Goal: Task Accomplishment & Management: Complete application form

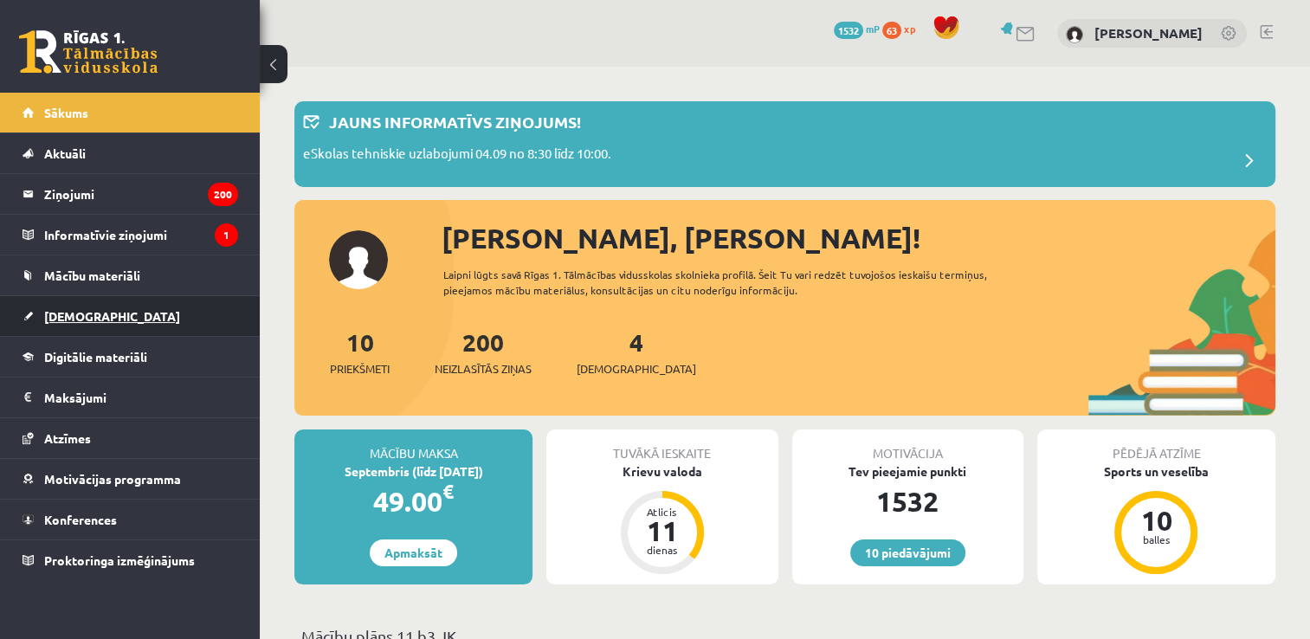
click at [151, 303] on link "[DEMOGRAPHIC_DATA]" at bounding box center [131, 316] width 216 height 40
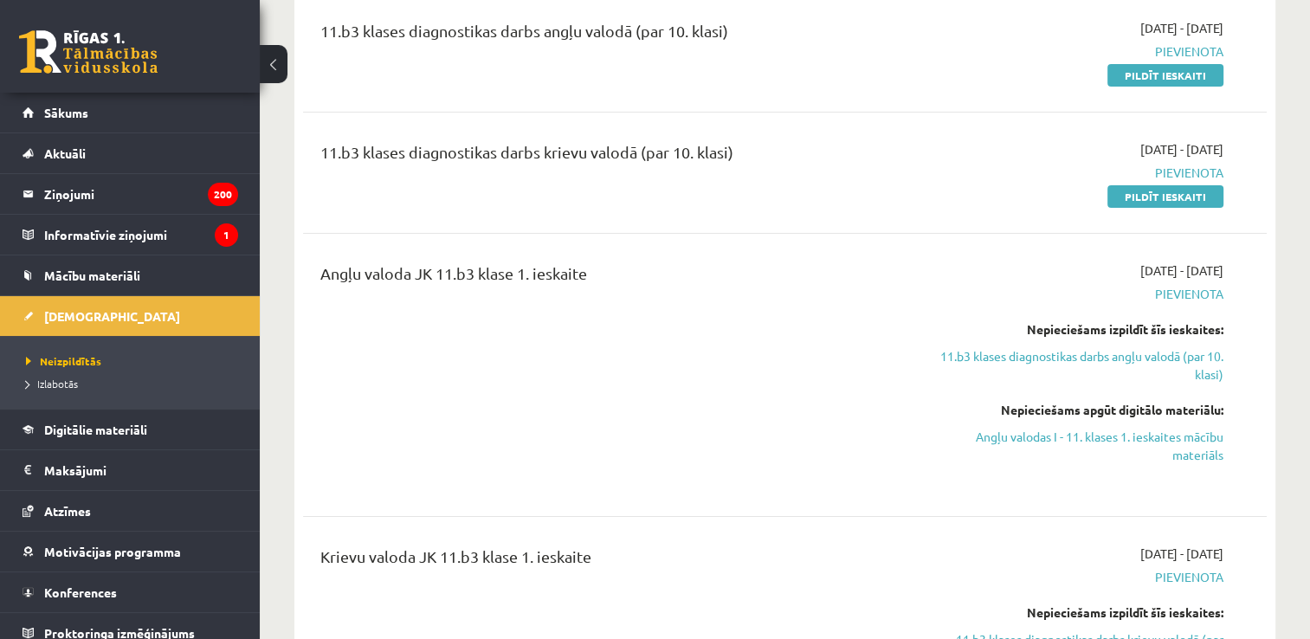
scroll to position [229, 0]
click at [1152, 185] on link "Pildīt ieskaiti" at bounding box center [1165, 196] width 116 height 23
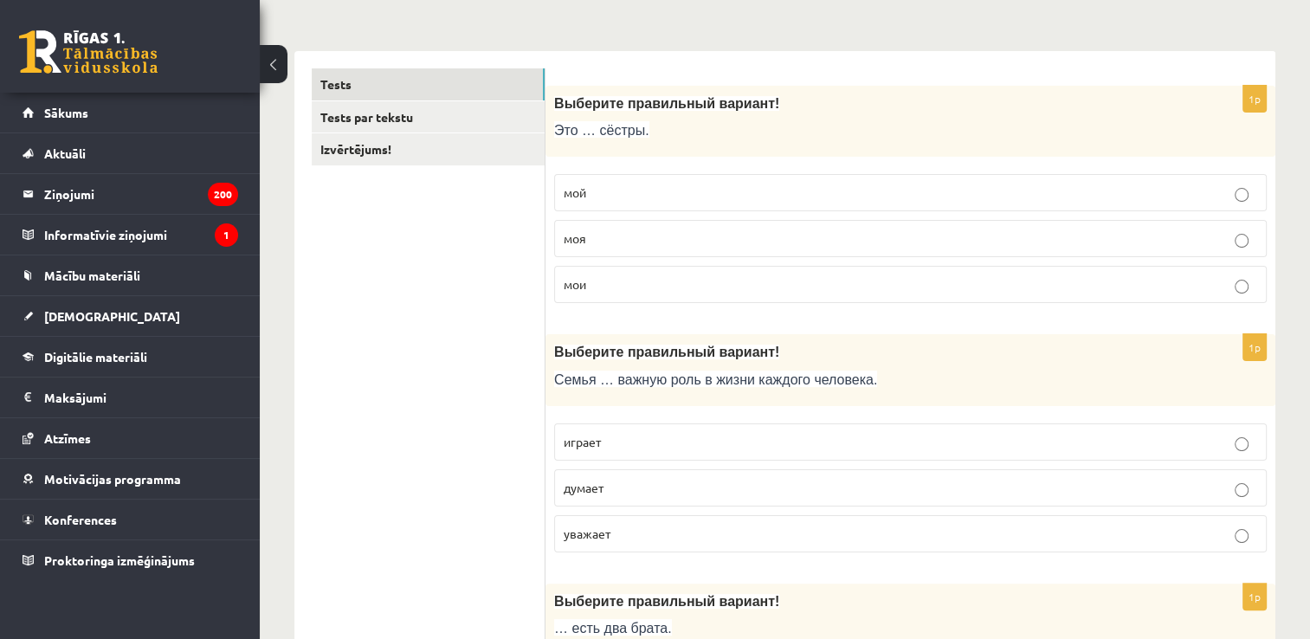
scroll to position [244, 0]
click at [602, 182] on p "мой" at bounding box center [909, 191] width 693 height 18
click at [612, 276] on p "мои" at bounding box center [909, 283] width 693 height 18
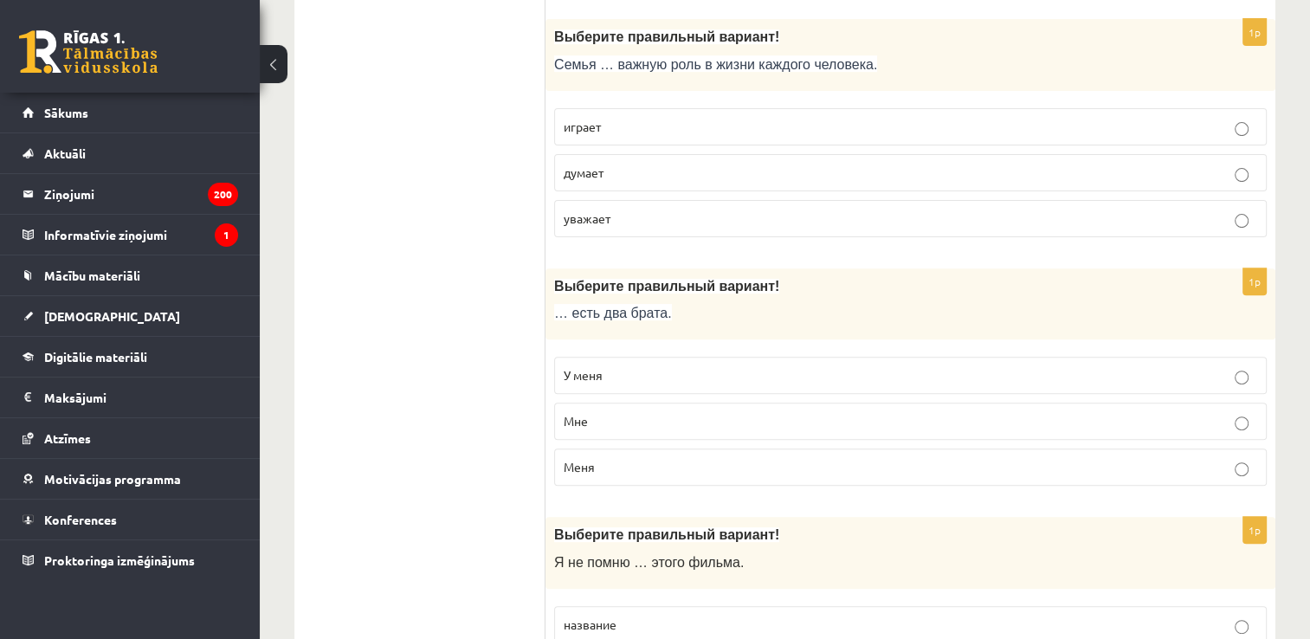
scroll to position [560, 0]
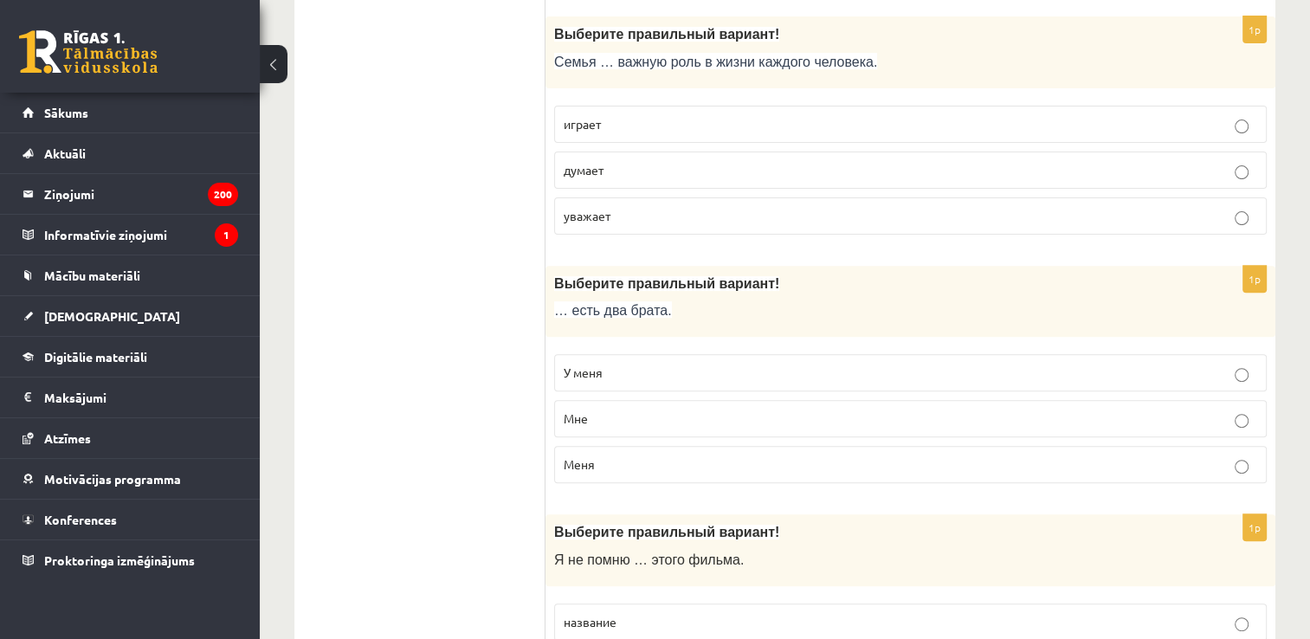
click at [603, 120] on p "играет" at bounding box center [909, 124] width 693 height 18
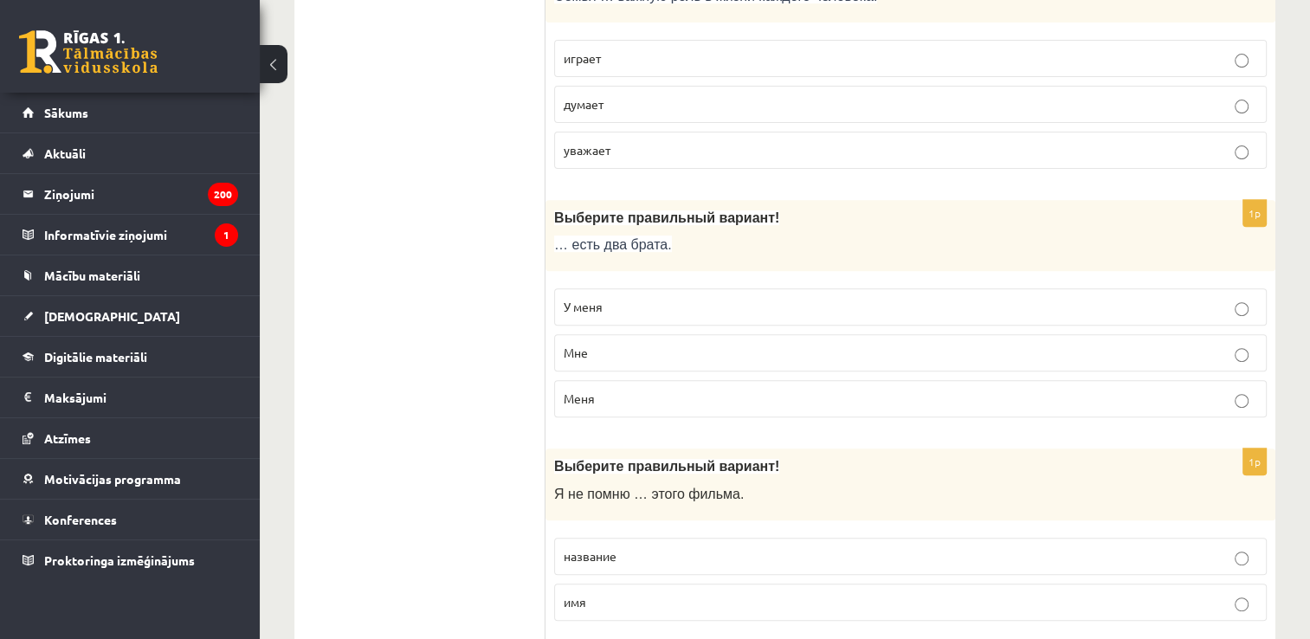
scroll to position [658, 0]
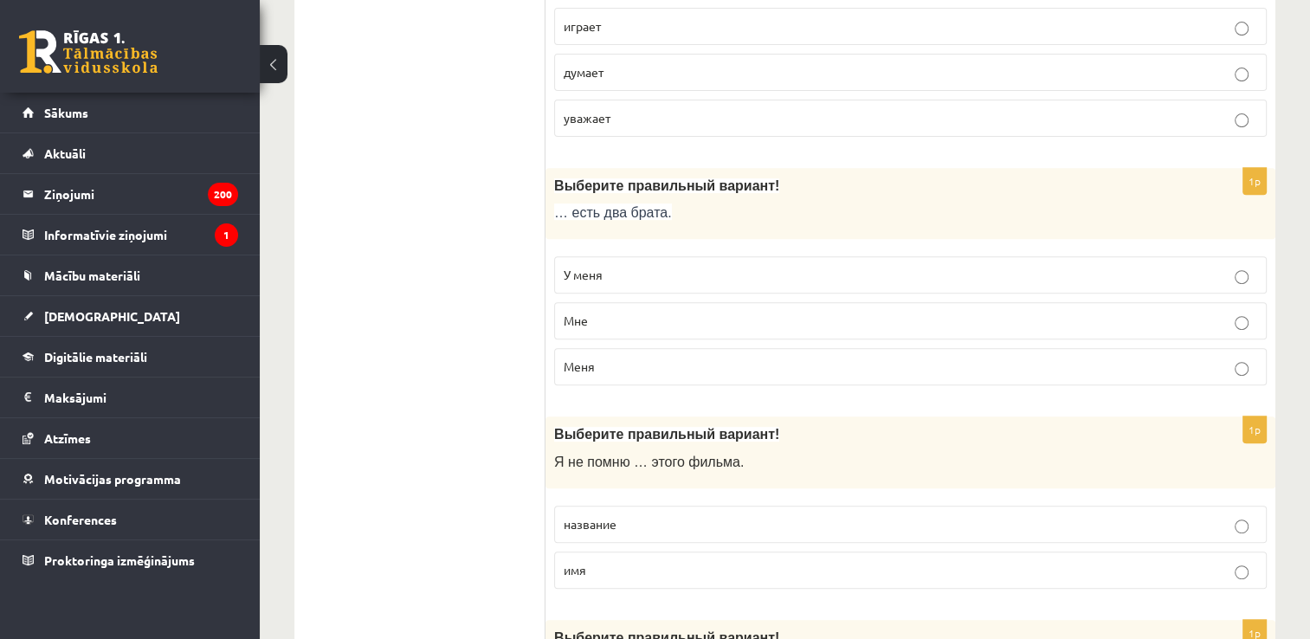
click at [690, 256] on label "У меня" at bounding box center [910, 274] width 712 height 37
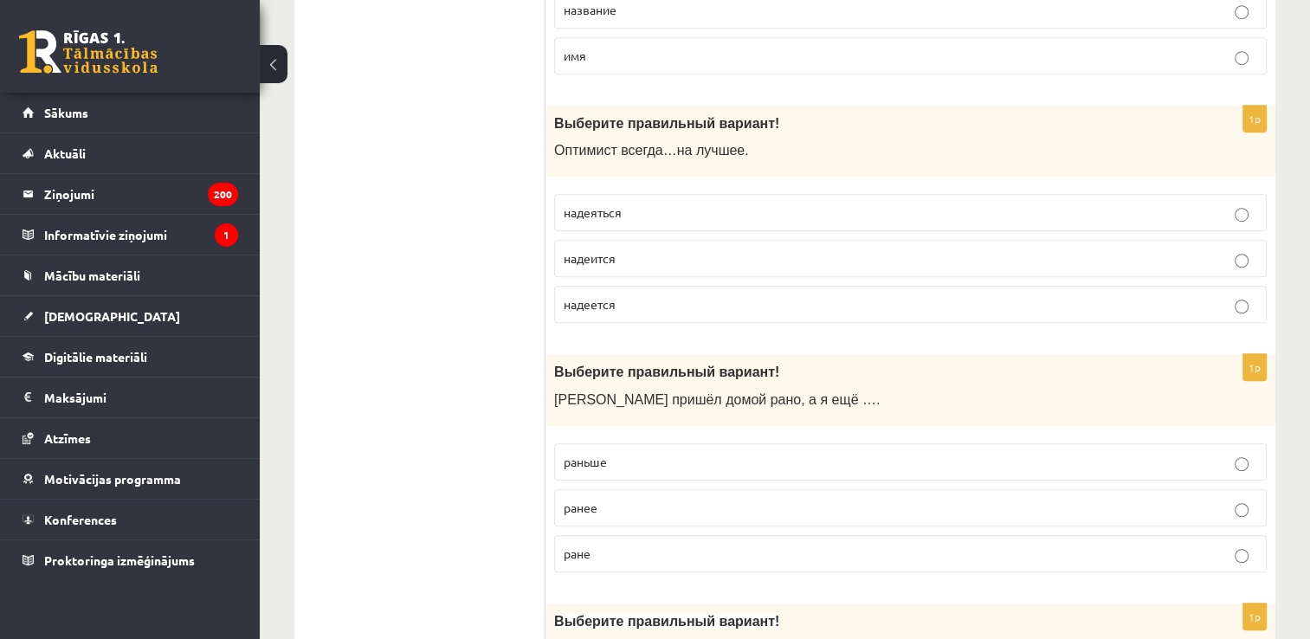
scroll to position [1173, 0]
click at [660, 213] on p "надеяться" at bounding box center [909, 212] width 693 height 18
click at [627, 304] on p "надеется" at bounding box center [909, 303] width 693 height 18
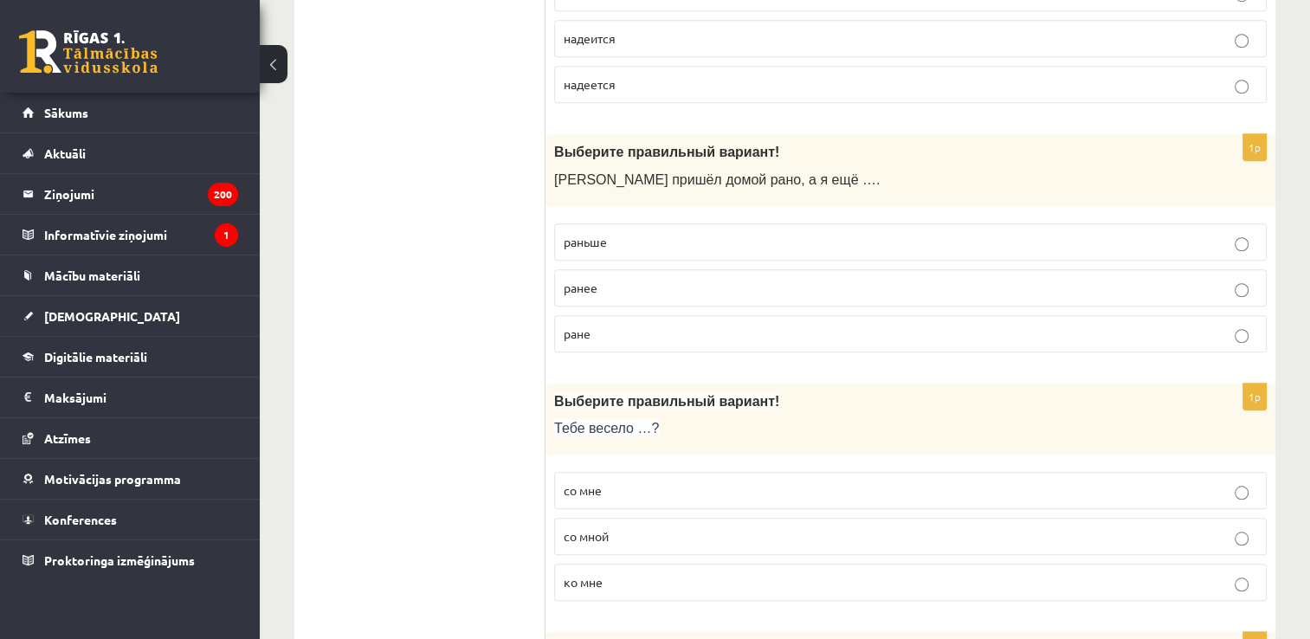
scroll to position [1406, 0]
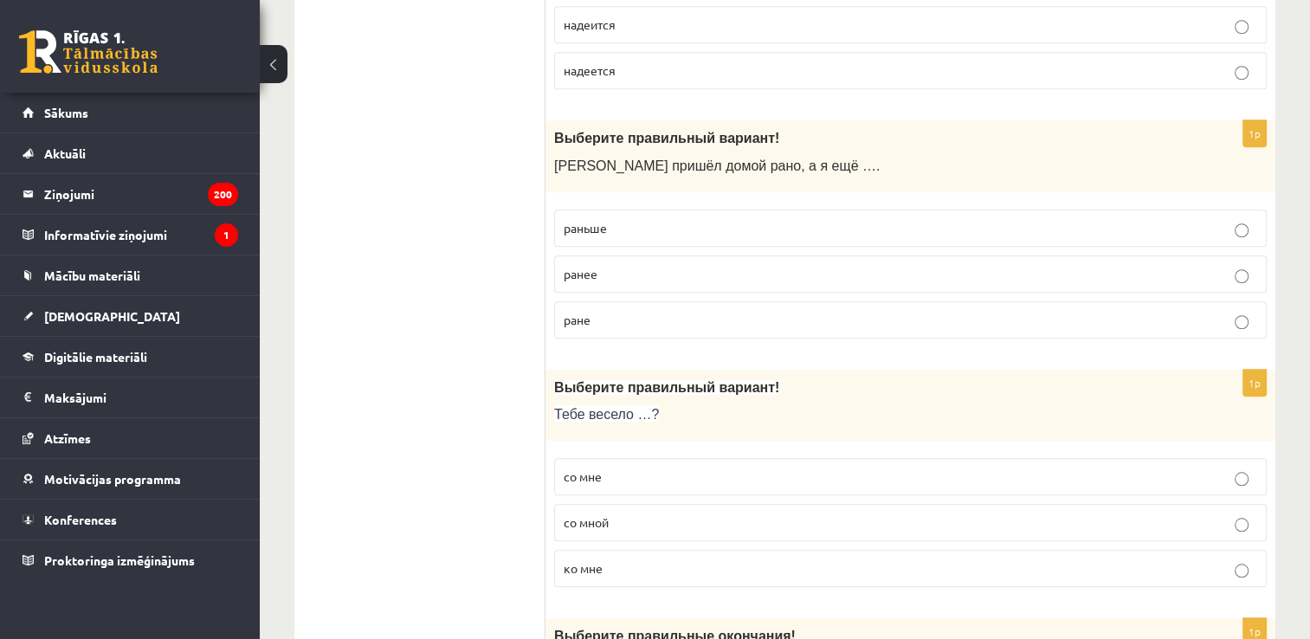
click at [620, 219] on p "раньше" at bounding box center [909, 228] width 693 height 18
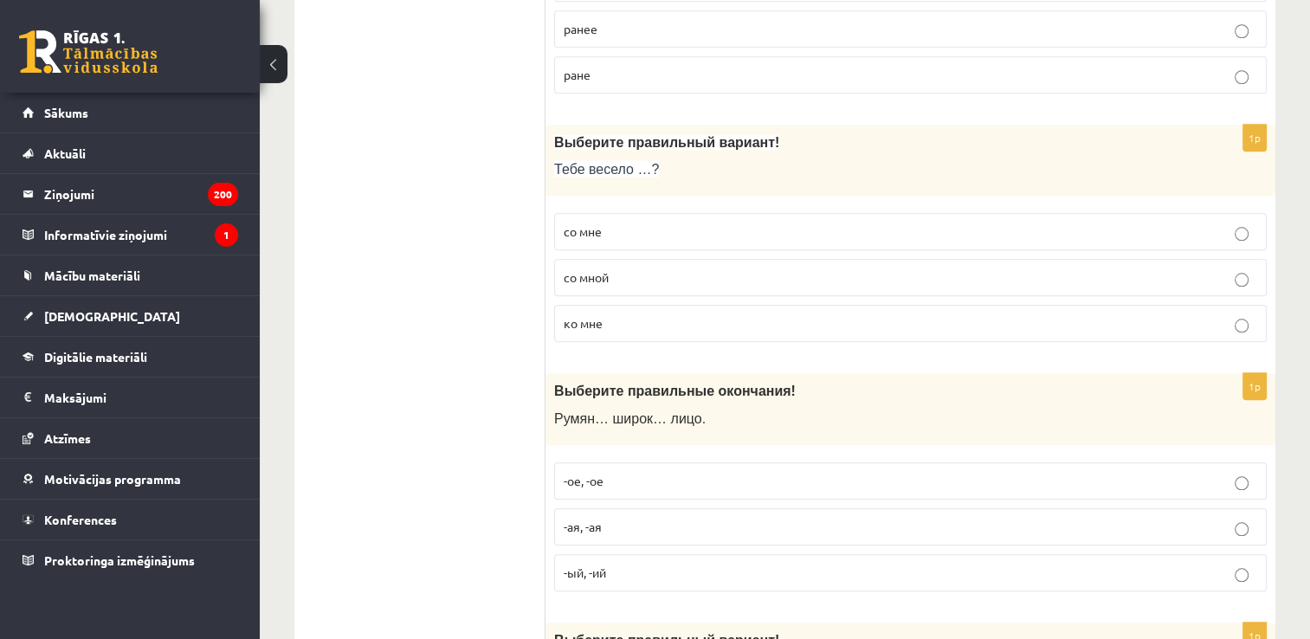
scroll to position [1665, 0]
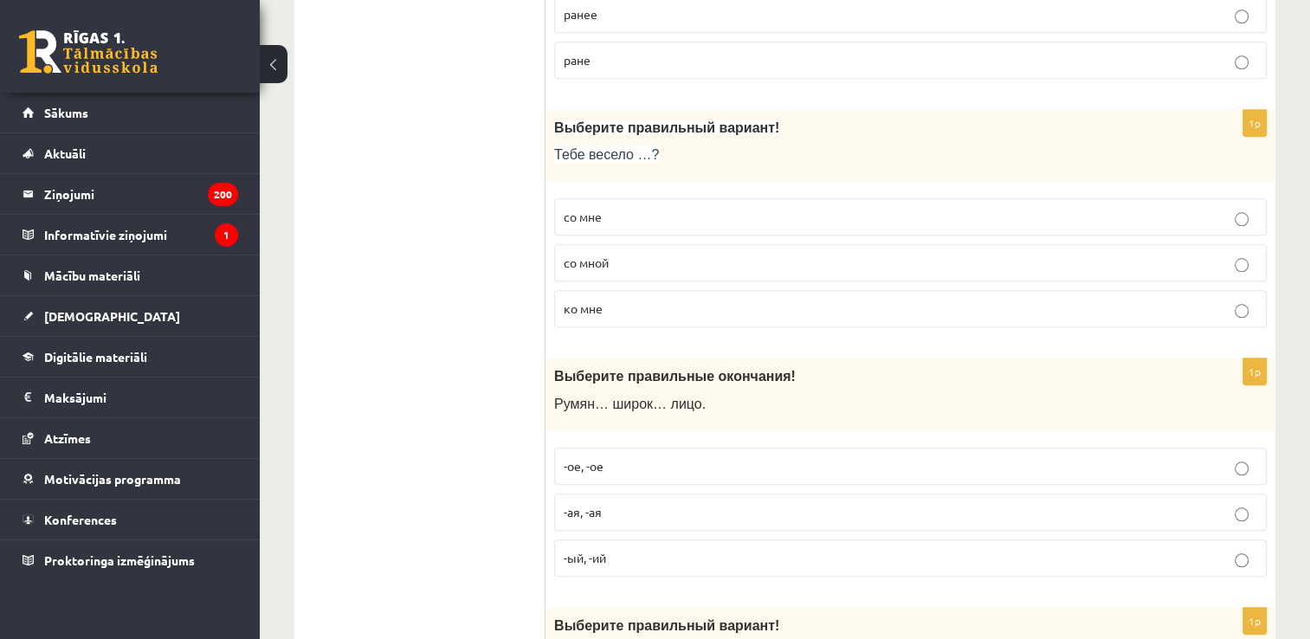
click at [620, 213] on p "со мне" at bounding box center [909, 217] width 693 height 18
click at [631, 254] on p "со мной" at bounding box center [909, 263] width 693 height 18
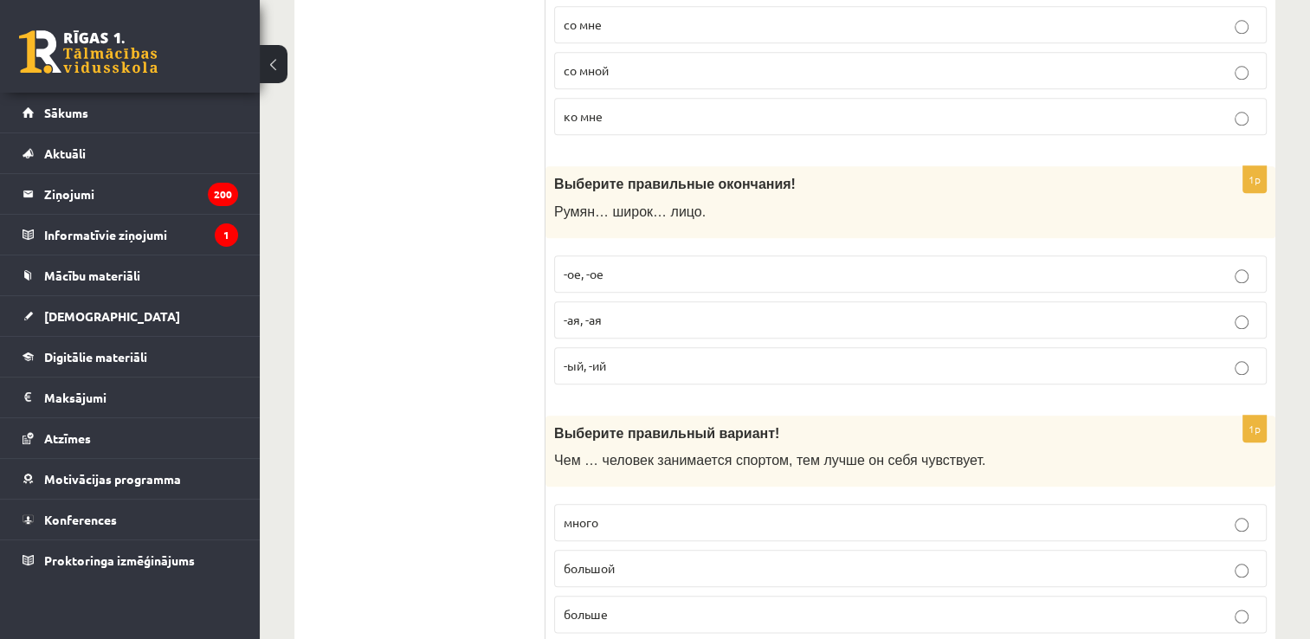
scroll to position [1863, 0]
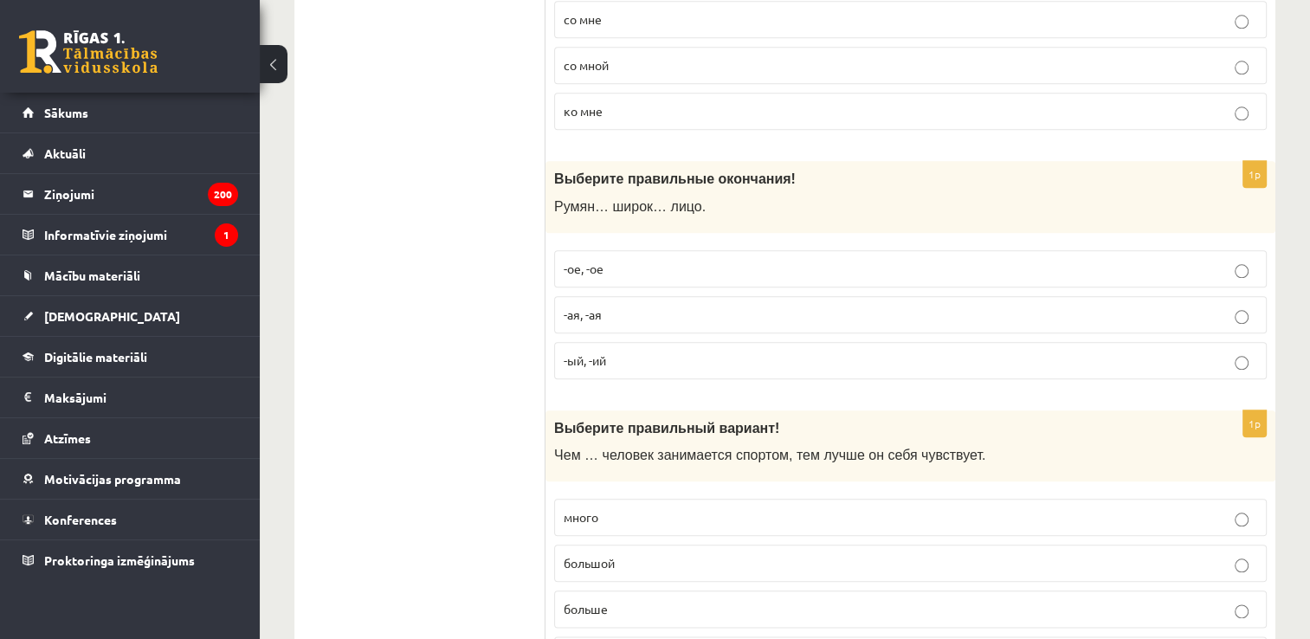
click at [631, 250] on label "-ое, -ое" at bounding box center [910, 268] width 712 height 37
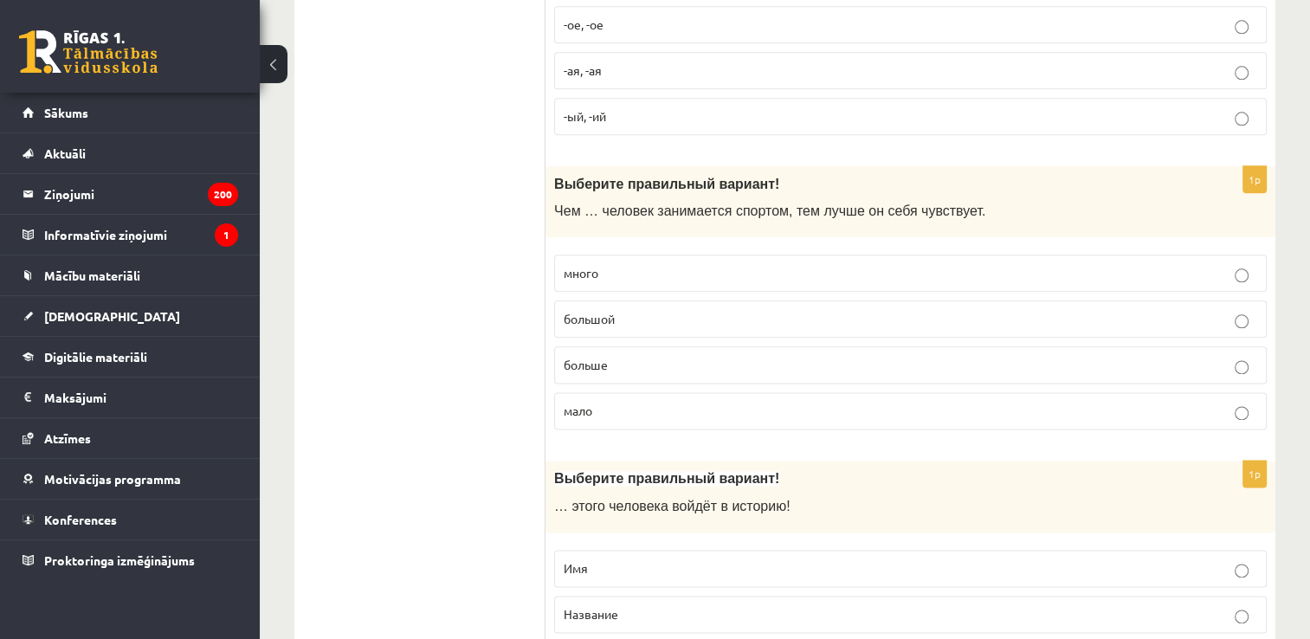
scroll to position [2109, 0]
click at [672, 362] on p "больше" at bounding box center [909, 363] width 693 height 18
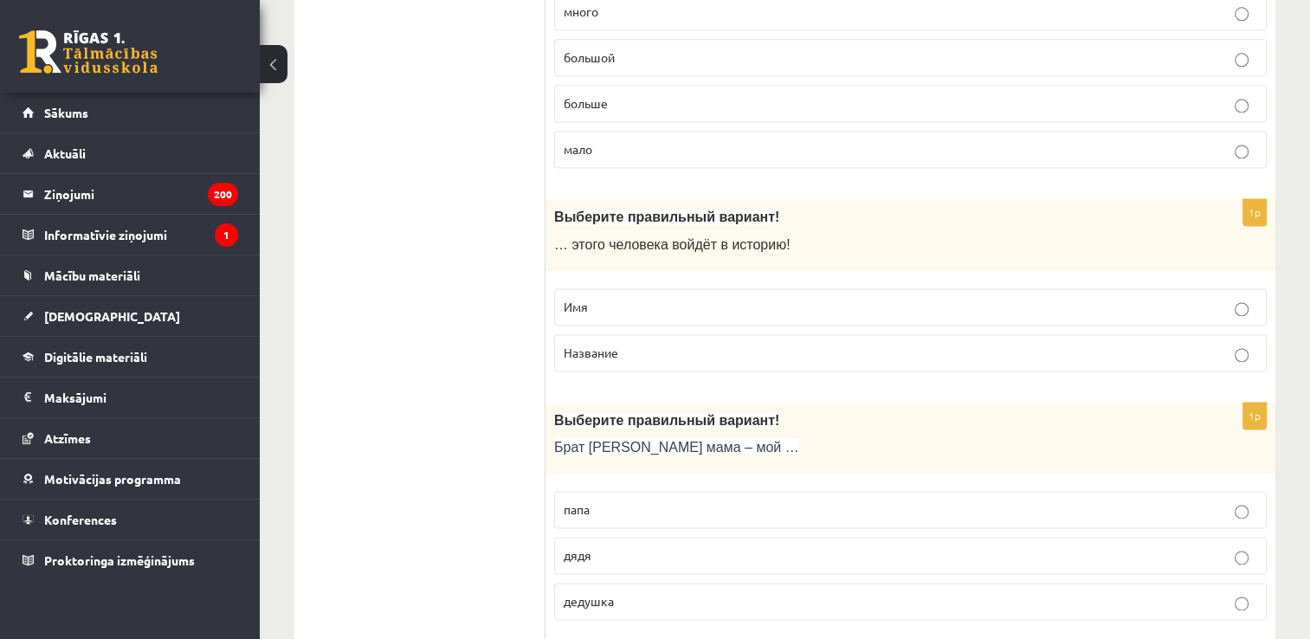
scroll to position [2371, 0]
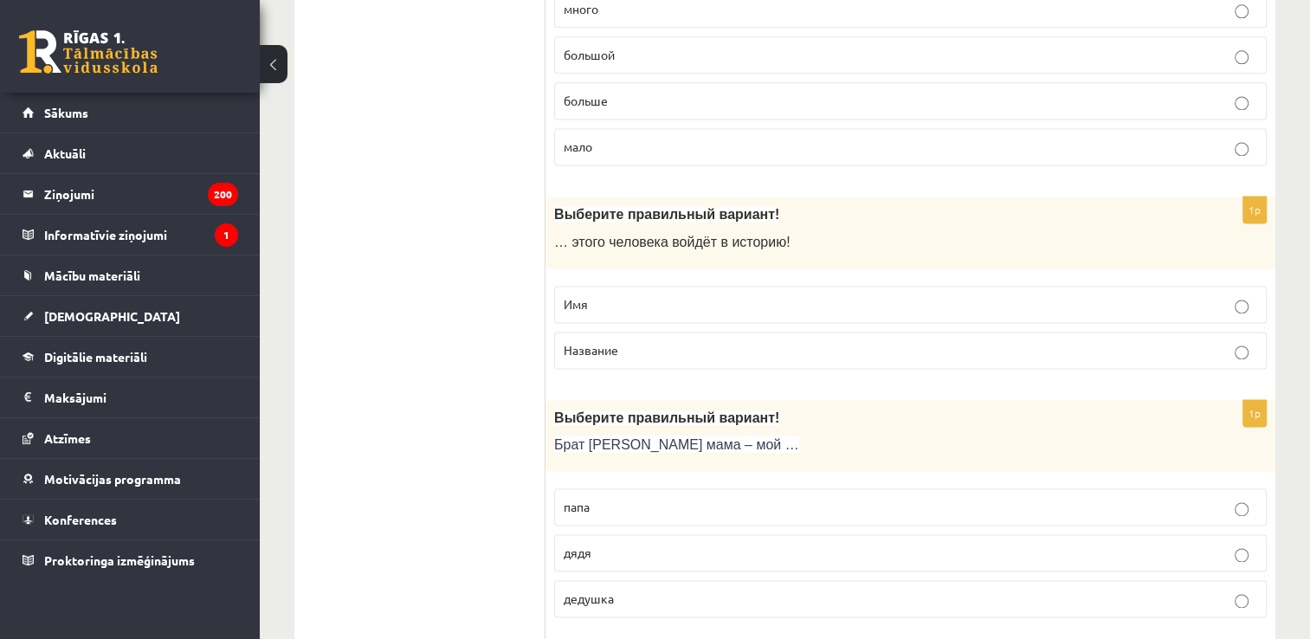
click at [634, 286] on label "Имя" at bounding box center [910, 304] width 712 height 37
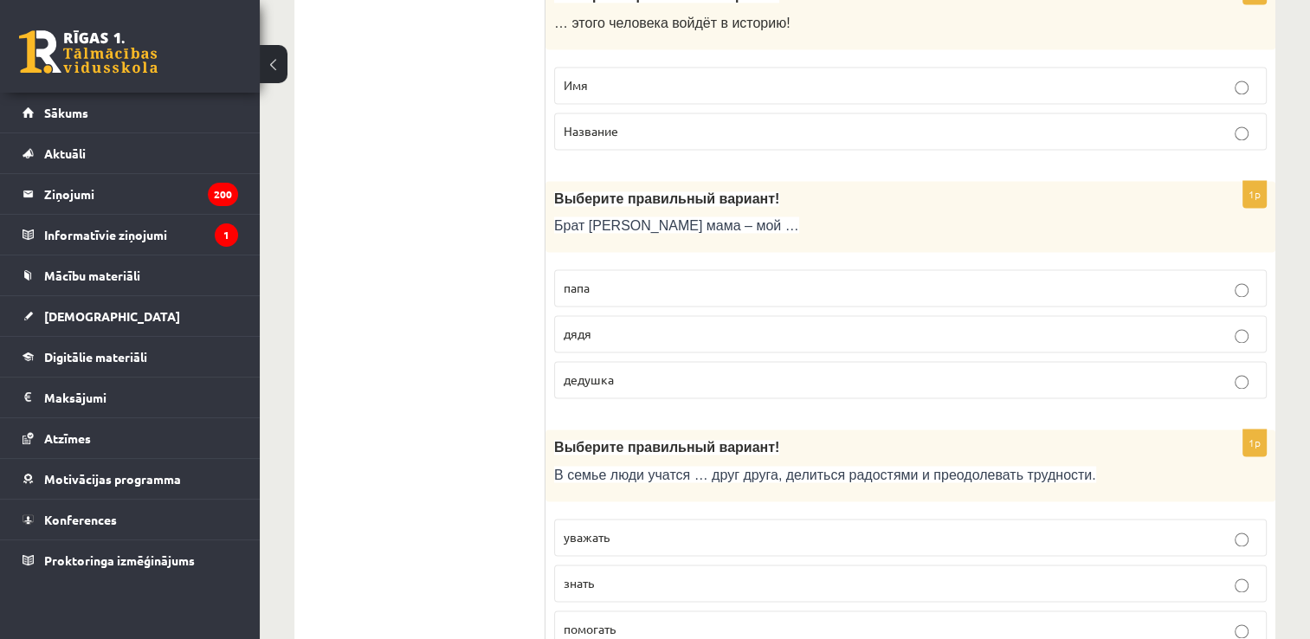
scroll to position [2592, 0]
click at [656, 327] on p "дядя" at bounding box center [909, 332] width 693 height 18
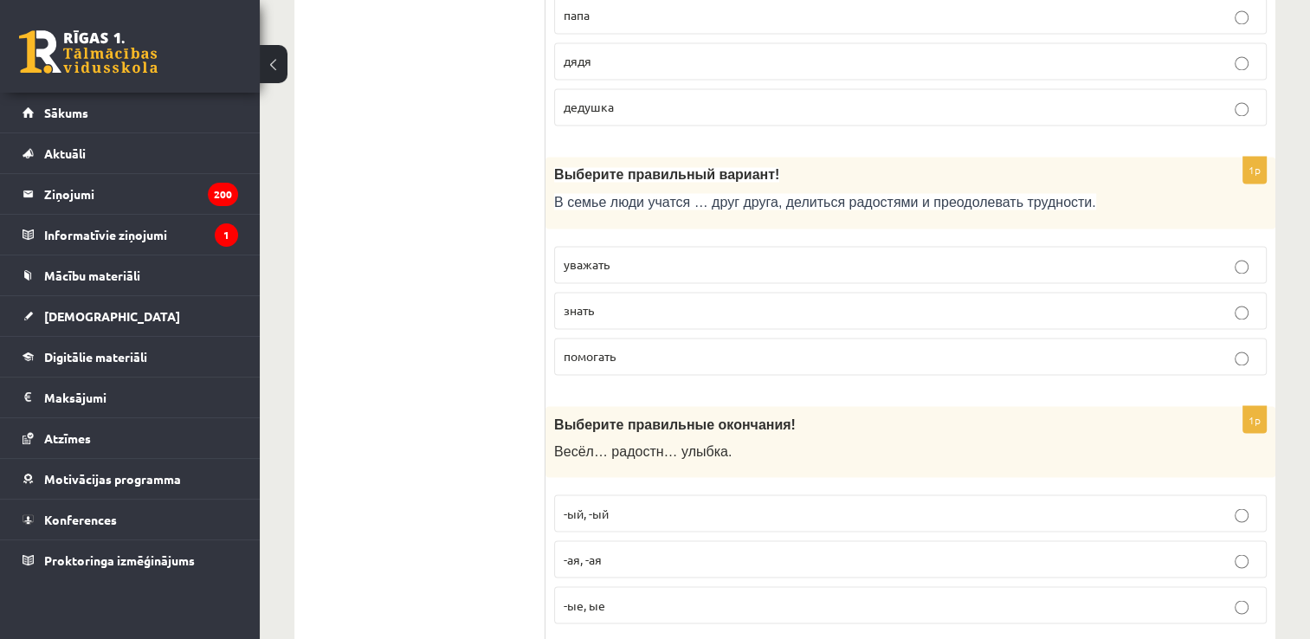
scroll to position [2865, 0]
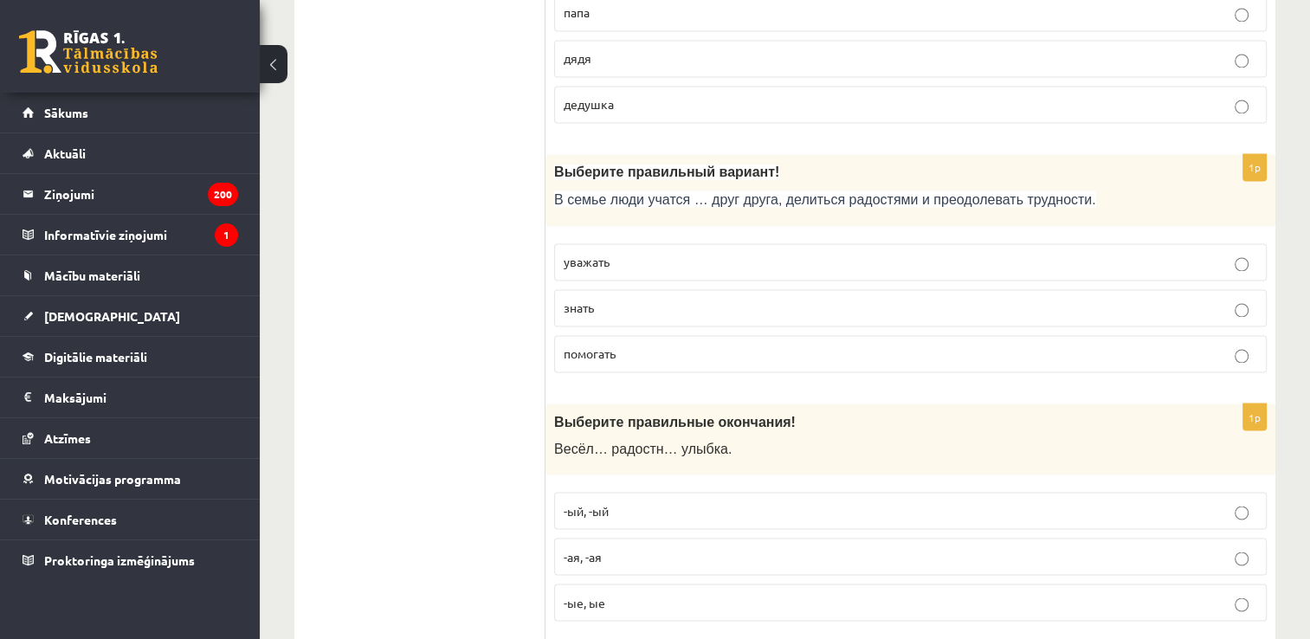
click at [648, 258] on label "уважать" at bounding box center [910, 261] width 712 height 37
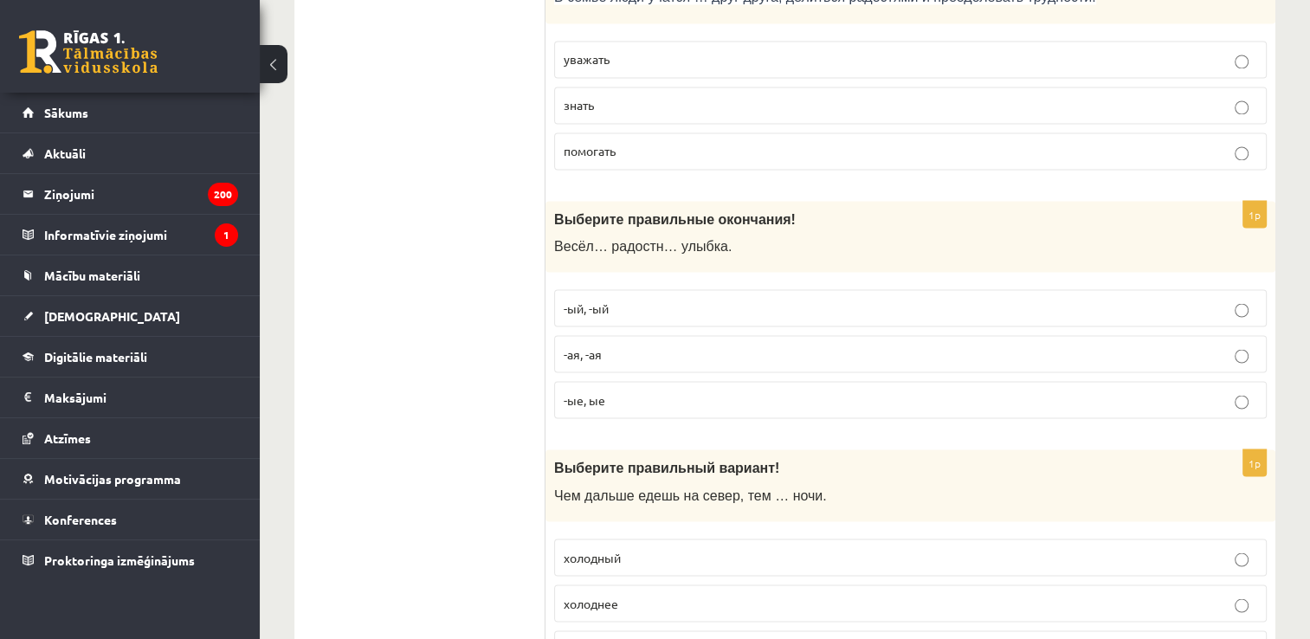
scroll to position [3074, 0]
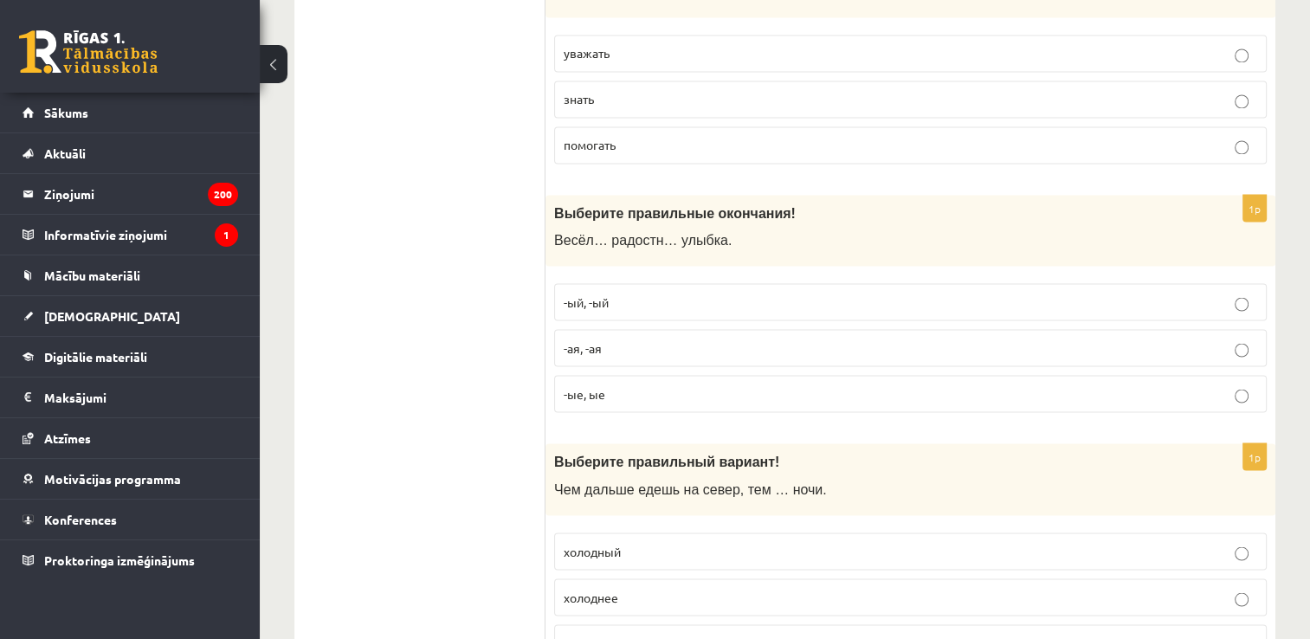
click at [658, 293] on p "-ый, -ый" at bounding box center [909, 302] width 693 height 18
click at [651, 338] on p "-ая, -ая" at bounding box center [909, 347] width 693 height 18
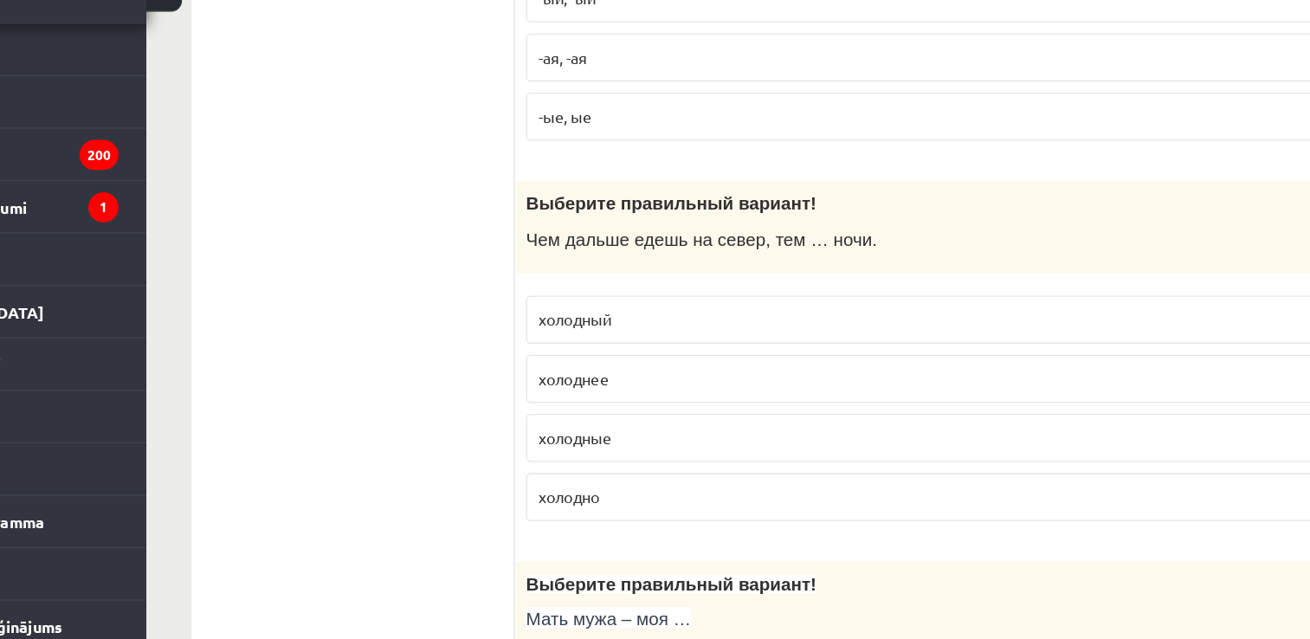
scroll to position [3302, 0]
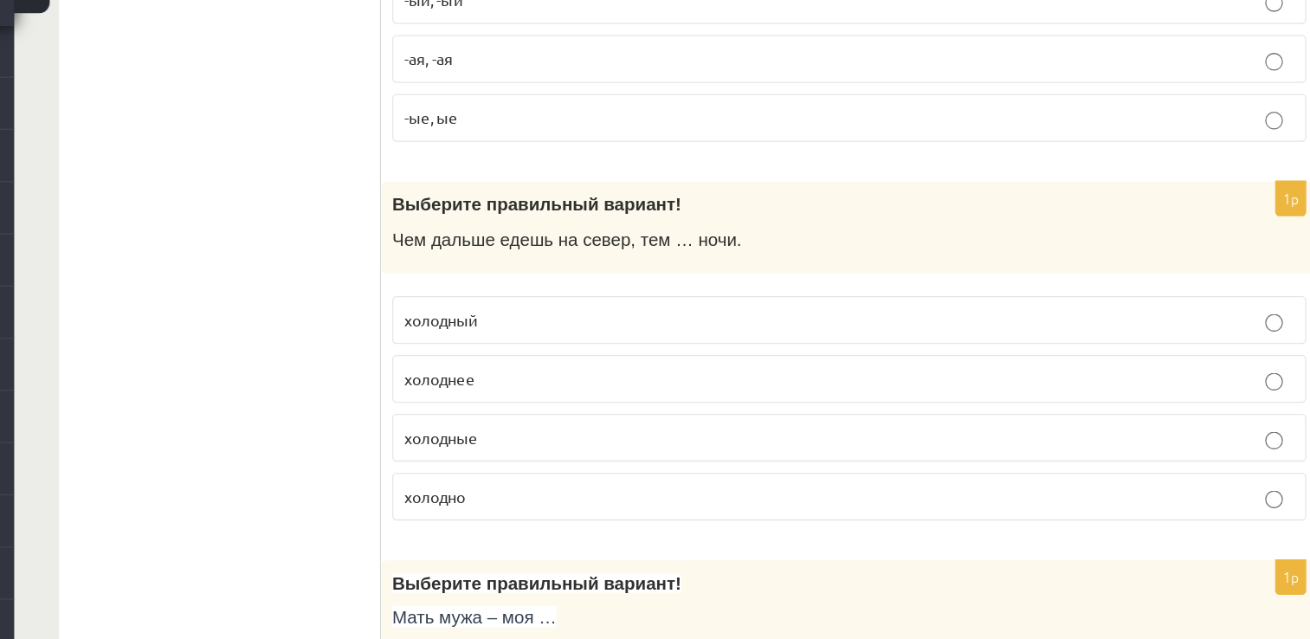
click at [686, 359] on p "холоднее" at bounding box center [909, 368] width 693 height 18
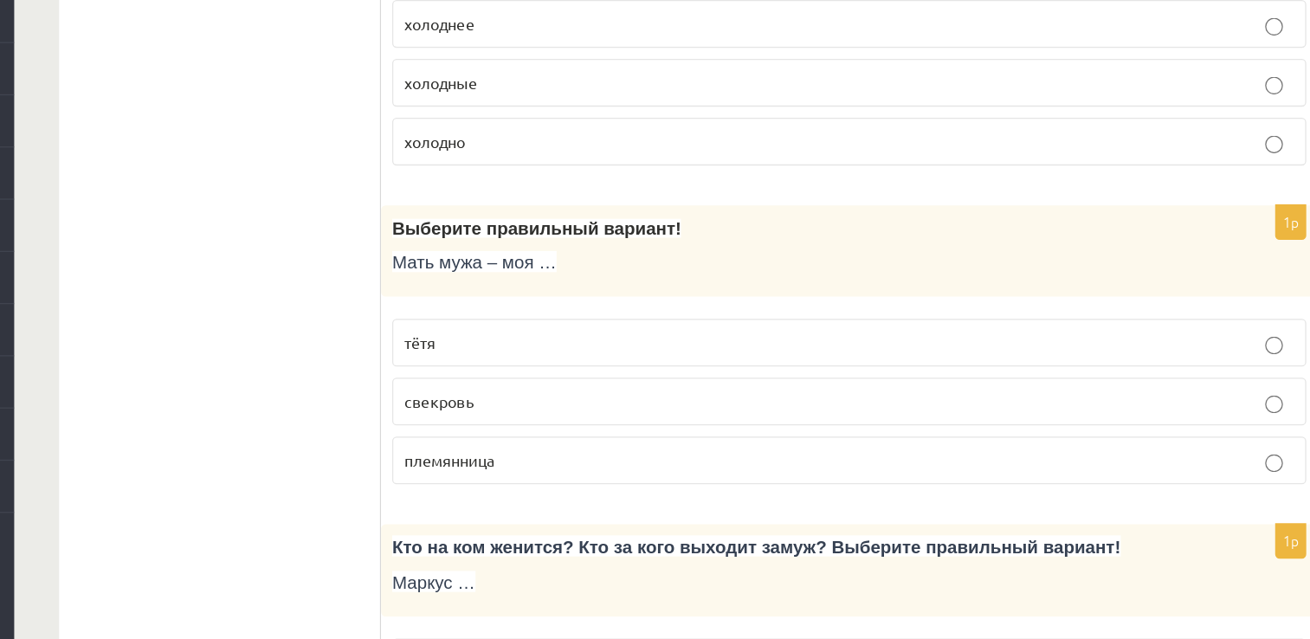
scroll to position [3515, 0]
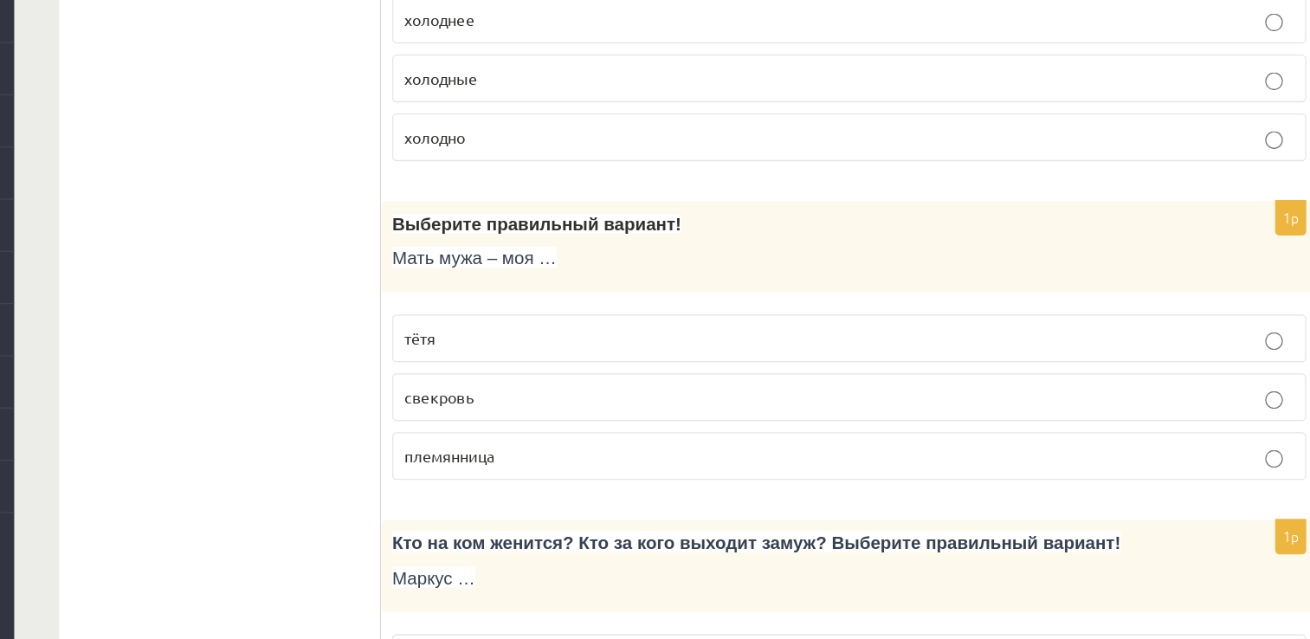
click at [666, 441] on p "свекровь" at bounding box center [909, 450] width 693 height 18
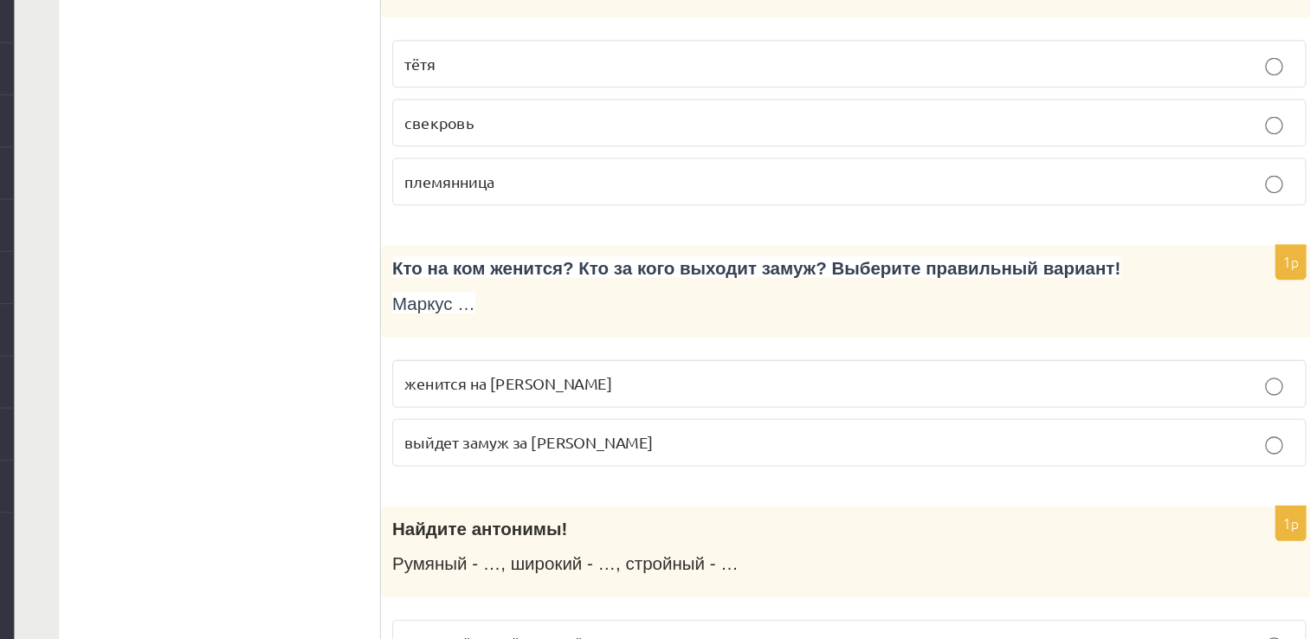
scroll to position [3753, 0]
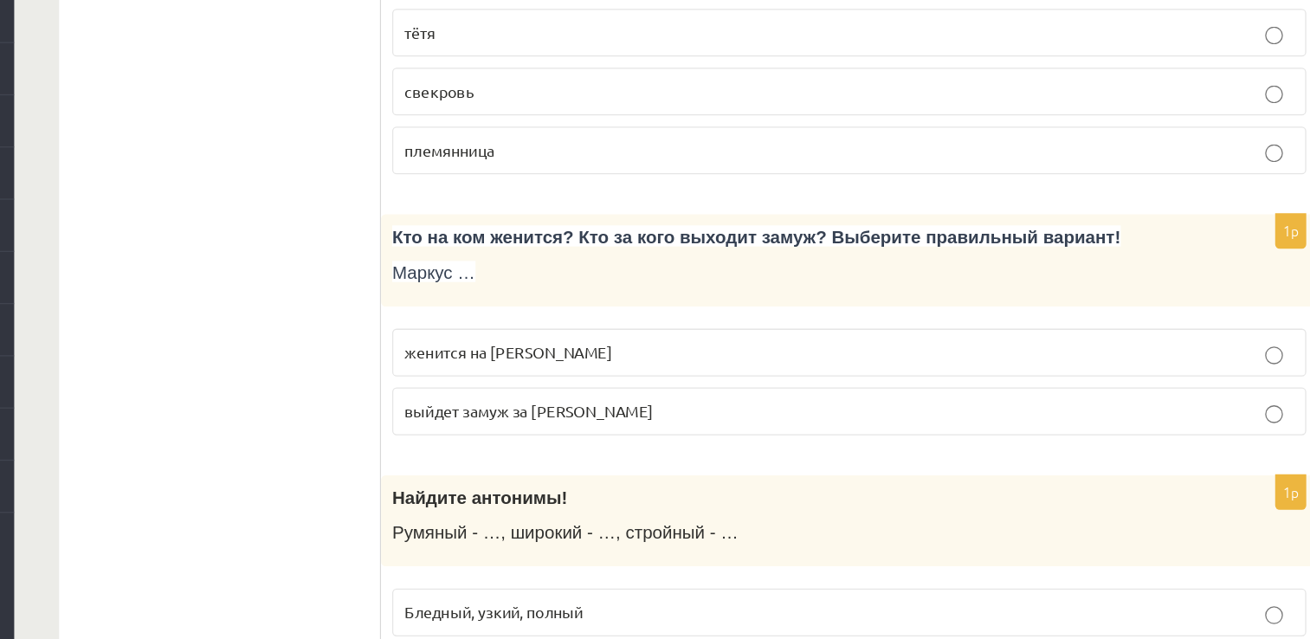
click at [698, 406] on p "женится на Агнии" at bounding box center [909, 415] width 693 height 18
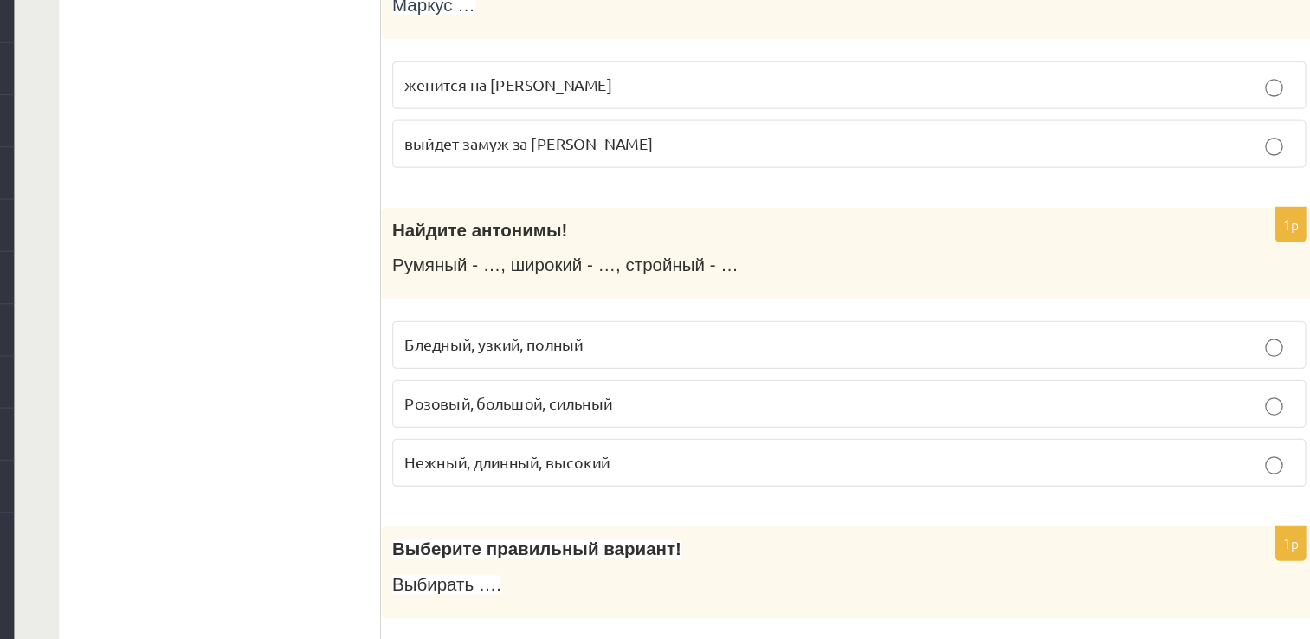
scroll to position [3968, 0]
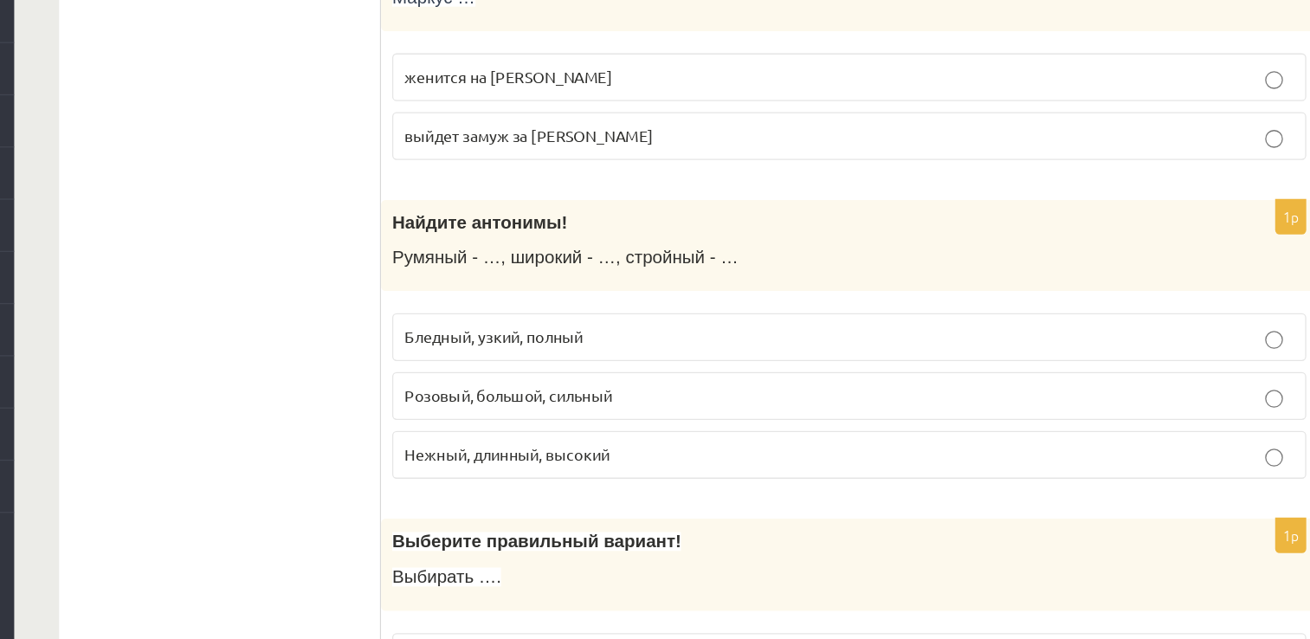
click at [698, 394] on p "Бледный, узкий, полный" at bounding box center [909, 403] width 693 height 18
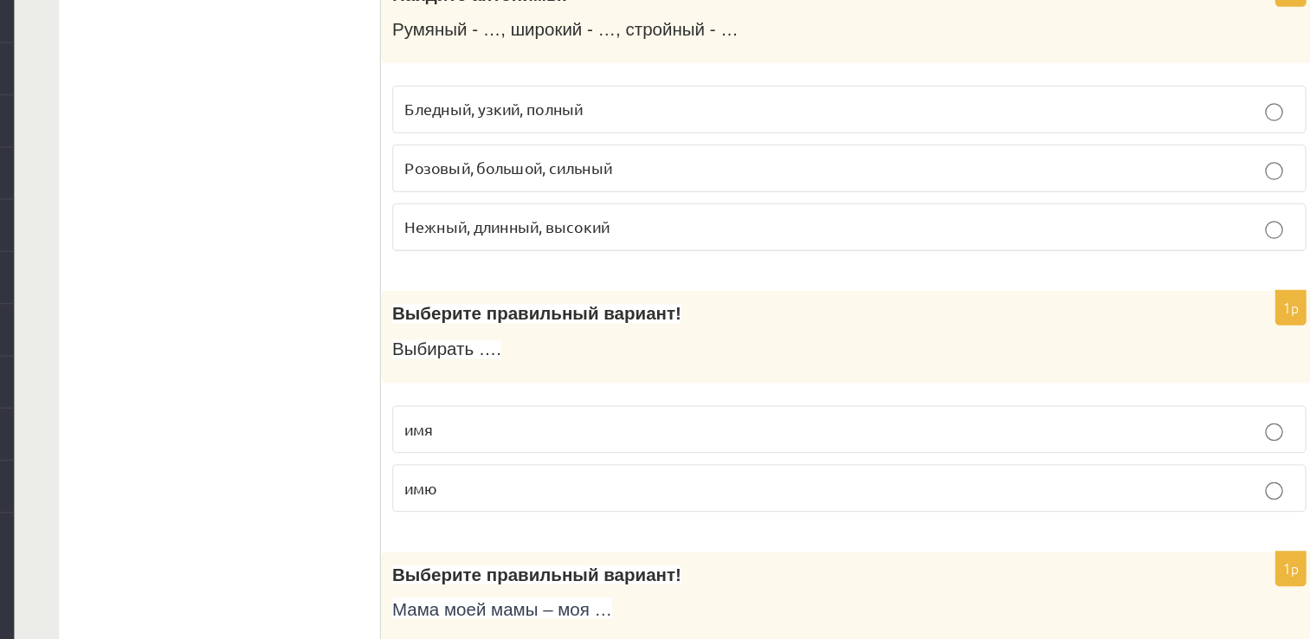
scroll to position [4163, 0]
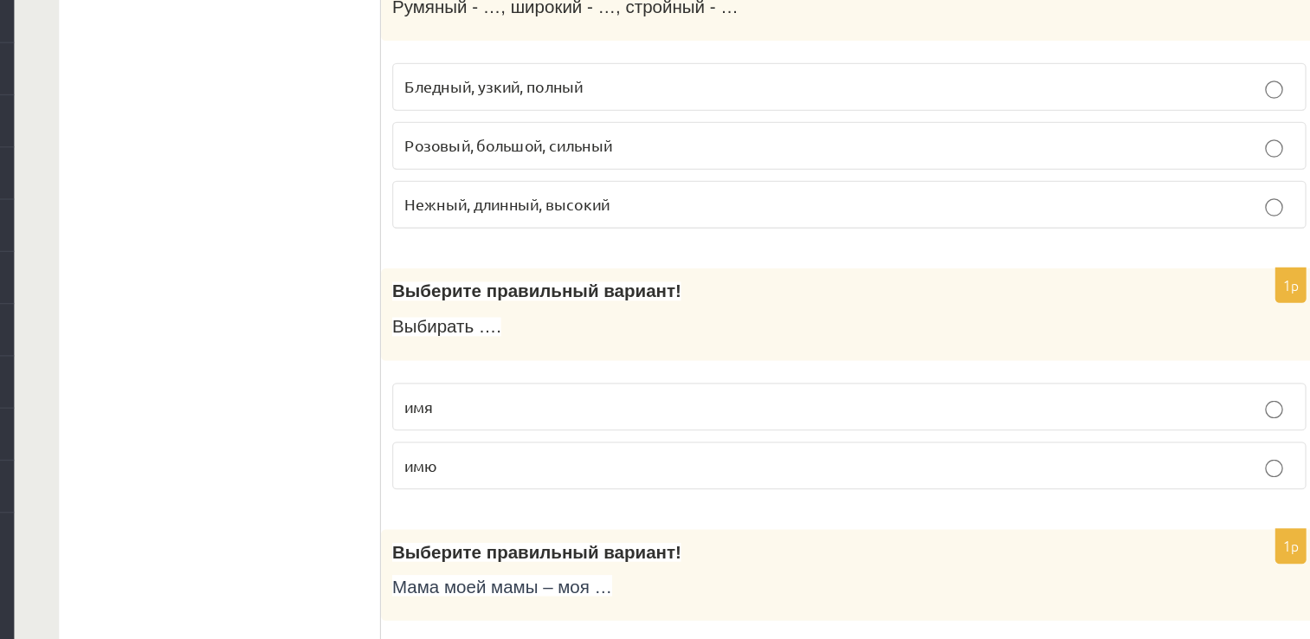
click at [674, 448] on p "имя" at bounding box center [909, 457] width 693 height 18
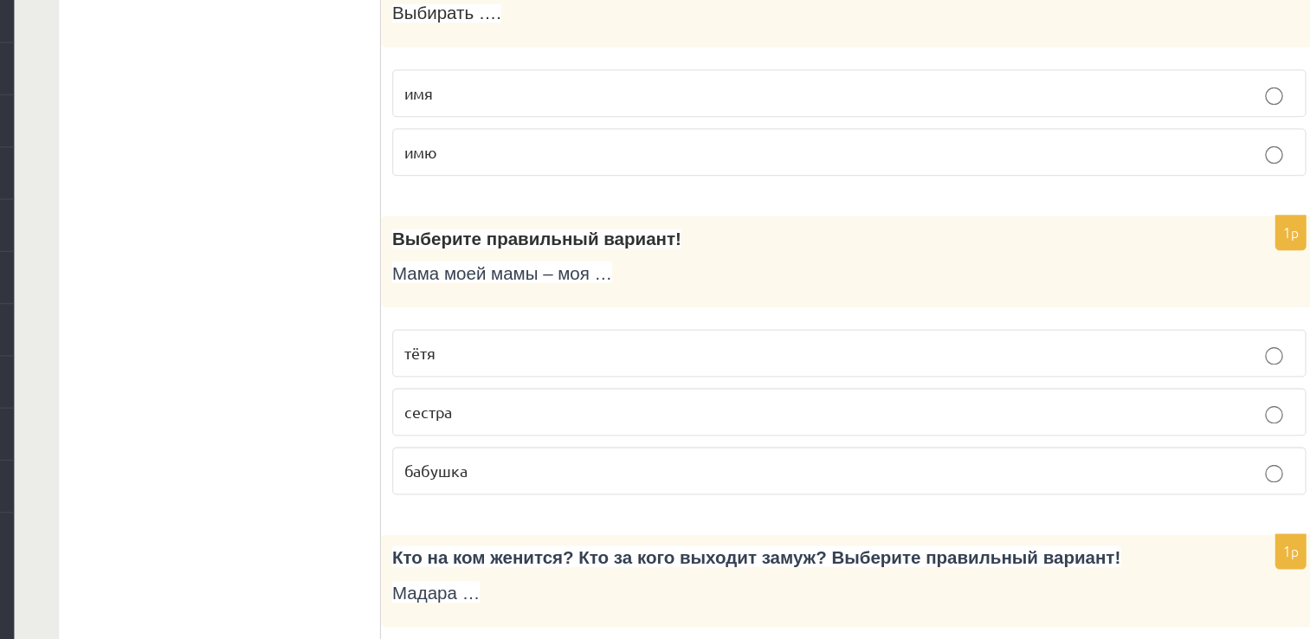
scroll to position [4409, 0]
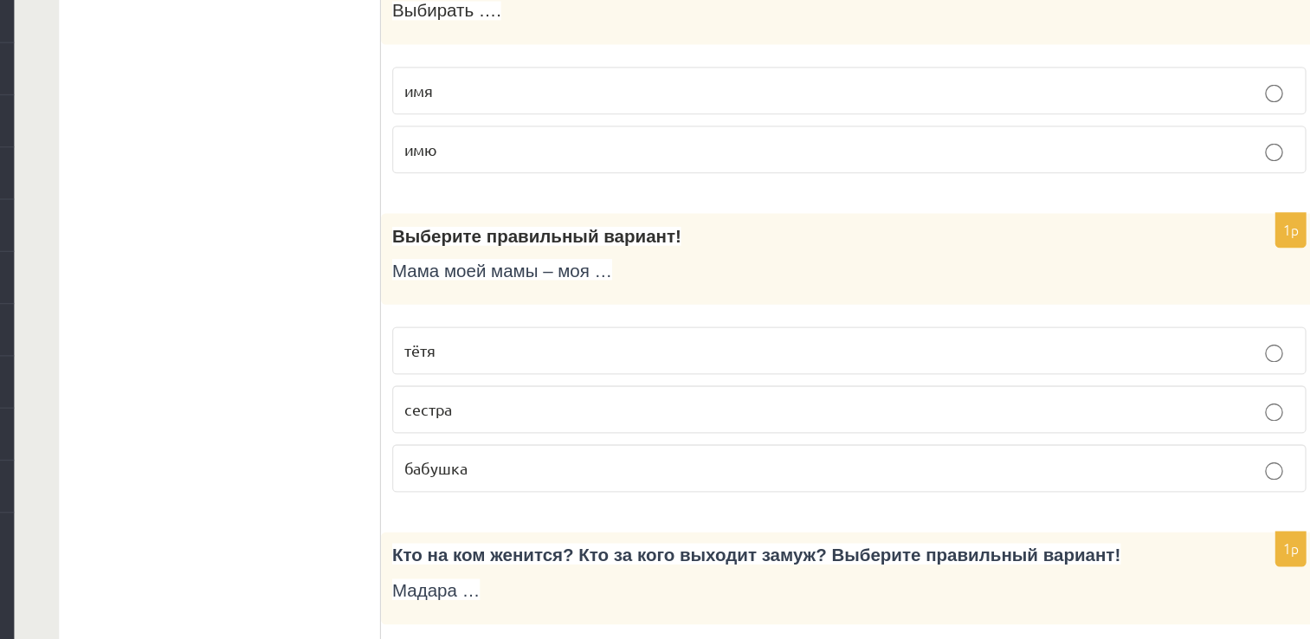
click at [659, 496] on p "бабушка" at bounding box center [909, 505] width 693 height 18
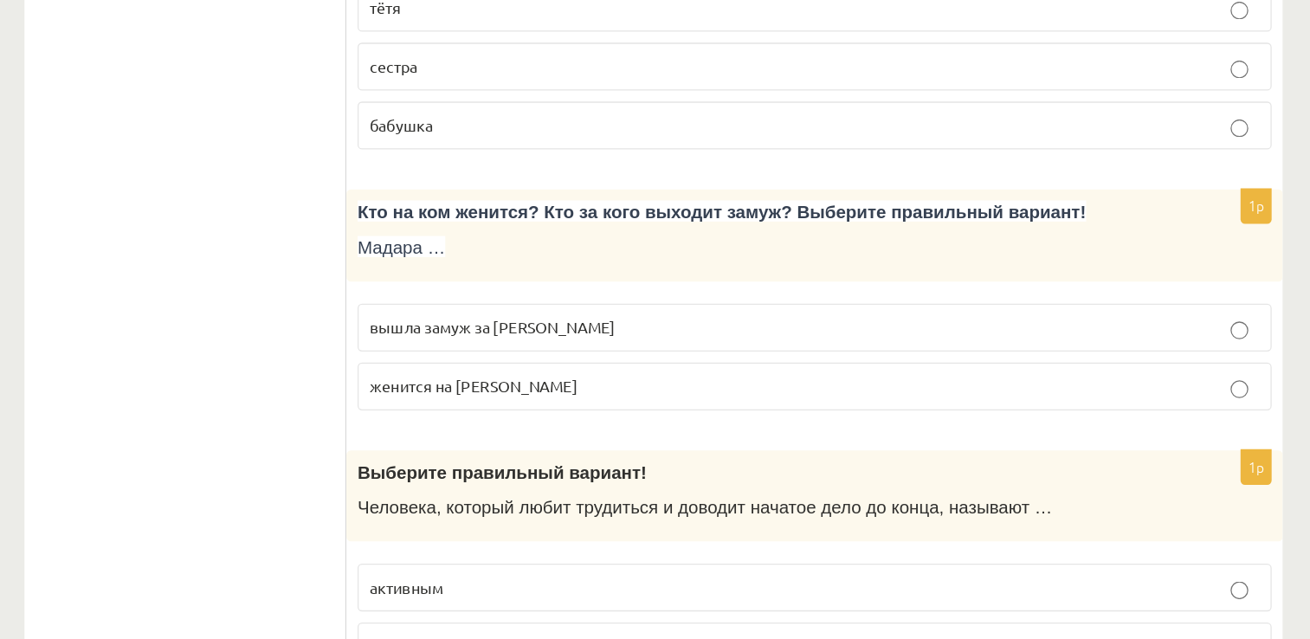
scroll to position [4685, 0]
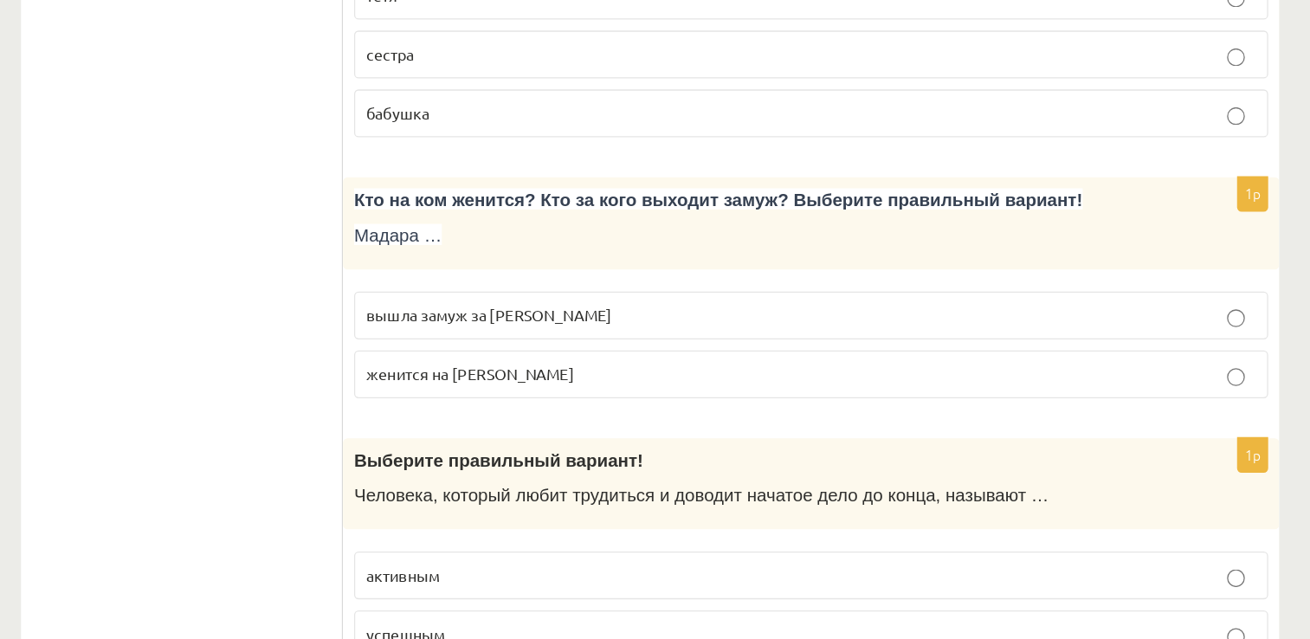
click at [660, 378] on span "вышла замуж за Марка" at bounding box center [658, 386] width 191 height 16
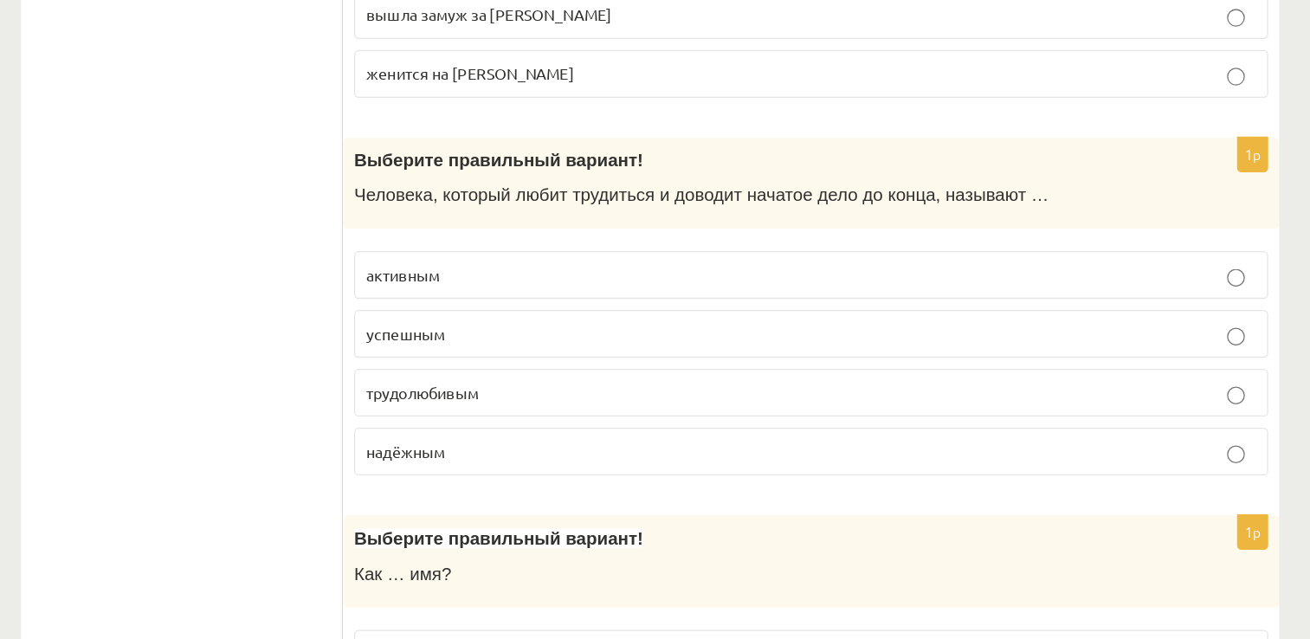
scroll to position [4928, 0]
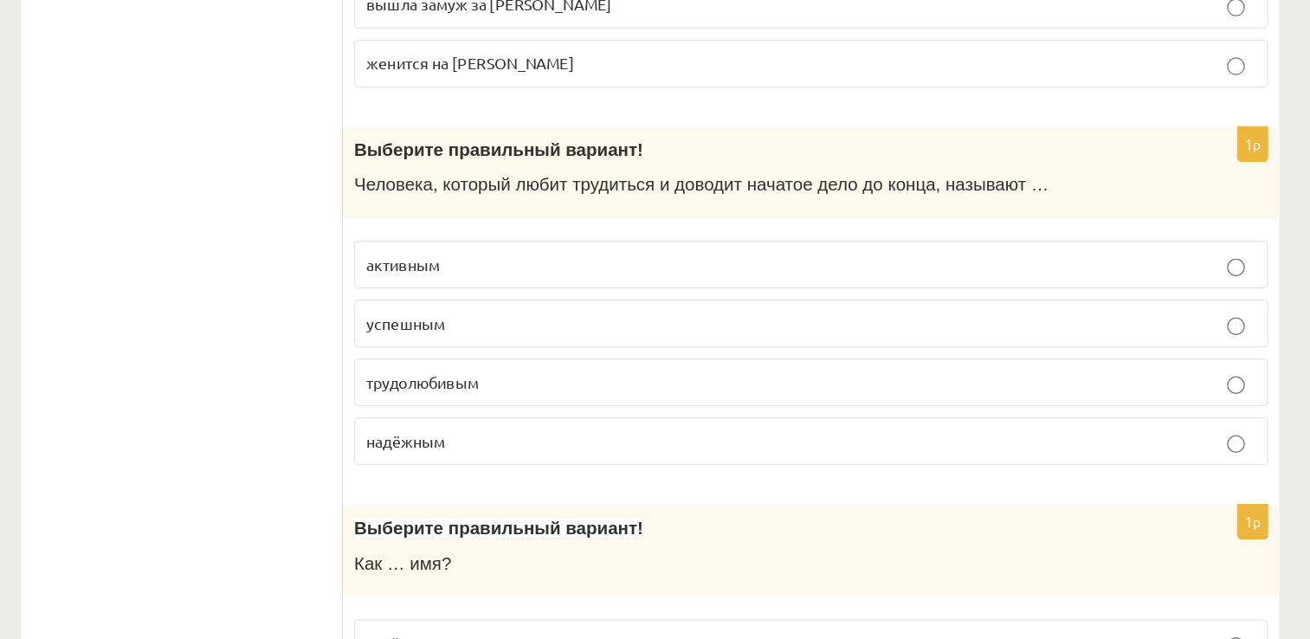
click at [655, 420] on label "трудолюбивым" at bounding box center [910, 438] width 712 height 37
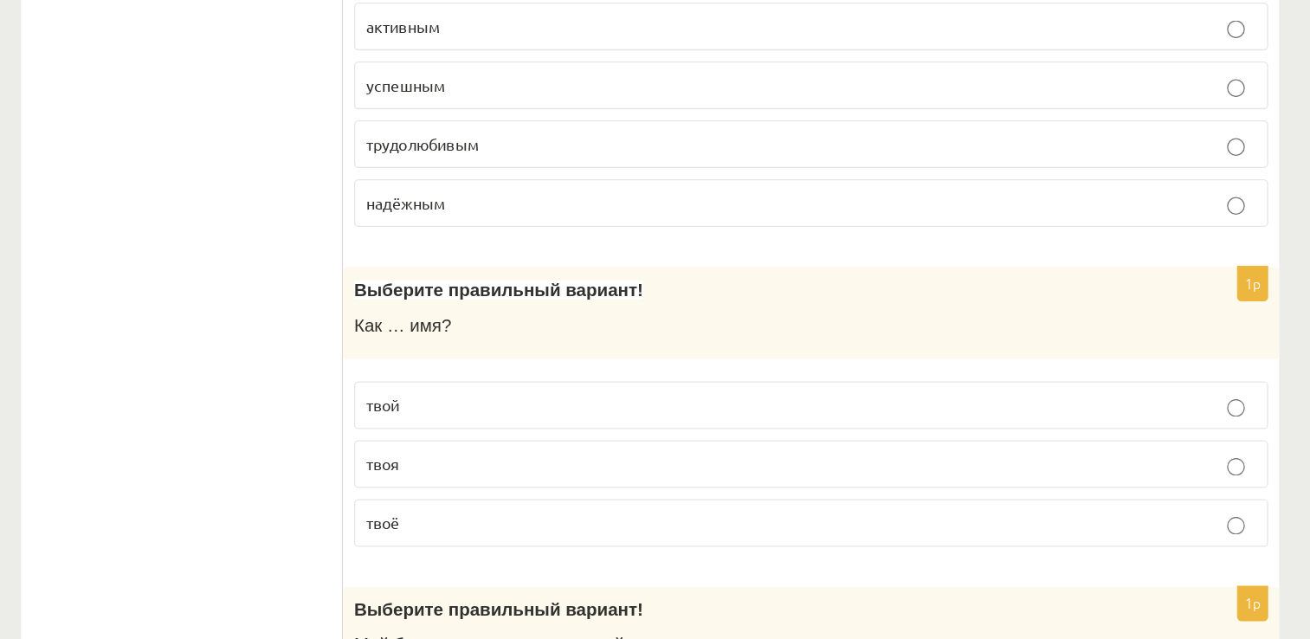
scroll to position [5152, 0]
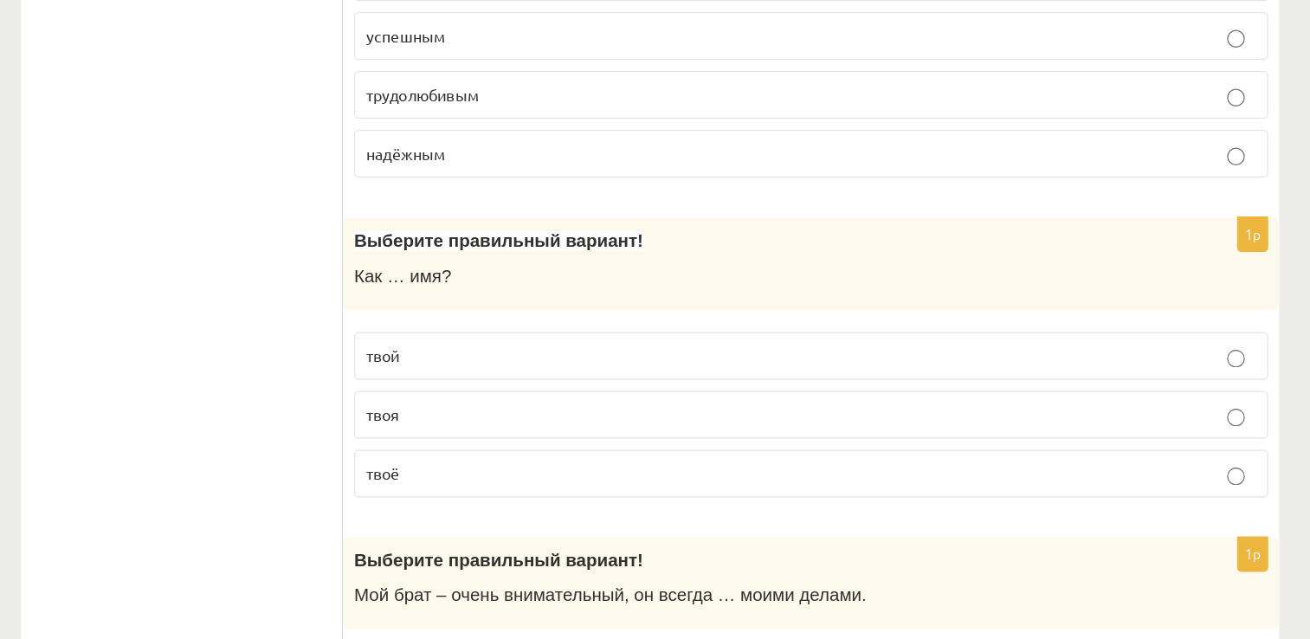
click at [630, 491] on label "твоё" at bounding box center [910, 509] width 712 height 37
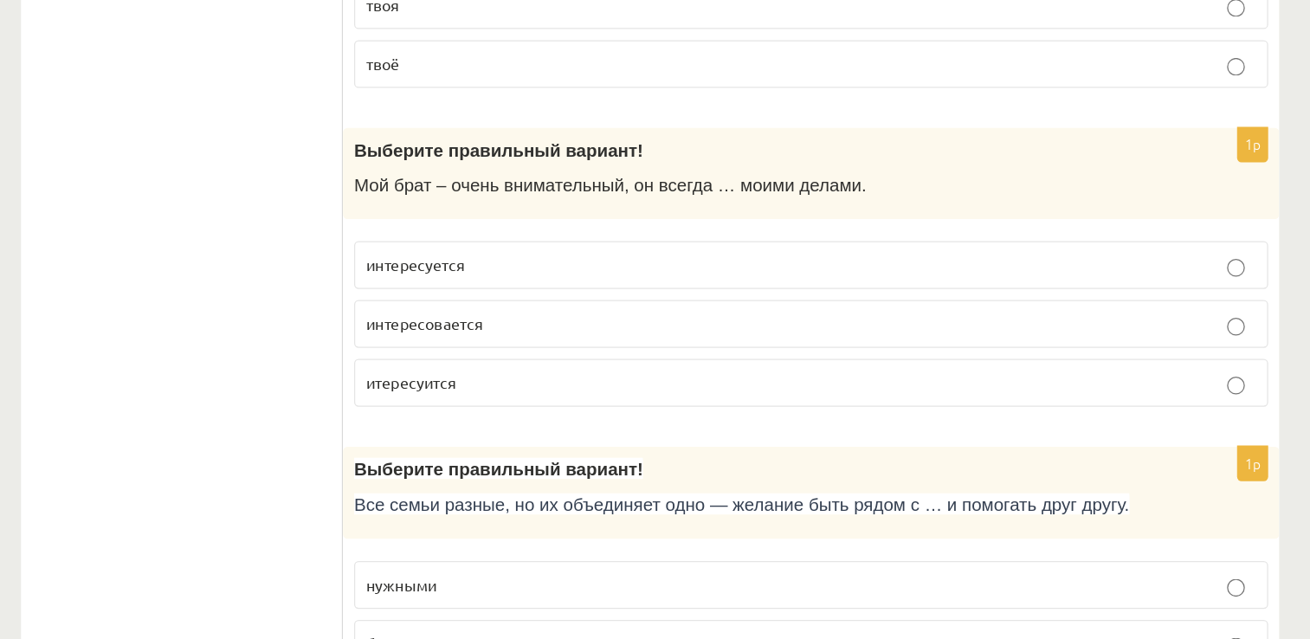
scroll to position [5476, 0]
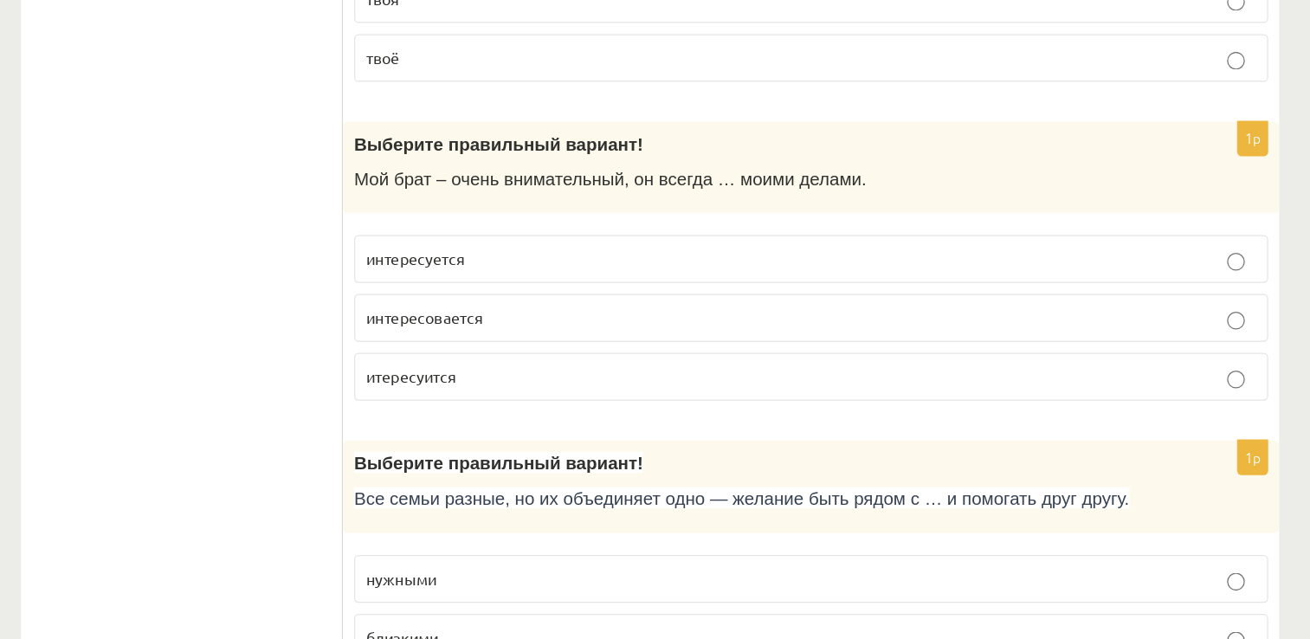
click at [582, 334] on span "интересуется" at bounding box center [601, 342] width 77 height 16
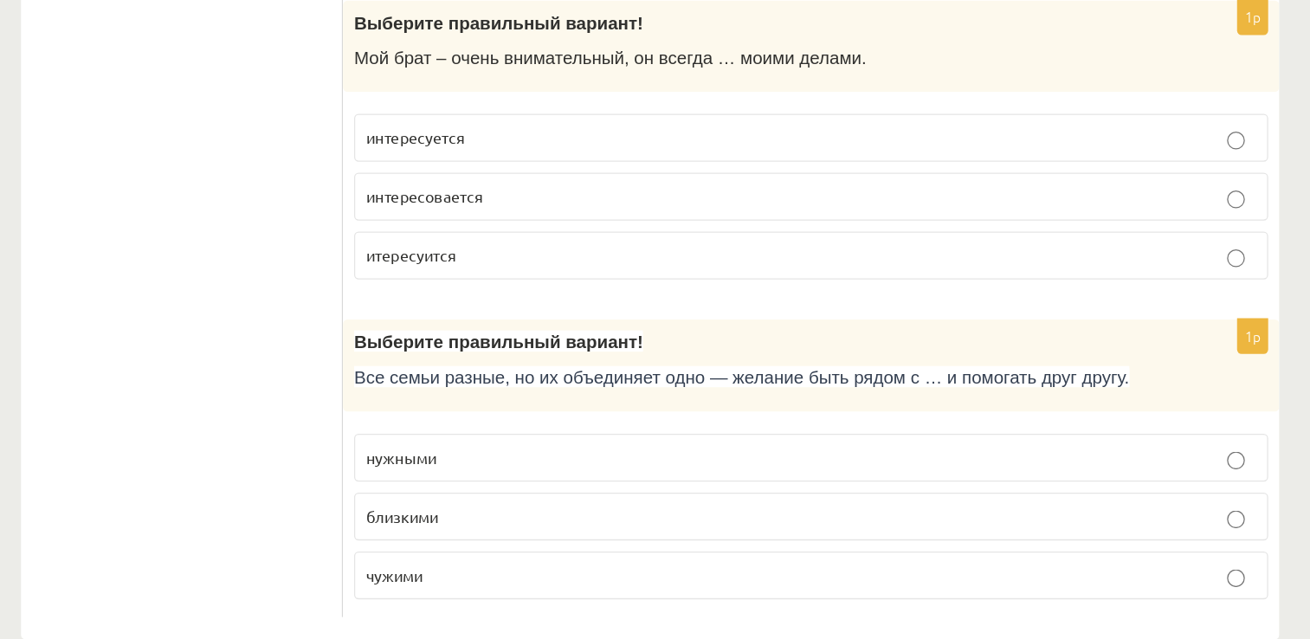
scroll to position [5578, 0]
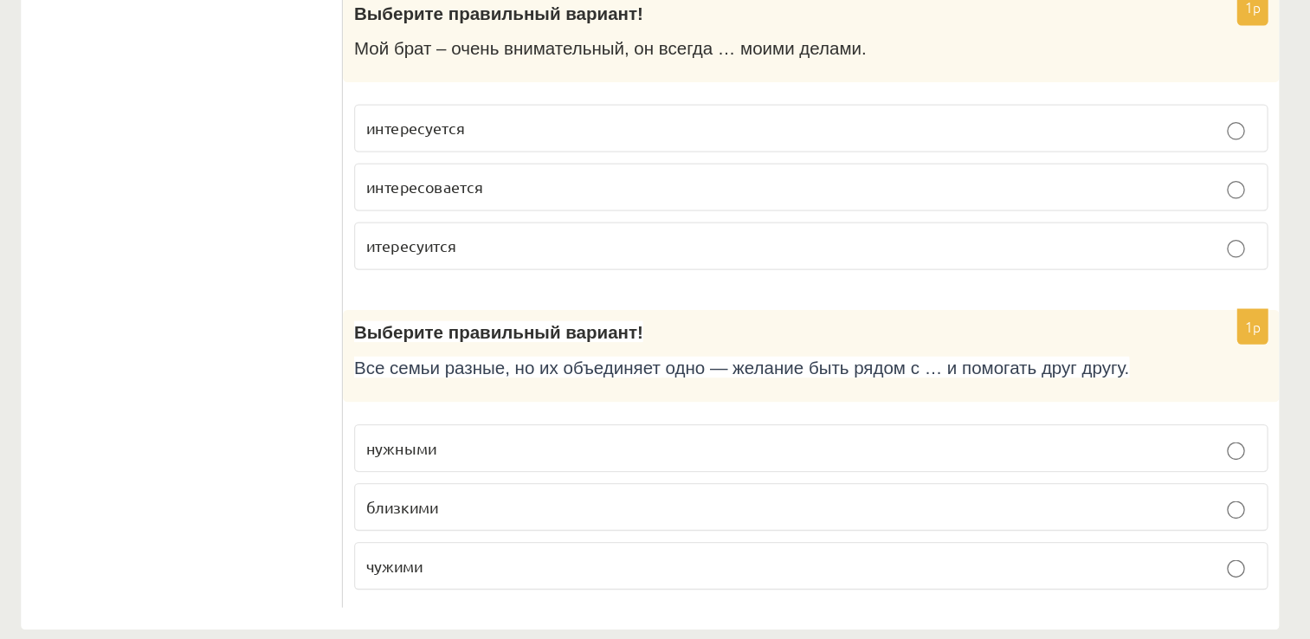
click at [633, 526] on p "близкими" at bounding box center [909, 535] width 693 height 18
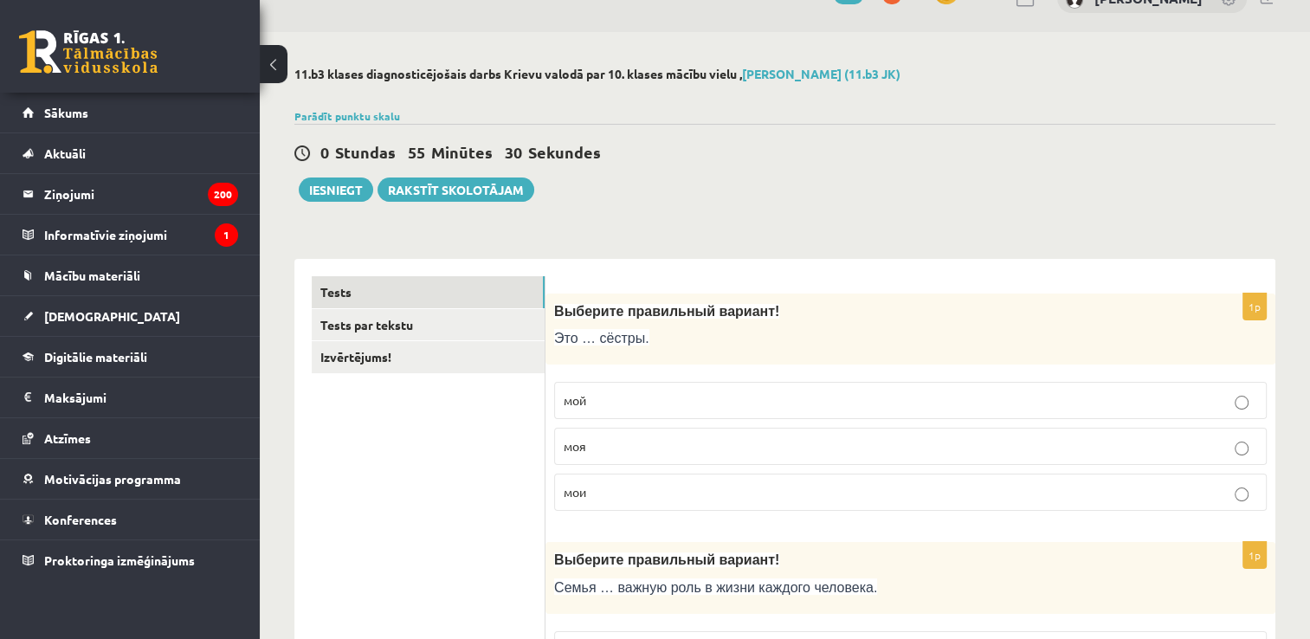
scroll to position [28, 0]
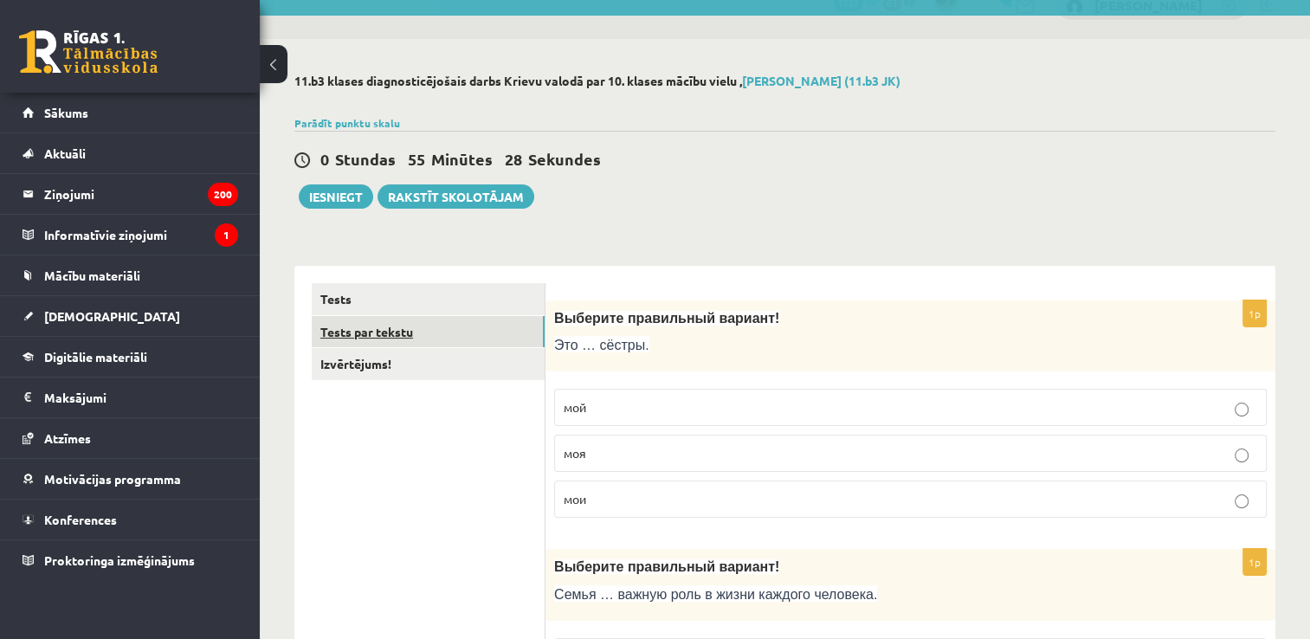
click at [422, 331] on link "Tests par tekstu" at bounding box center [428, 332] width 233 height 32
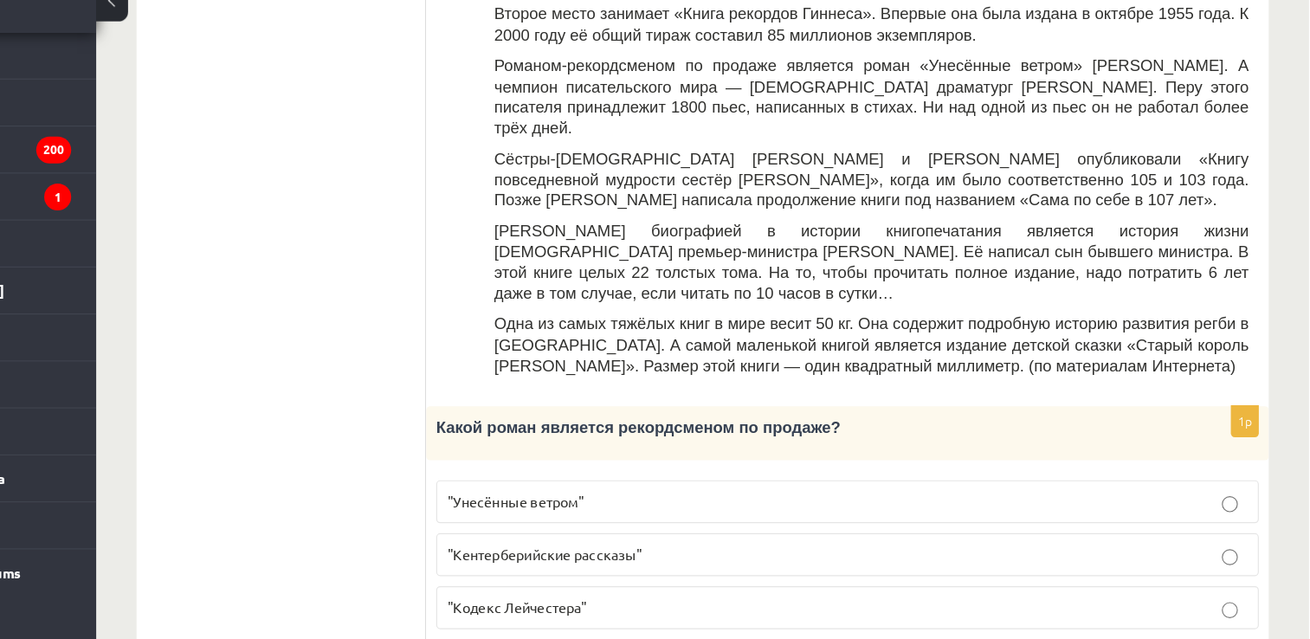
scroll to position [628, 0]
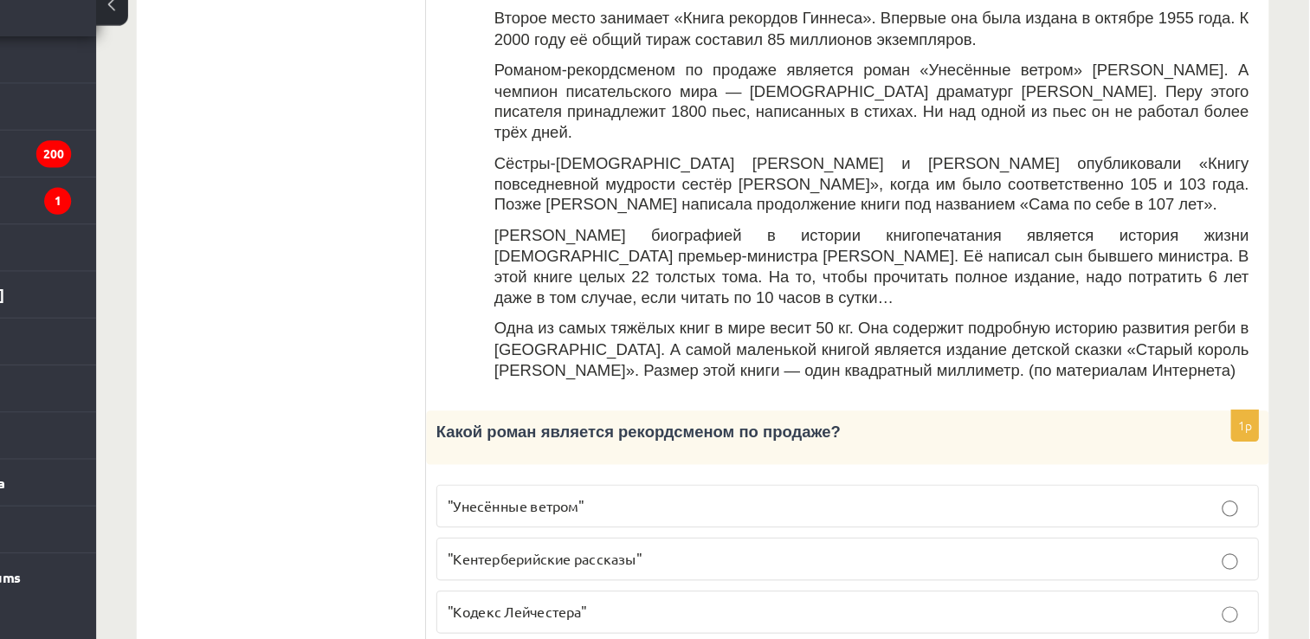
click at [710, 490] on p ""Унесённые ветром"" at bounding box center [909, 499] width 693 height 18
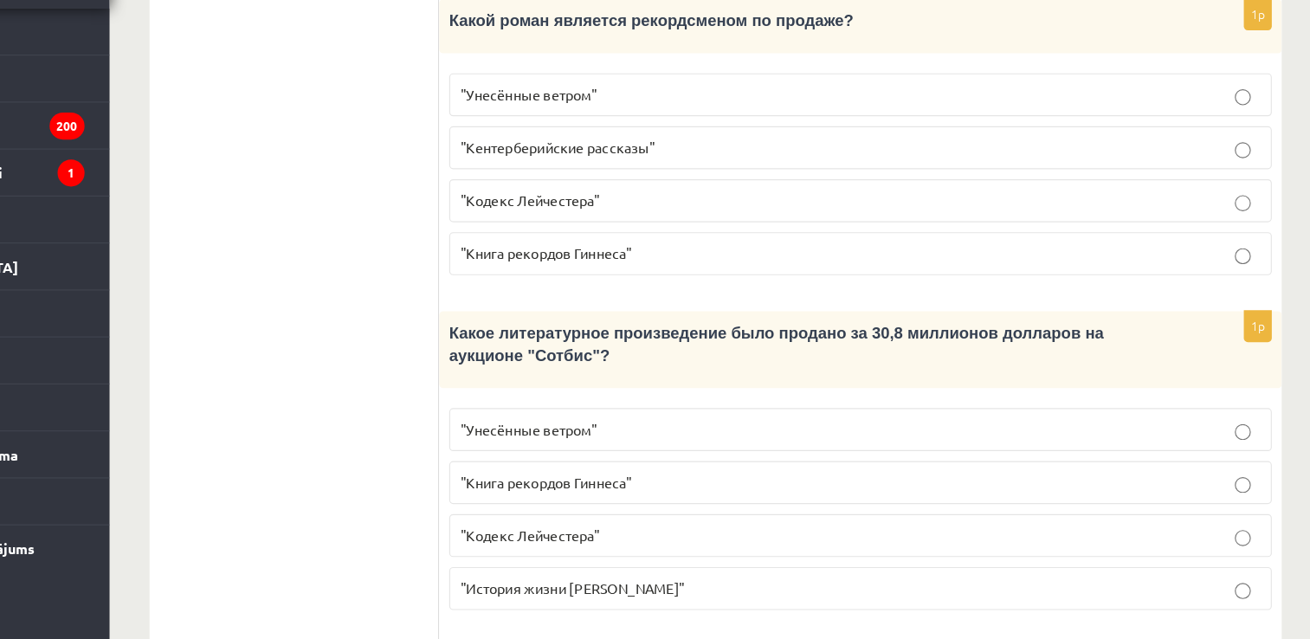
scroll to position [963, 0]
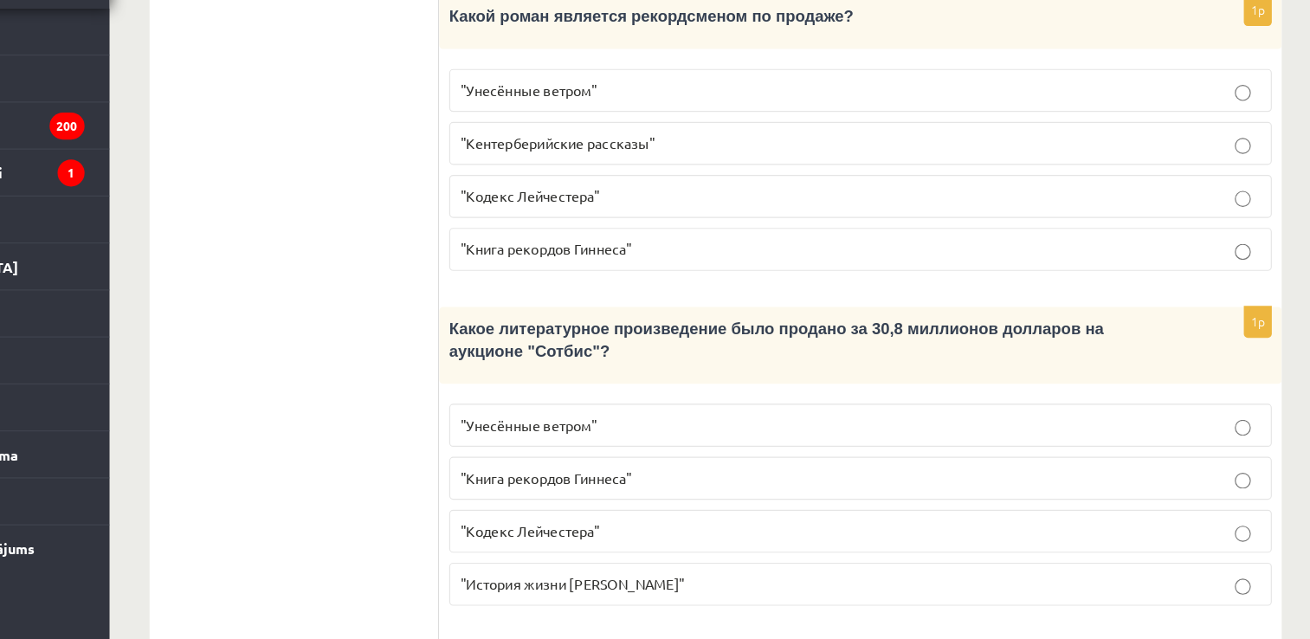
click at [947, 536] on p ""Кодекс Лейчестера"" at bounding box center [909, 545] width 693 height 18
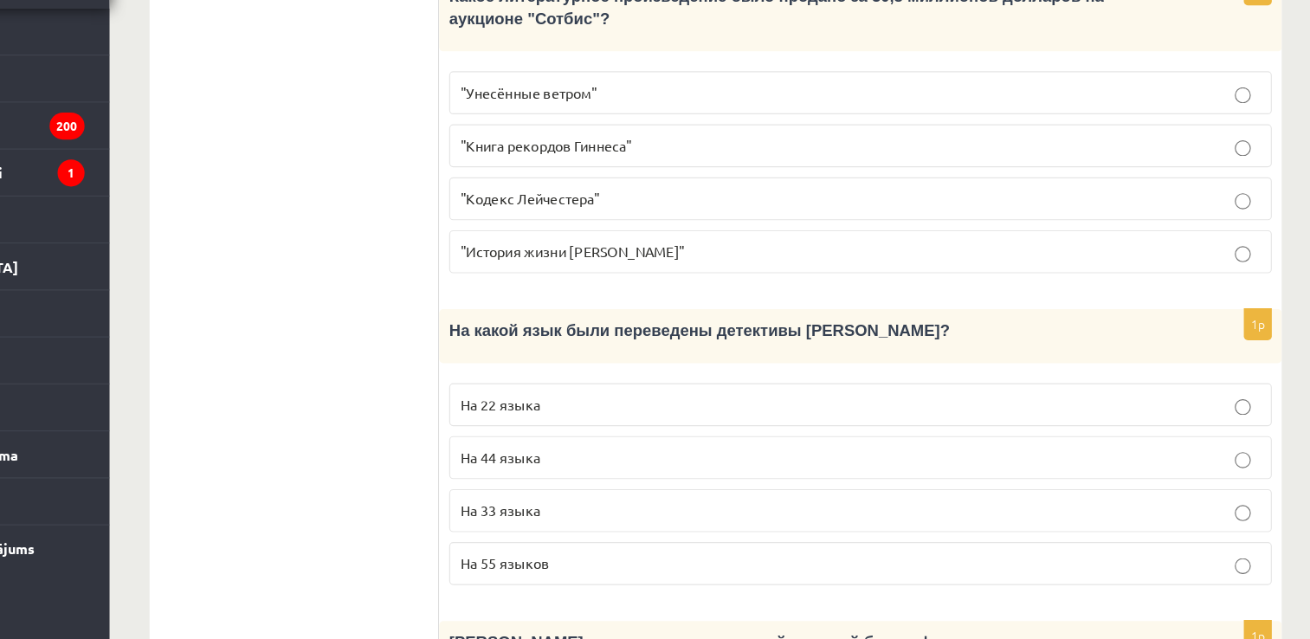
scroll to position [1271, 0]
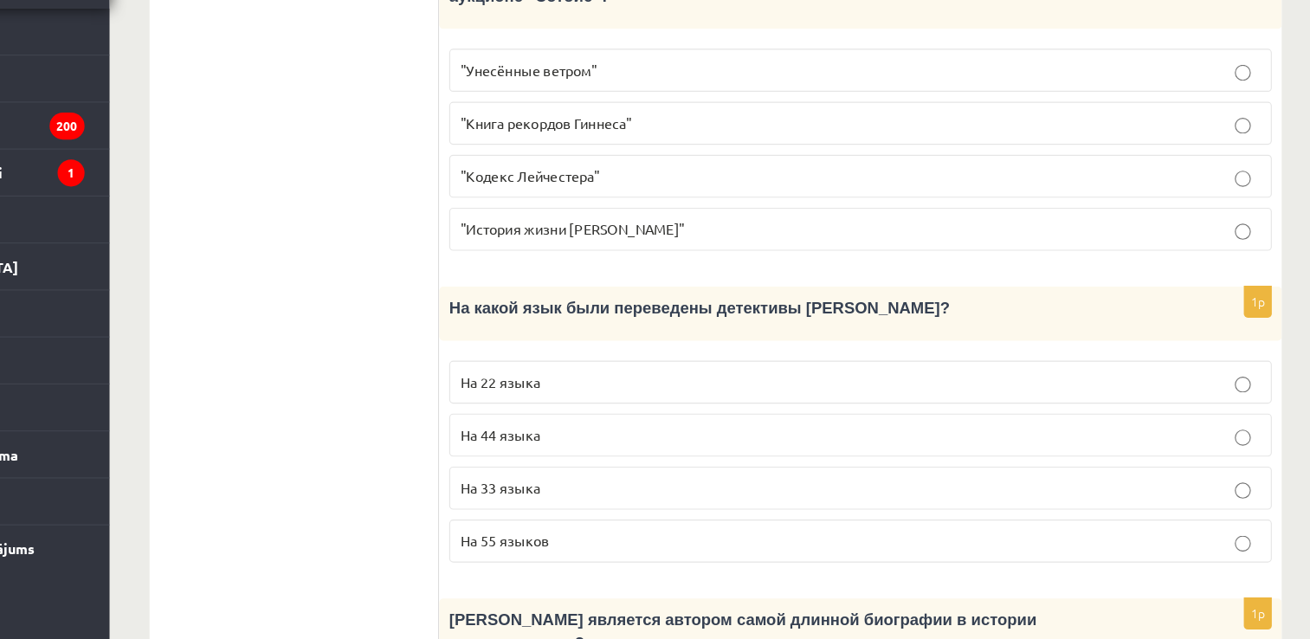
click at [896, 453] on p "На 44 языка" at bounding box center [909, 462] width 693 height 18
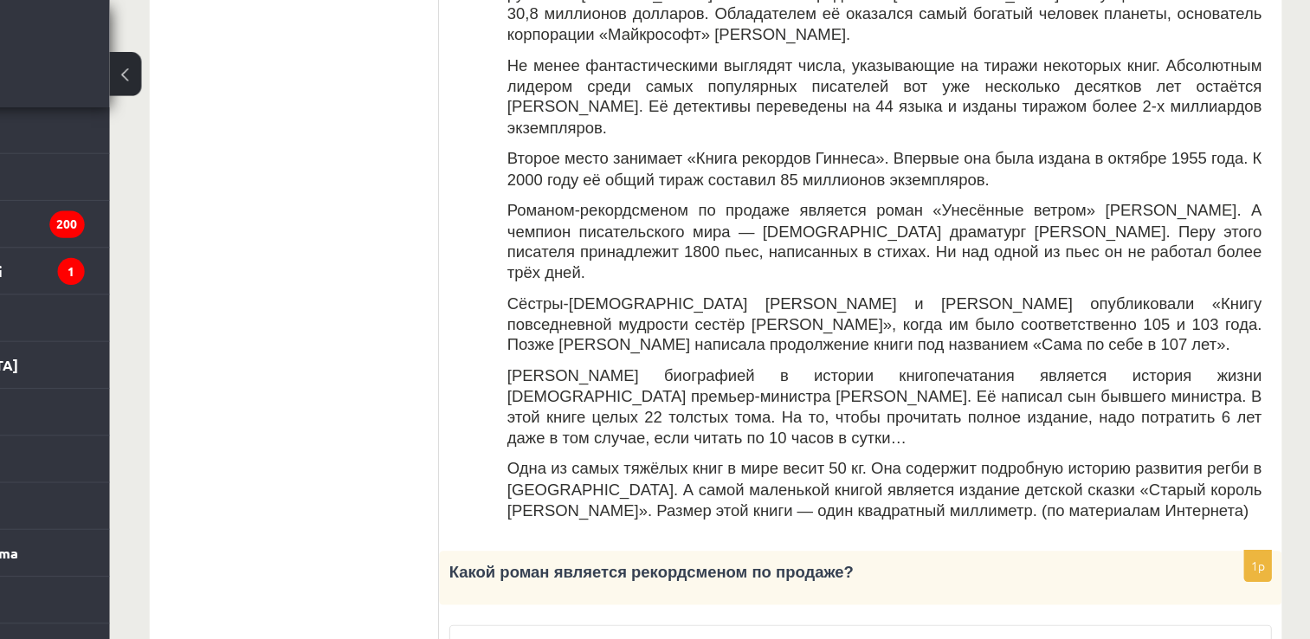
scroll to position [566, 0]
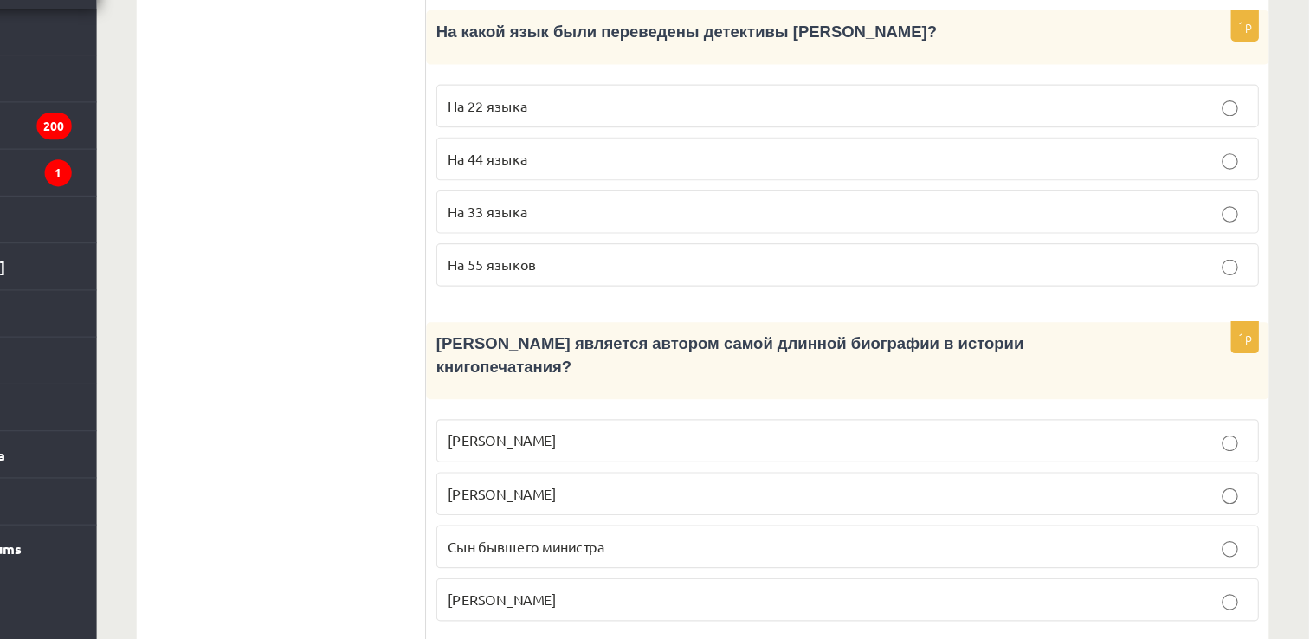
click at [760, 540] on label "Сын бывшего министра" at bounding box center [910, 558] width 712 height 37
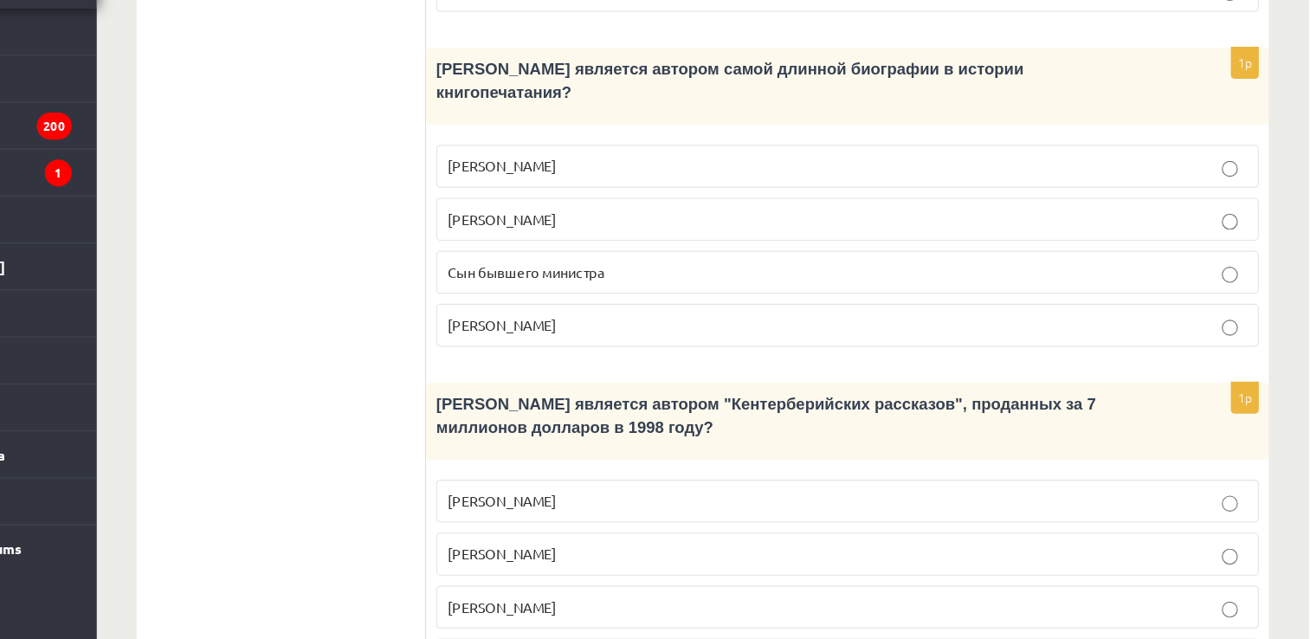
click at [862, 602] on p "Джефри Чосер" at bounding box center [909, 611] width 693 height 18
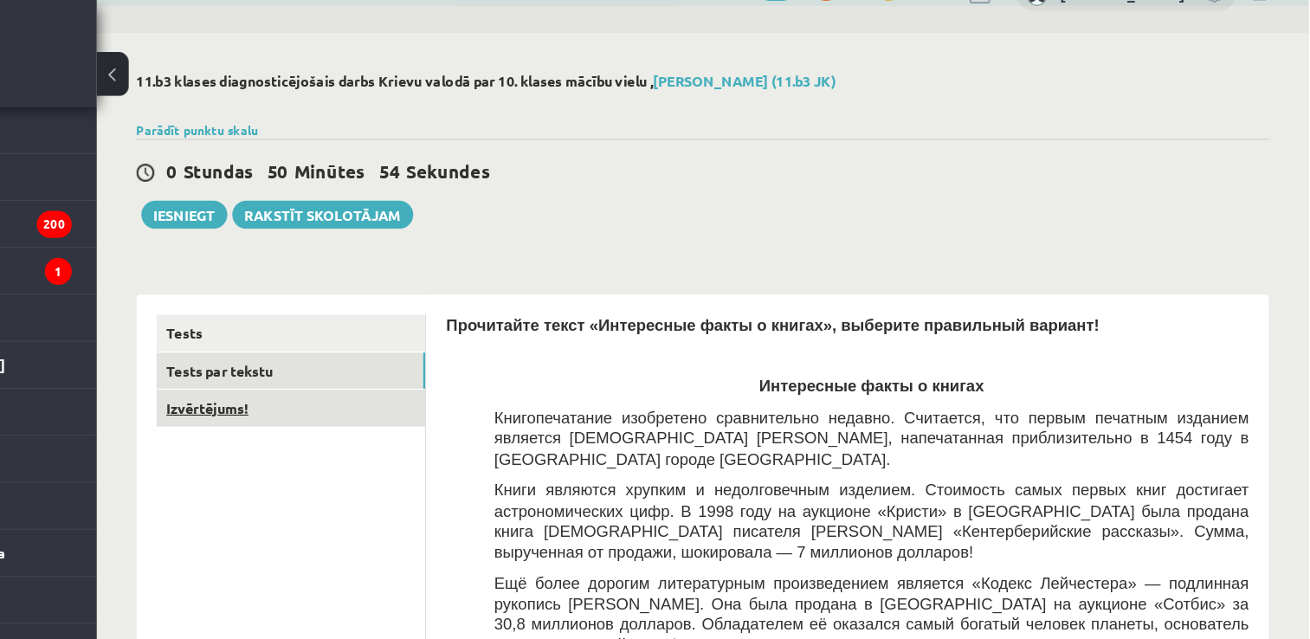
click at [499, 356] on link "Izvērtējums!" at bounding box center [428, 354] width 233 height 32
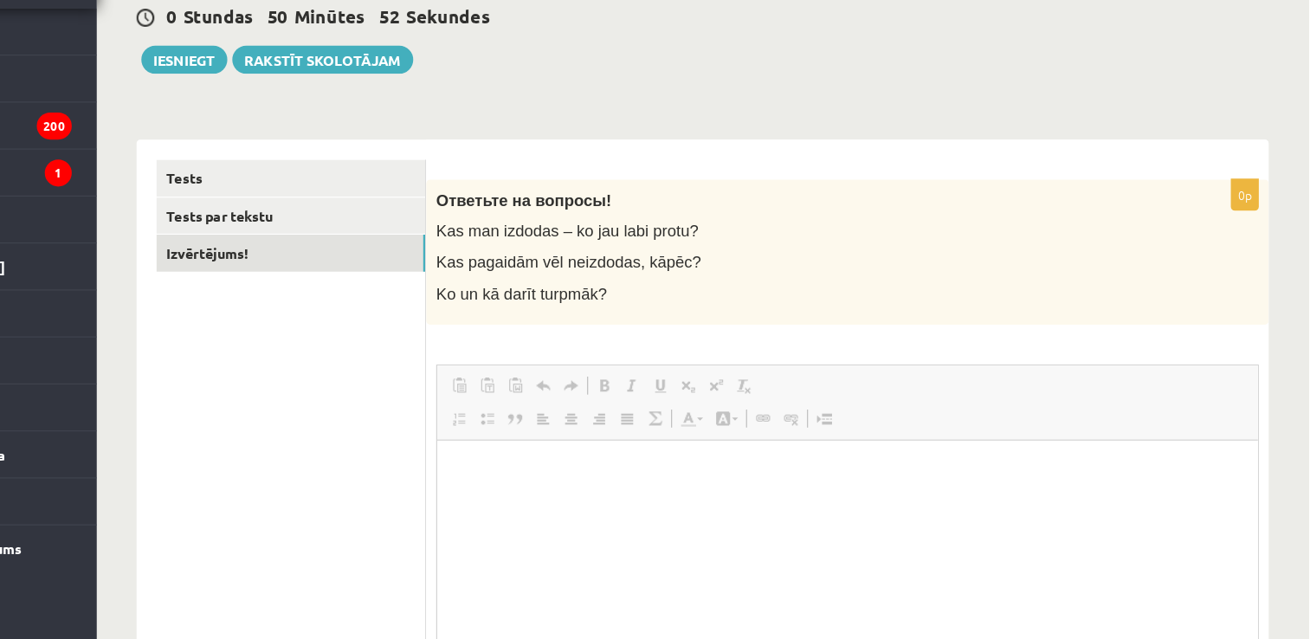
scroll to position [0, 0]
click at [551, 452] on html at bounding box center [792, 466] width 711 height 53
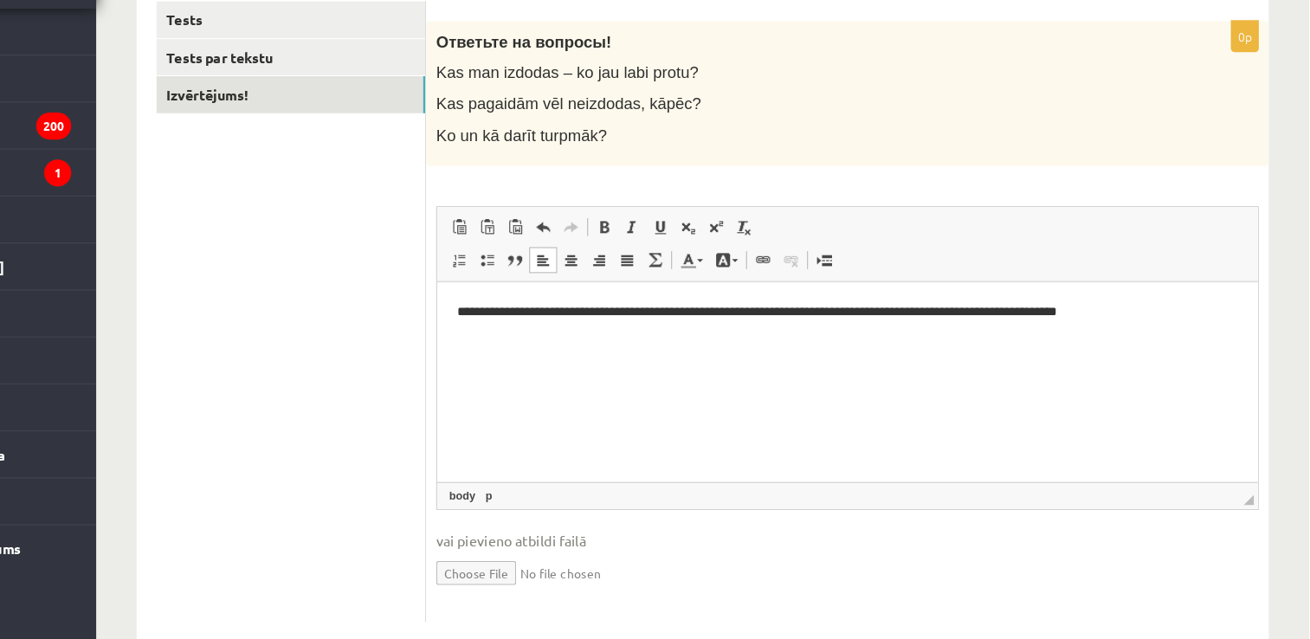
click at [545, 303] on p "**********" at bounding box center [792, 308] width 677 height 18
click at [776, 305] on p "**********" at bounding box center [792, 308] width 677 height 18
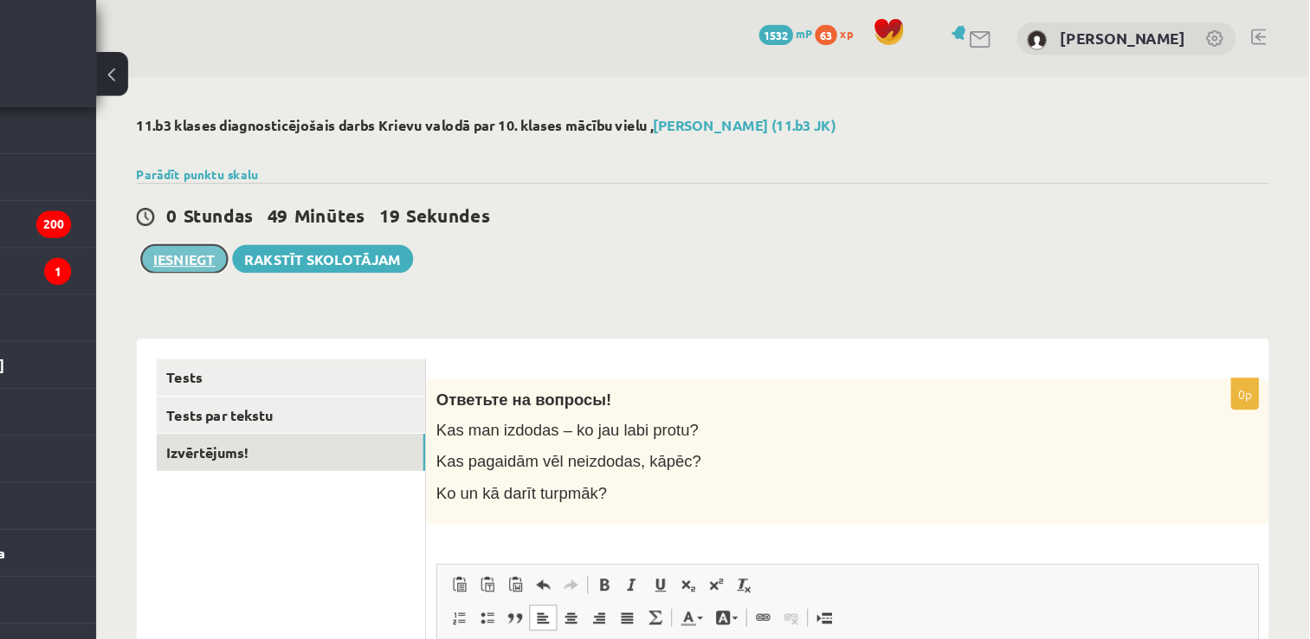
click at [339, 217] on button "Iesniegt" at bounding box center [336, 224] width 74 height 24
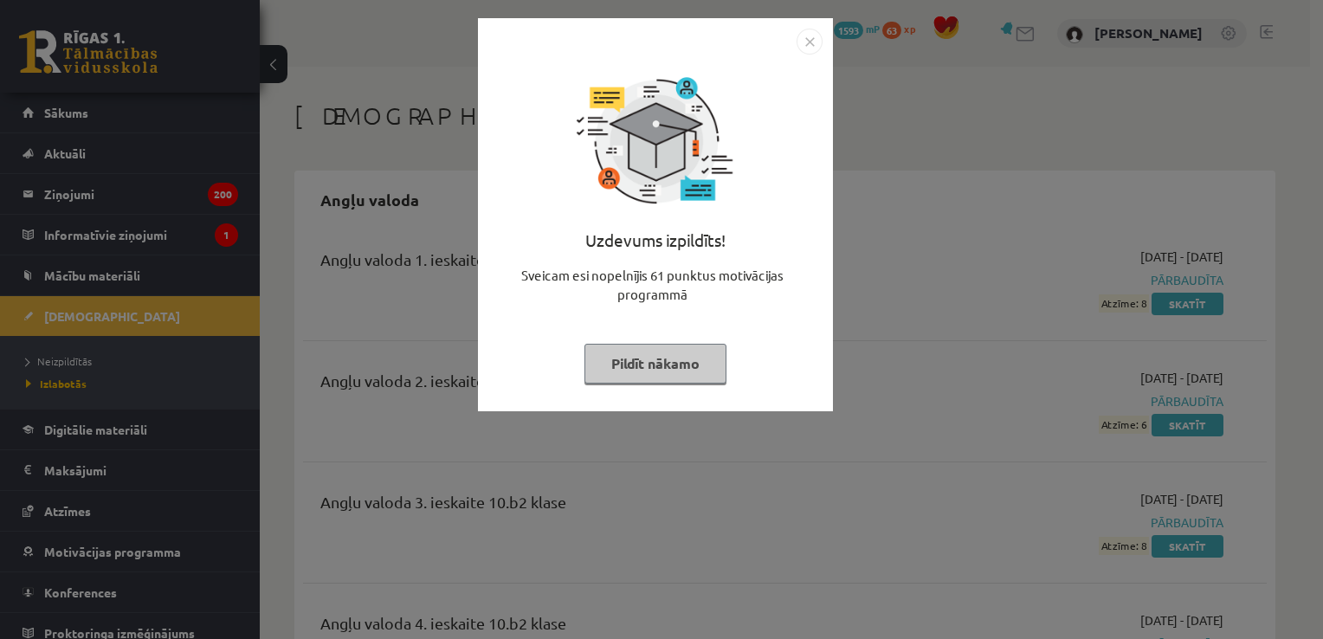
click at [808, 42] on img "Close" at bounding box center [809, 42] width 26 height 26
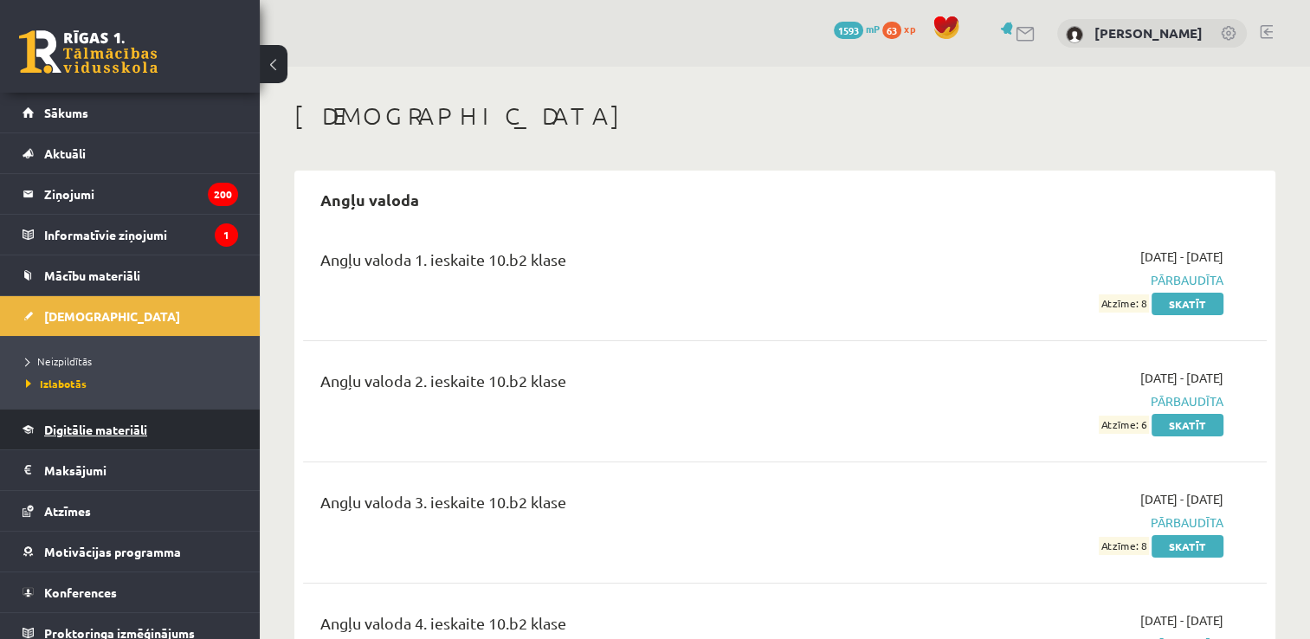
click at [157, 427] on link "Digitālie materiāli" at bounding box center [131, 429] width 216 height 40
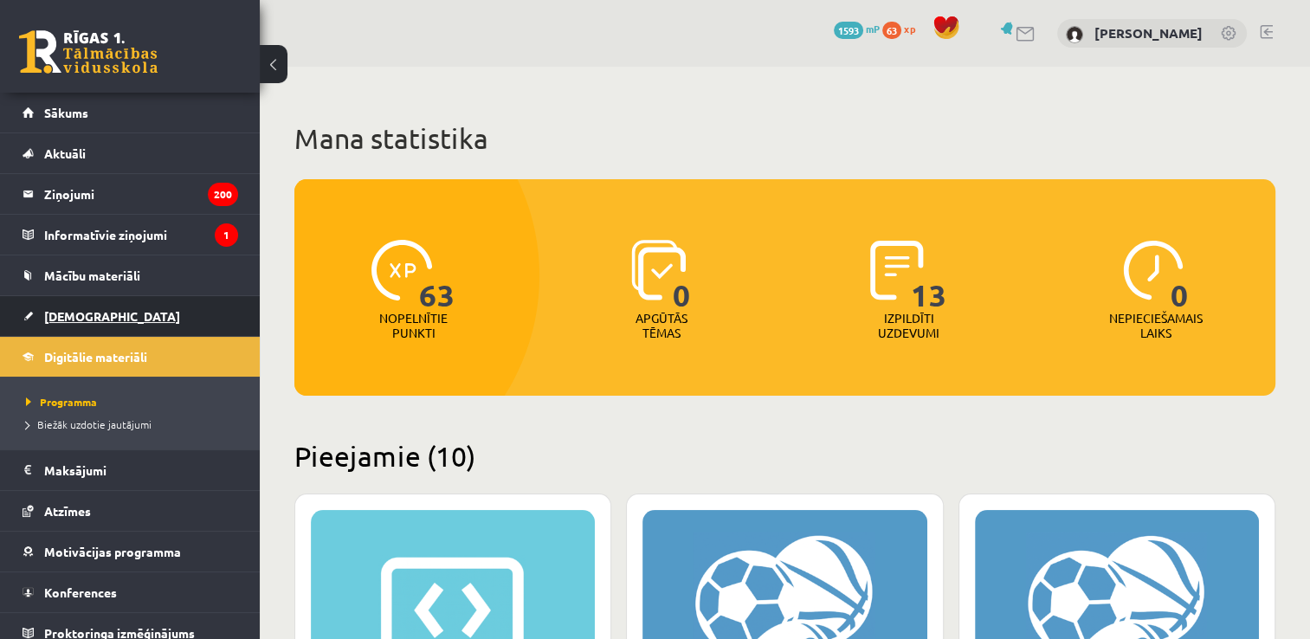
click at [154, 297] on link "[DEMOGRAPHIC_DATA]" at bounding box center [131, 316] width 216 height 40
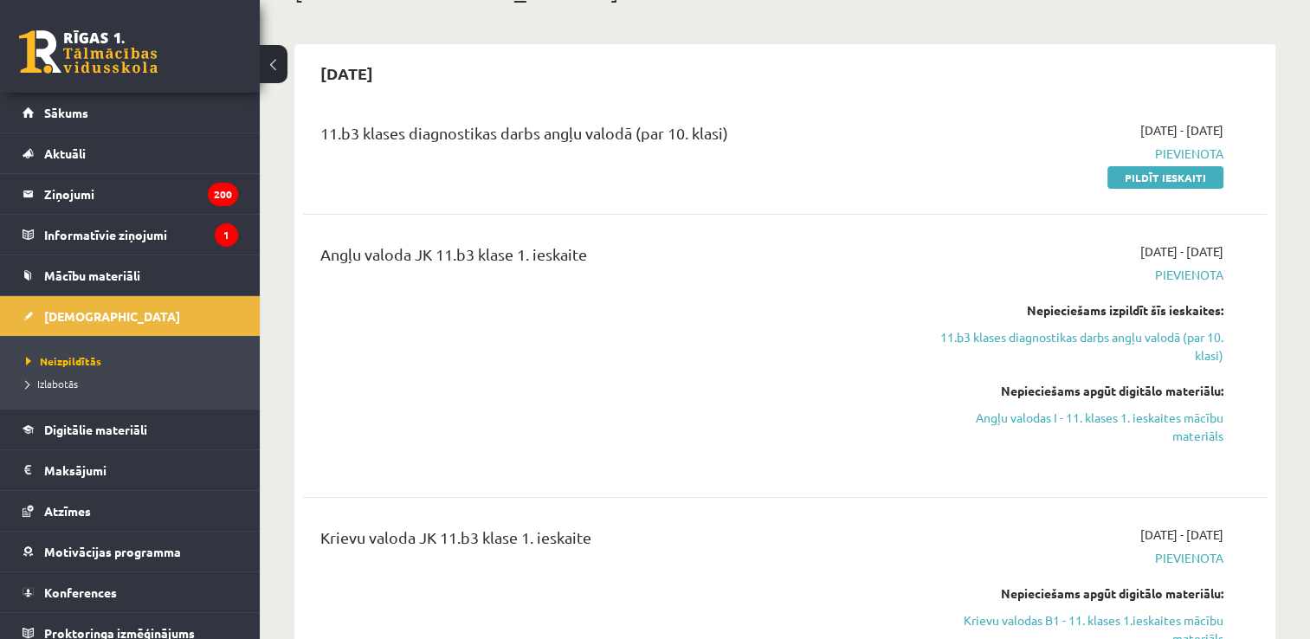
scroll to position [126, 0]
click at [1060, 421] on link "Angļu valodas I - 11. klases 1. ieskaites mācību materiāls" at bounding box center [1081, 427] width 284 height 36
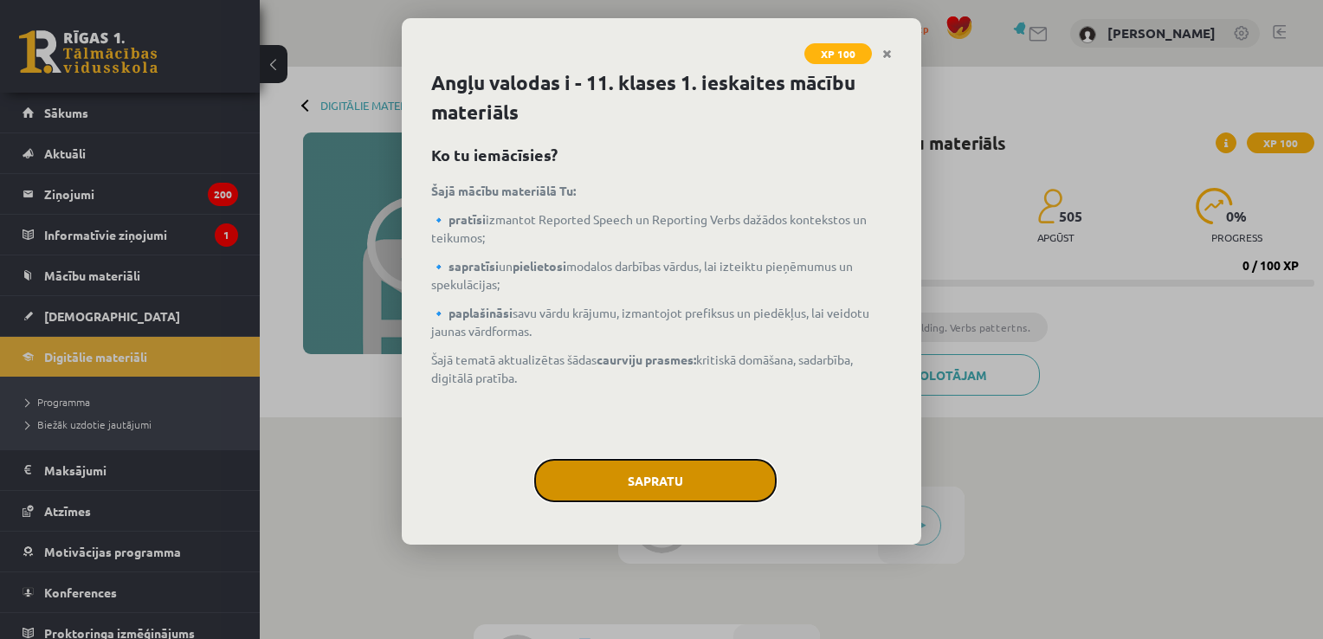
click at [741, 479] on button "Sapratu" at bounding box center [655, 480] width 242 height 43
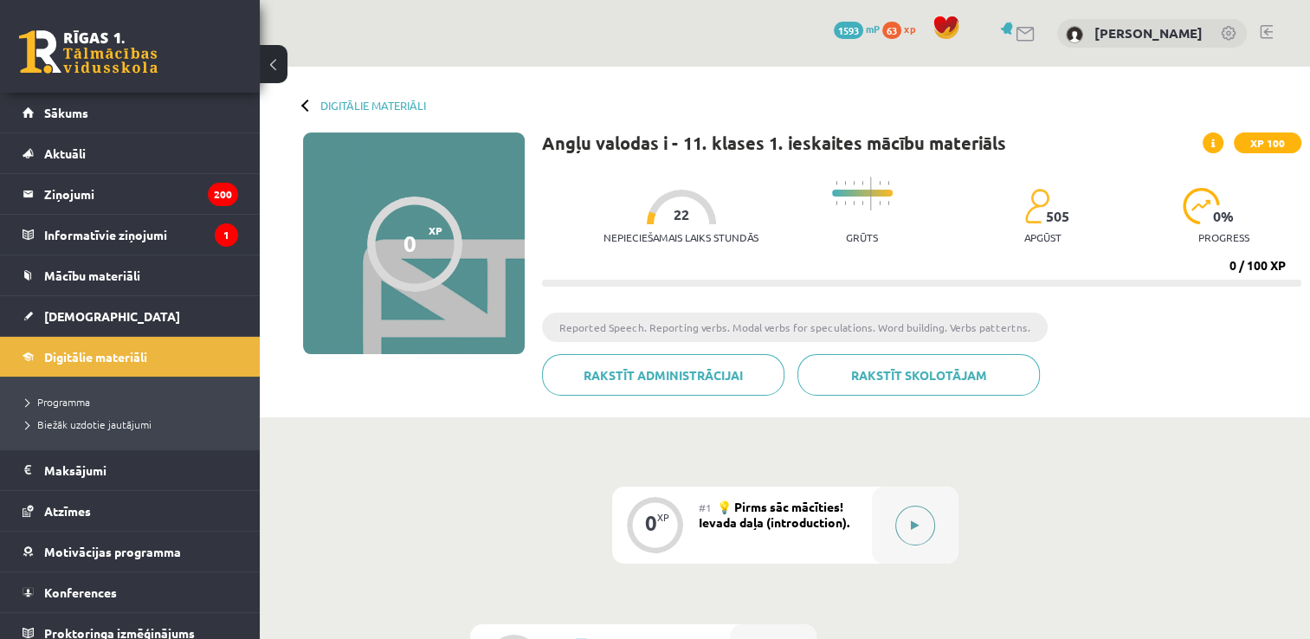
click at [900, 518] on button at bounding box center [915, 525] width 40 height 40
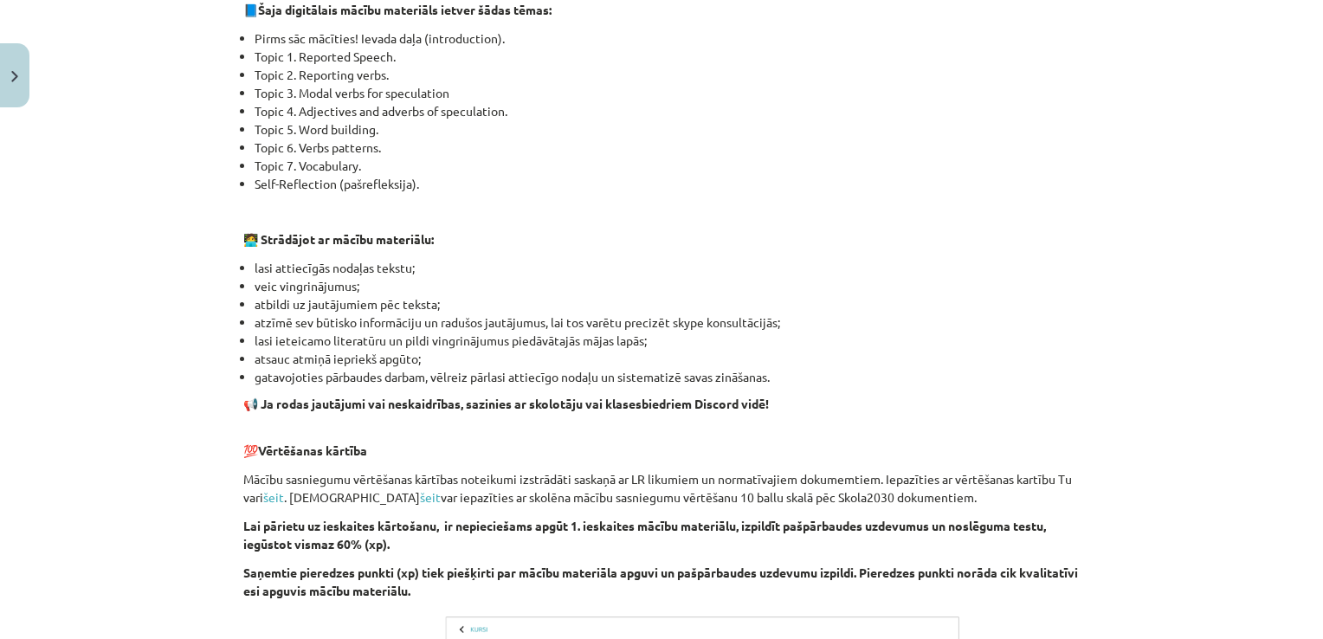
scroll to position [1181, 0]
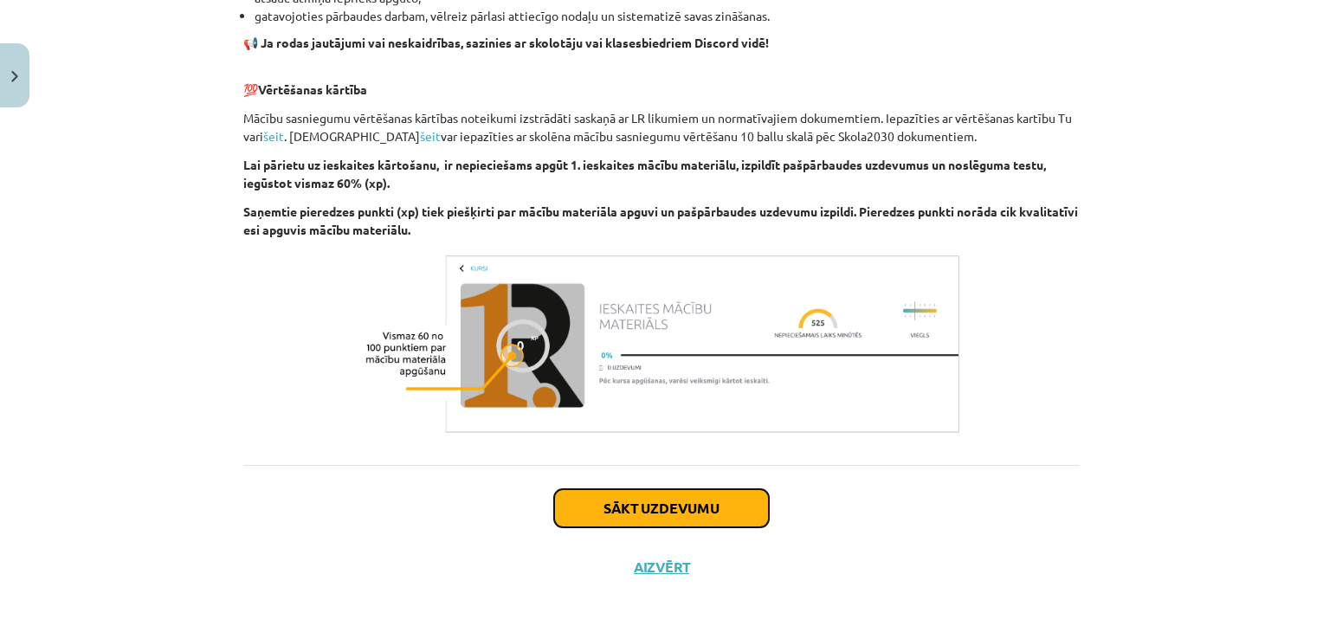
click at [716, 504] on button "Sākt uzdevumu" at bounding box center [661, 508] width 215 height 38
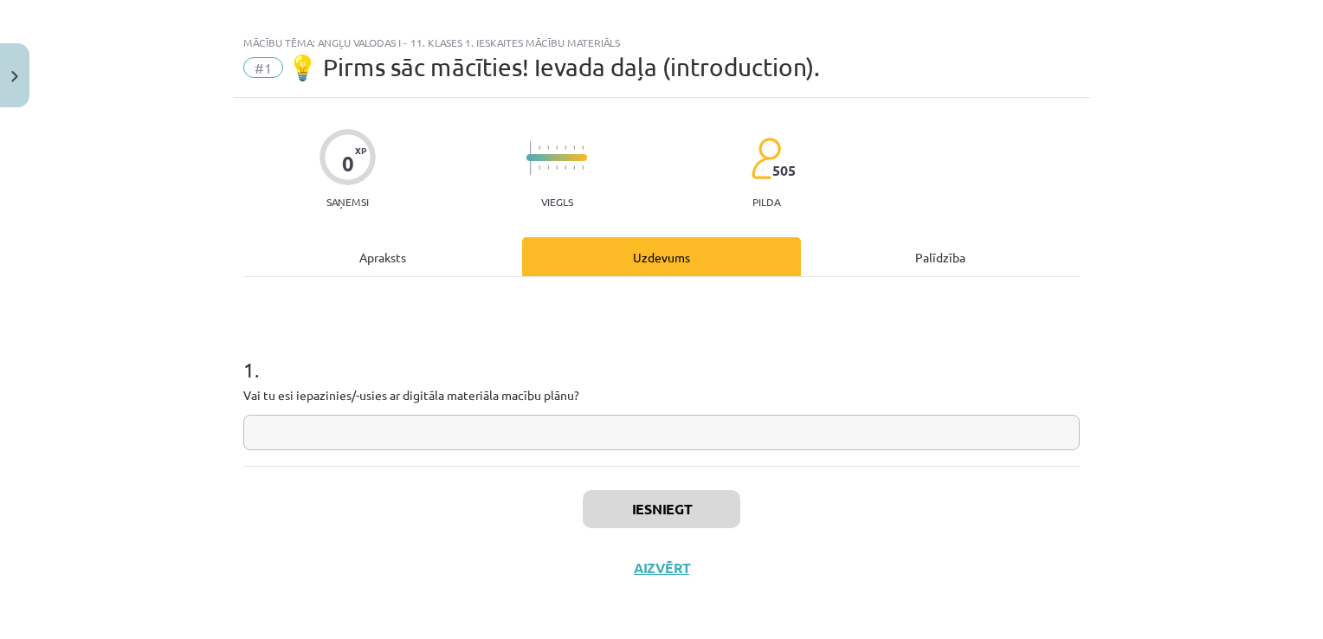
click at [658, 429] on input "text" at bounding box center [661, 432] width 836 height 35
type input "*"
type input "***"
click at [675, 519] on button "Iesniegt" at bounding box center [662, 509] width 158 height 38
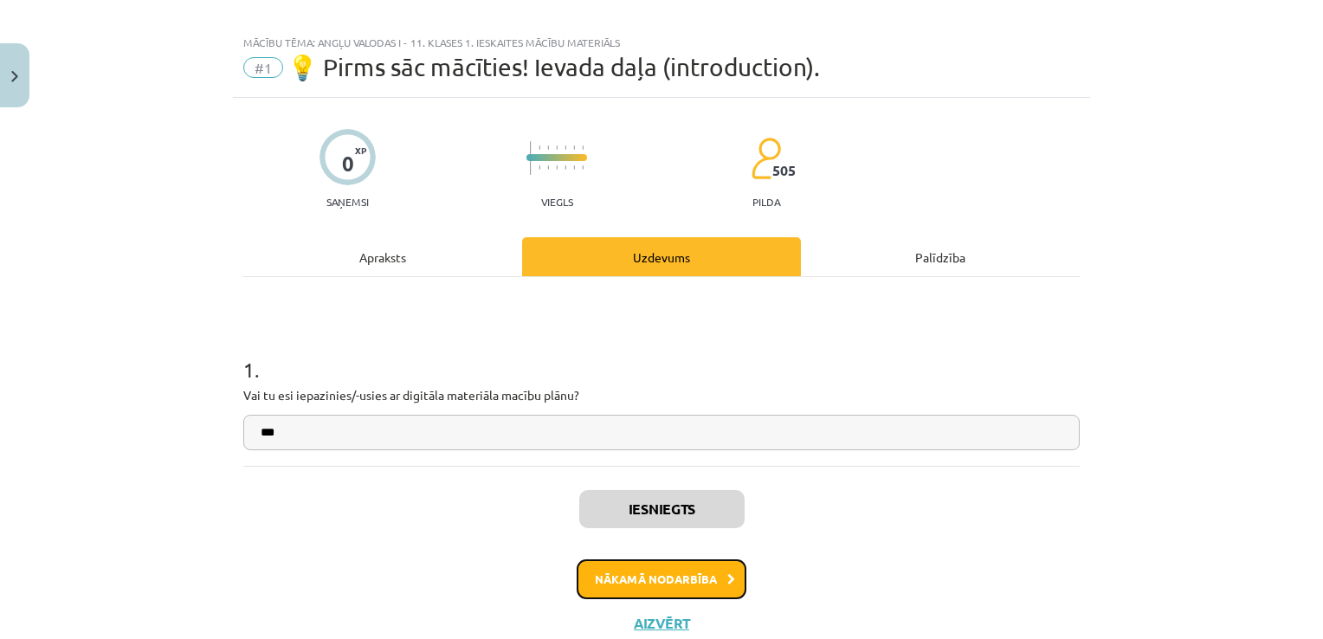
click at [674, 571] on button "Nākamā nodarbība" at bounding box center [661, 579] width 170 height 40
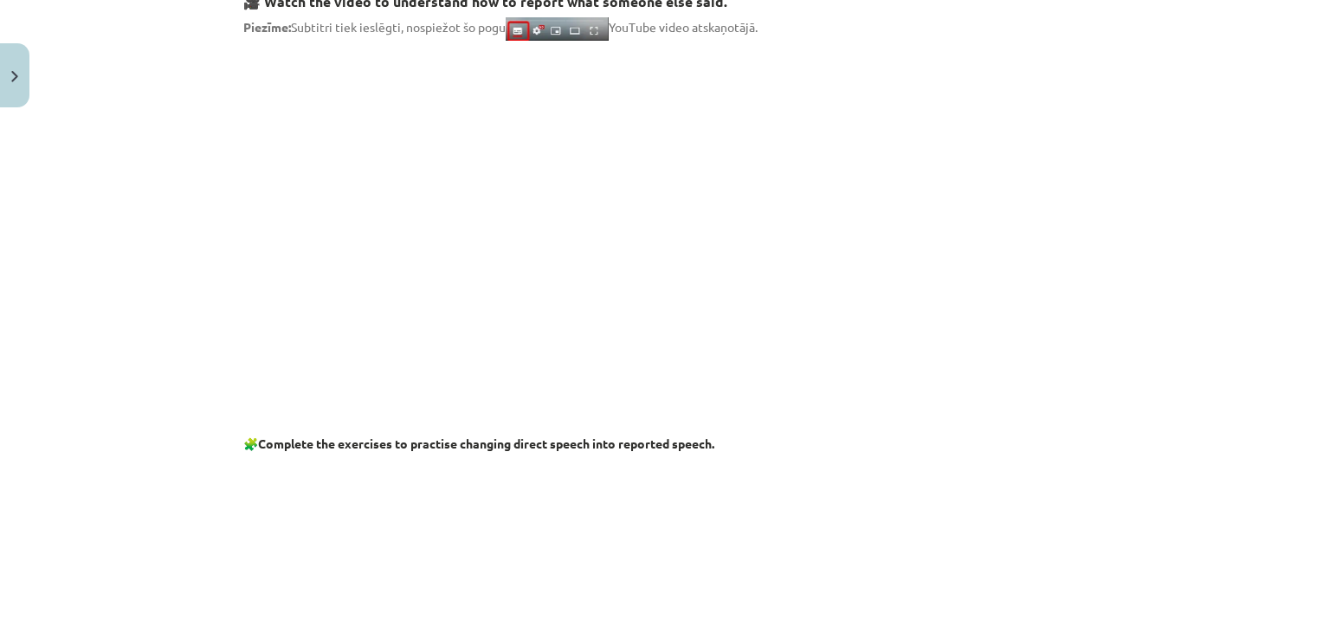
scroll to position [388, 0]
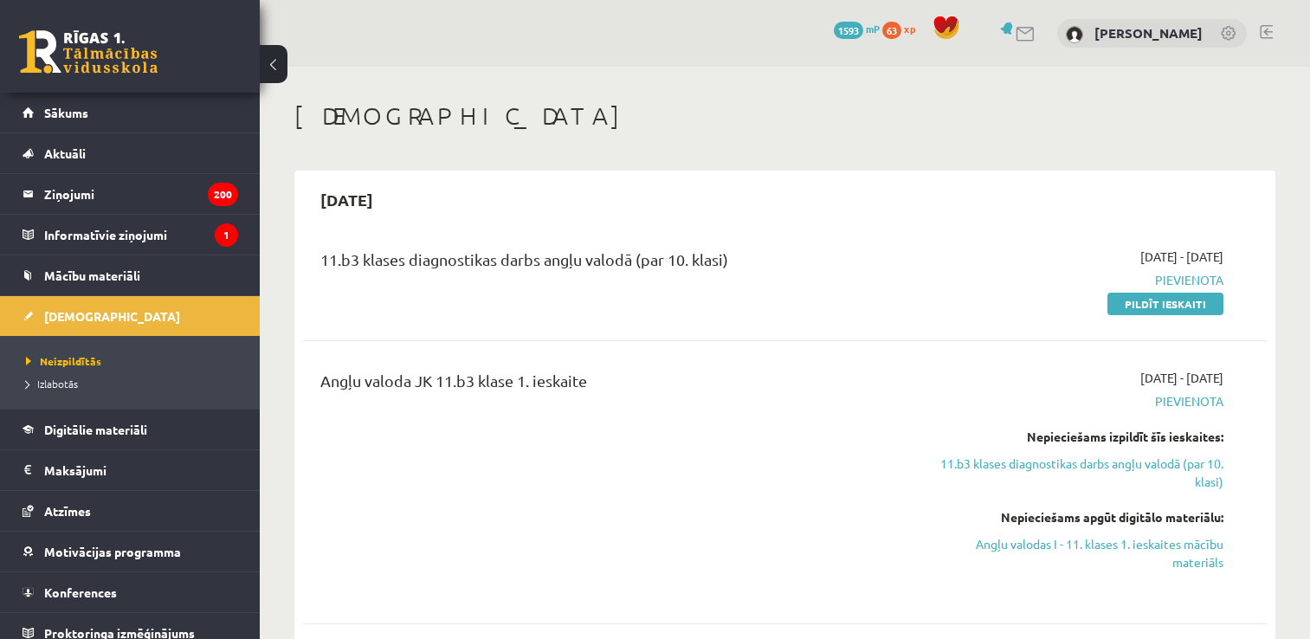
scroll to position [125, 0]
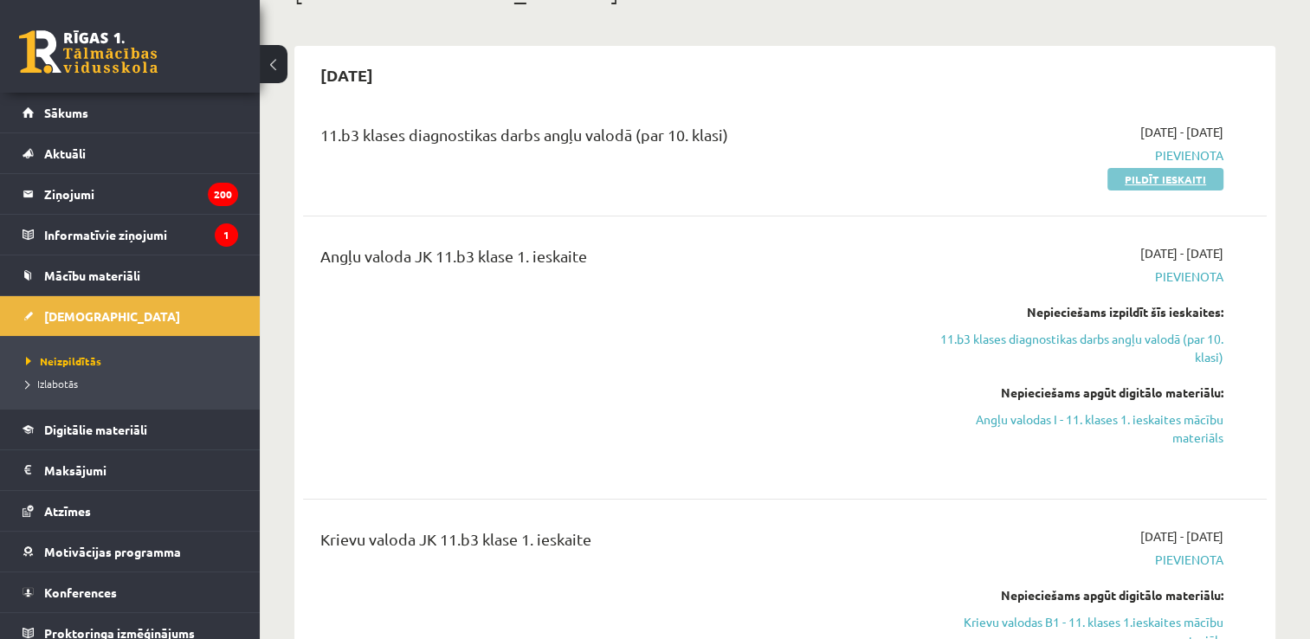
click at [1185, 178] on link "Pildīt ieskaiti" at bounding box center [1165, 179] width 116 height 23
click at [1156, 179] on link "Pildīt ieskaiti" at bounding box center [1165, 179] width 116 height 23
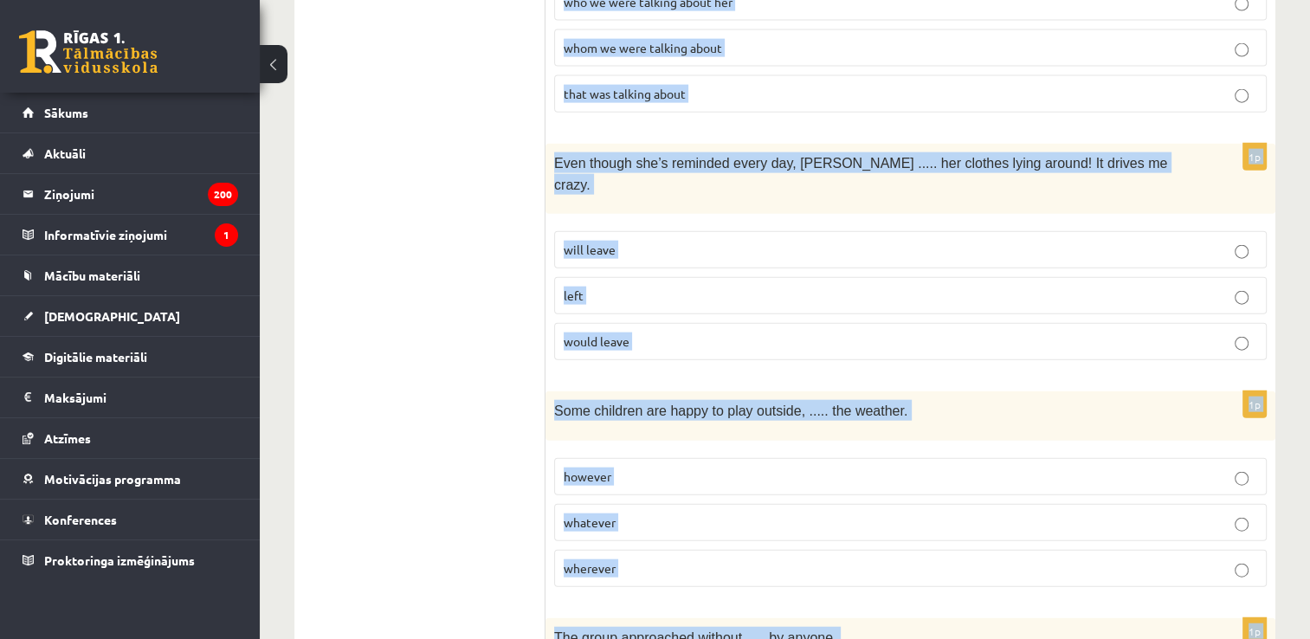
scroll to position [4352, 0]
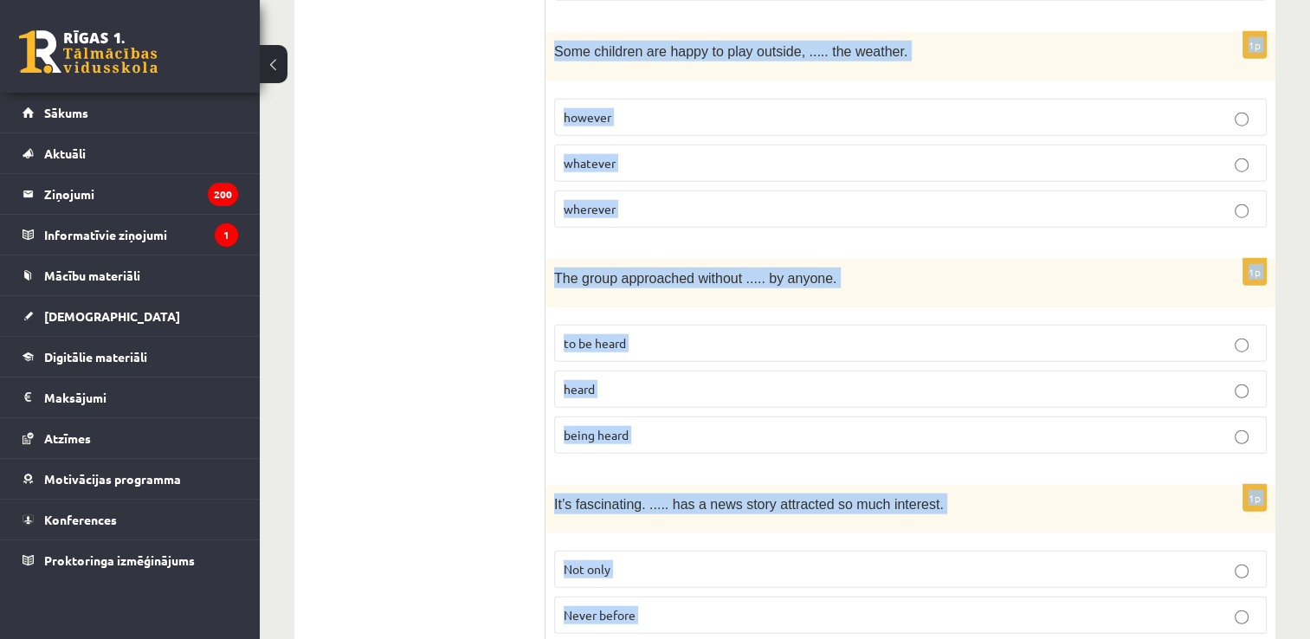
drag, startPoint x: 551, startPoint y: 373, endPoint x: 712, endPoint y: 683, distance: 348.8
copy form "Daughter  Thanks so much for helping me fix my bike, Dad. Father  Of course, Be…"
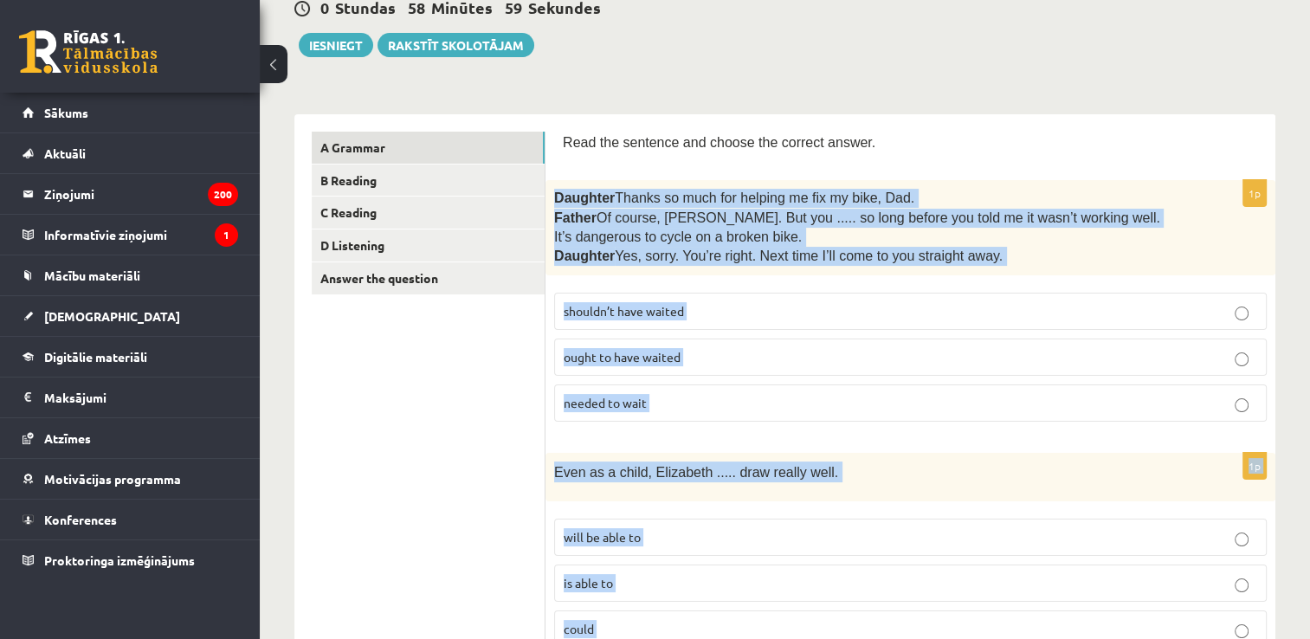
scroll to position [196, 0]
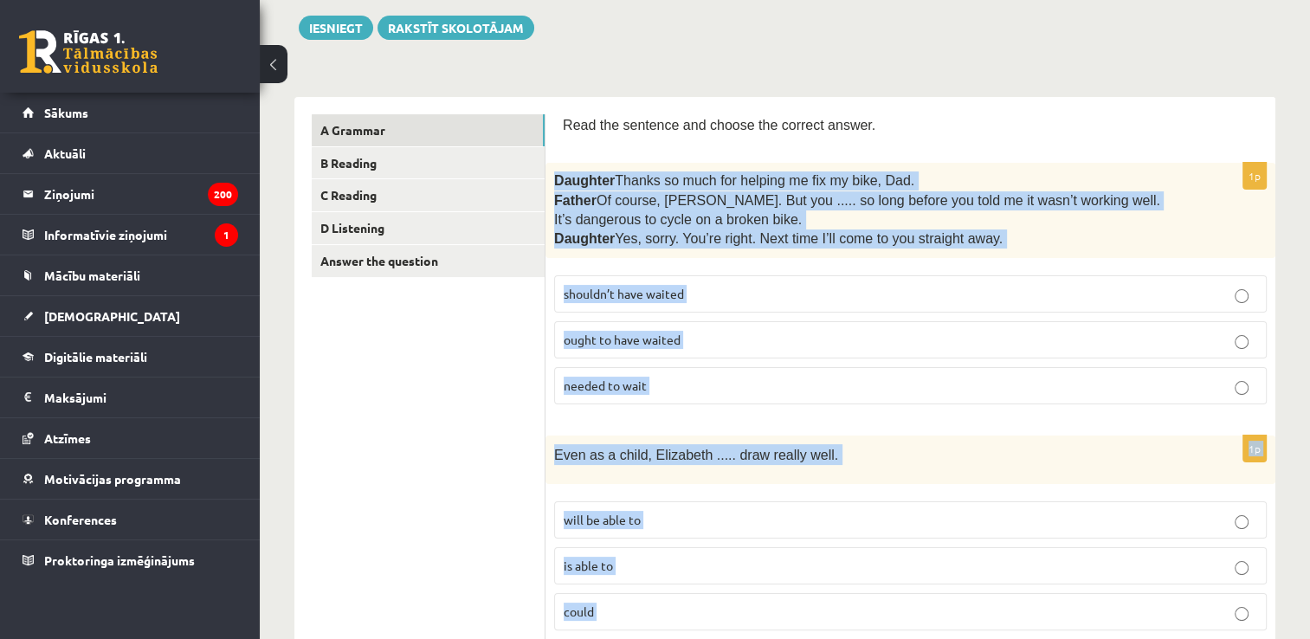
click at [788, 283] on label "shouldn’t have waited" at bounding box center [910, 293] width 712 height 37
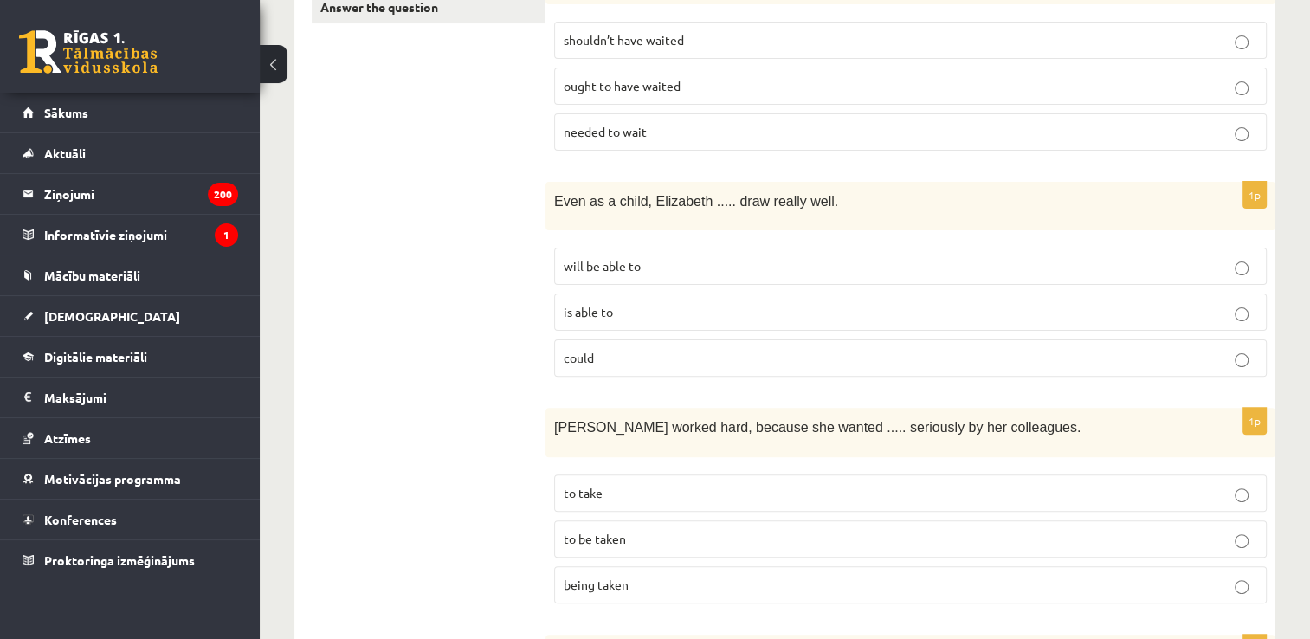
scroll to position [480, 0]
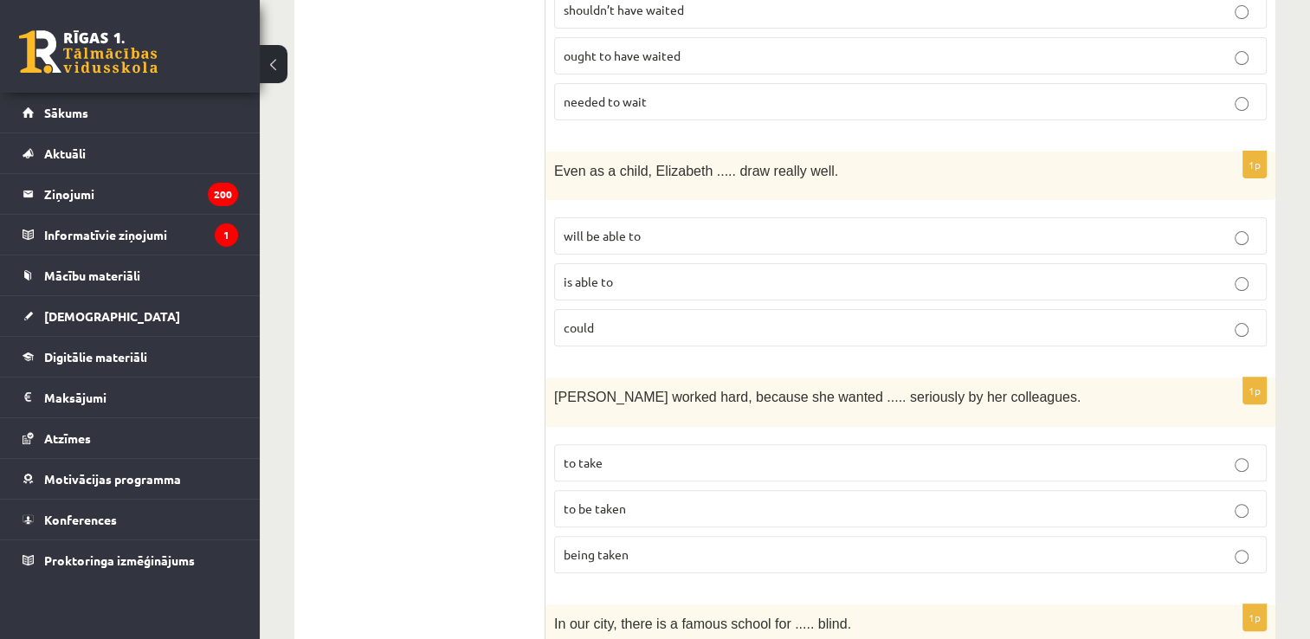
click at [808, 323] on p "could" at bounding box center [909, 328] width 693 height 18
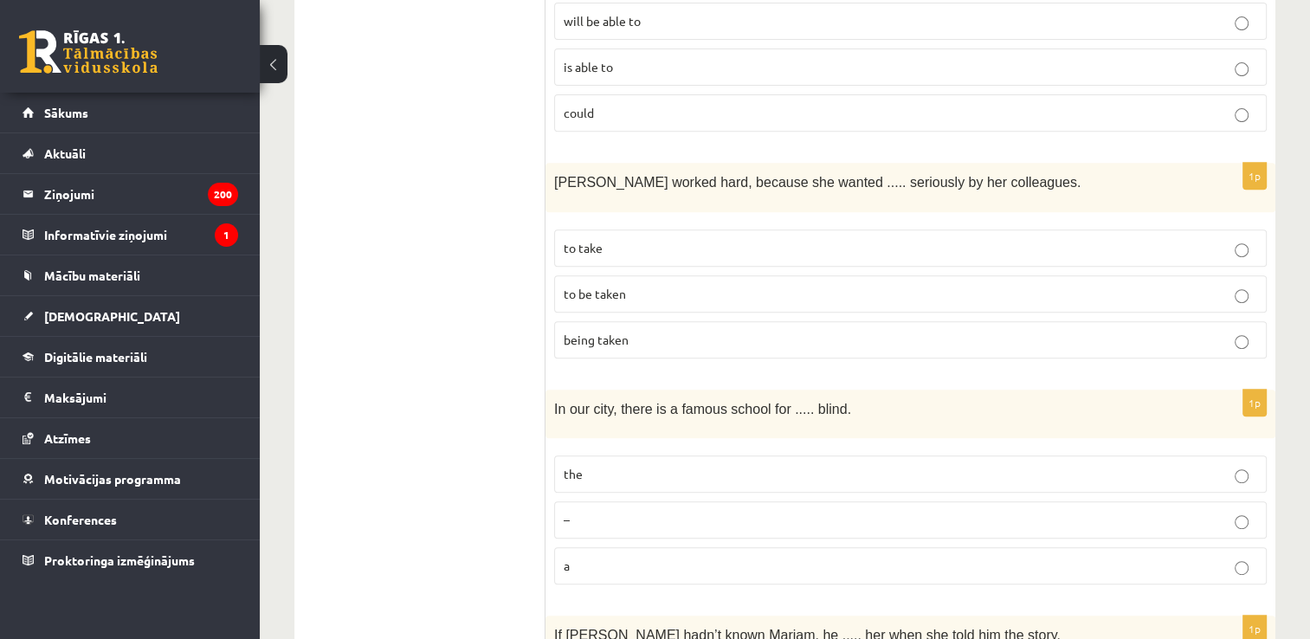
scroll to position [699, 0]
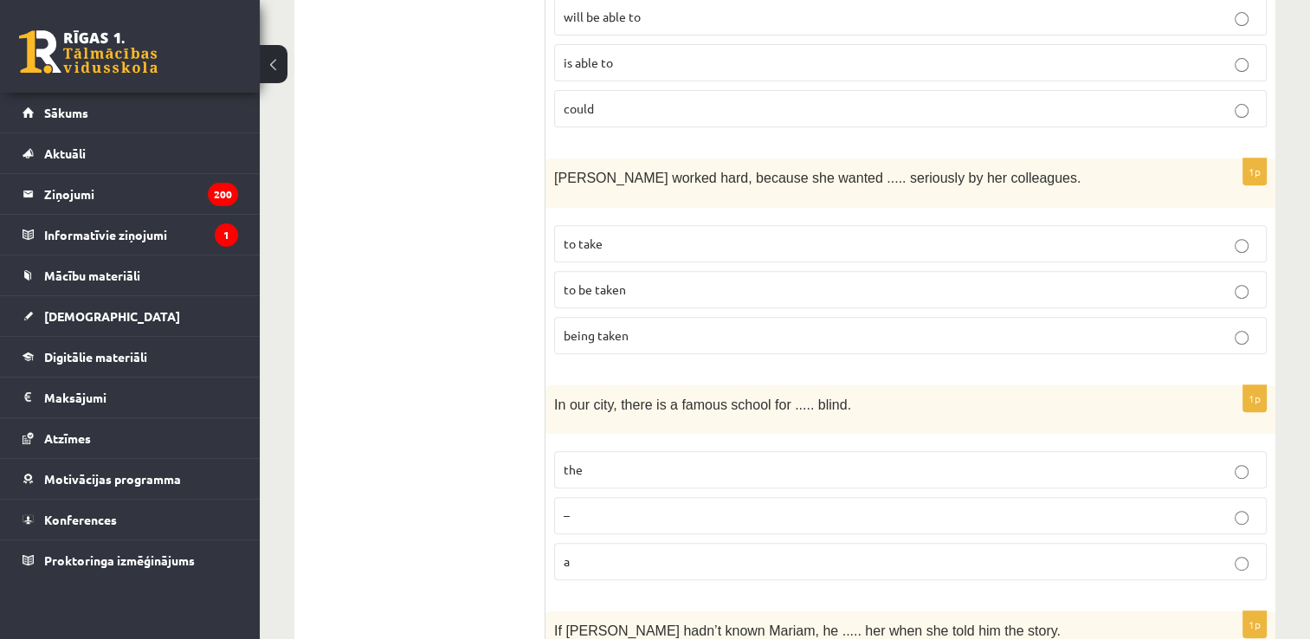
click at [742, 280] on p "to be taken" at bounding box center [909, 289] width 693 height 18
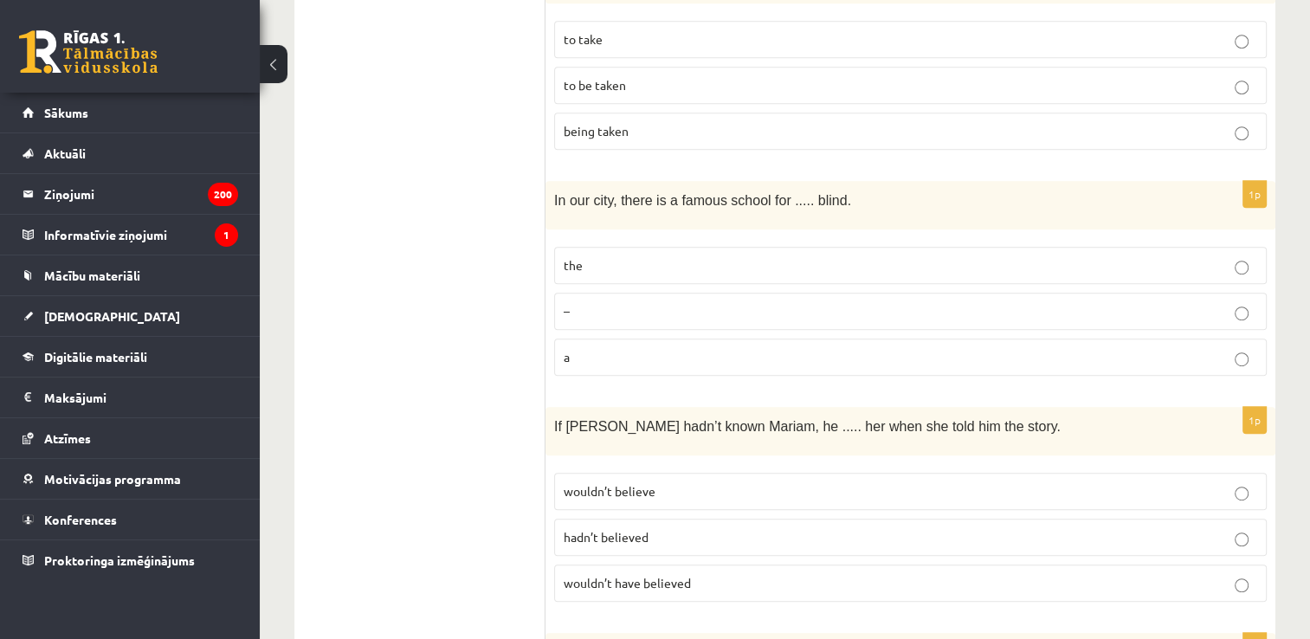
scroll to position [924, 0]
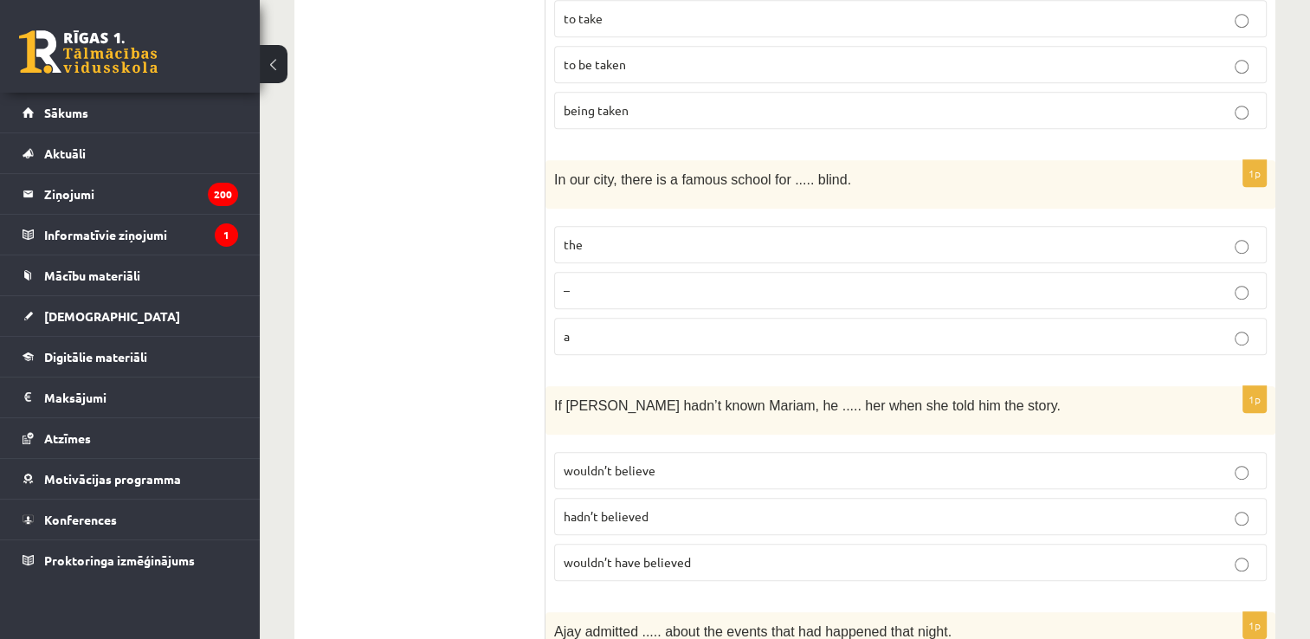
click at [734, 248] on label "the" at bounding box center [910, 244] width 712 height 37
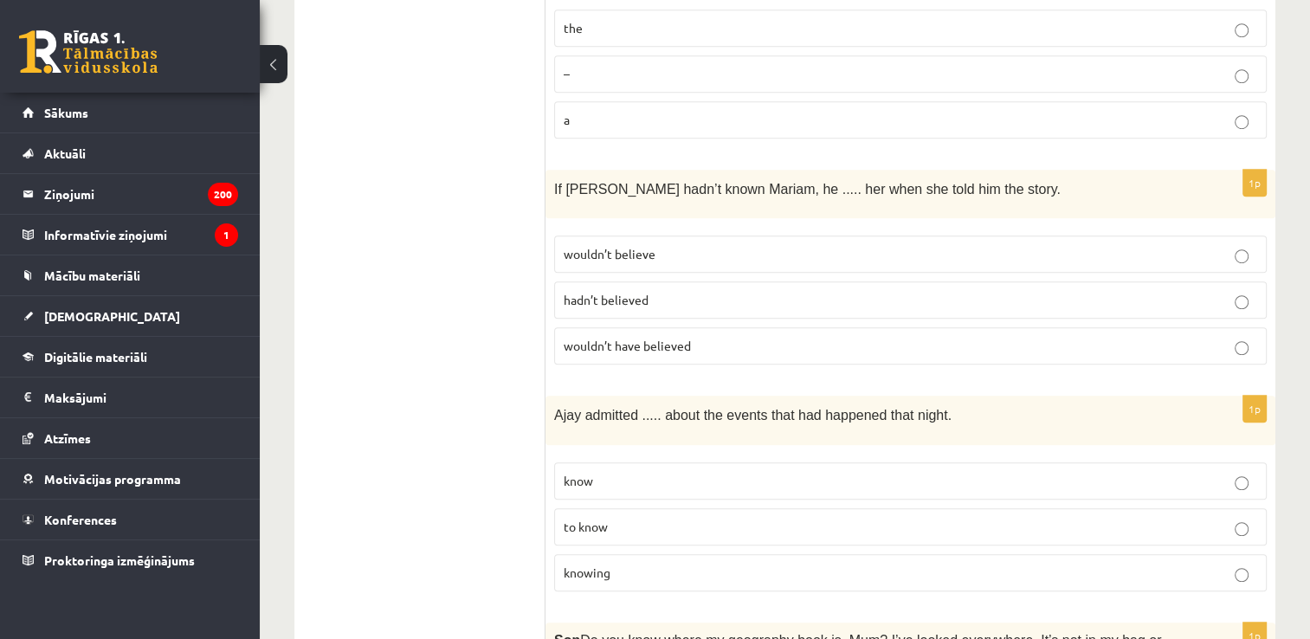
scroll to position [1148, 0]
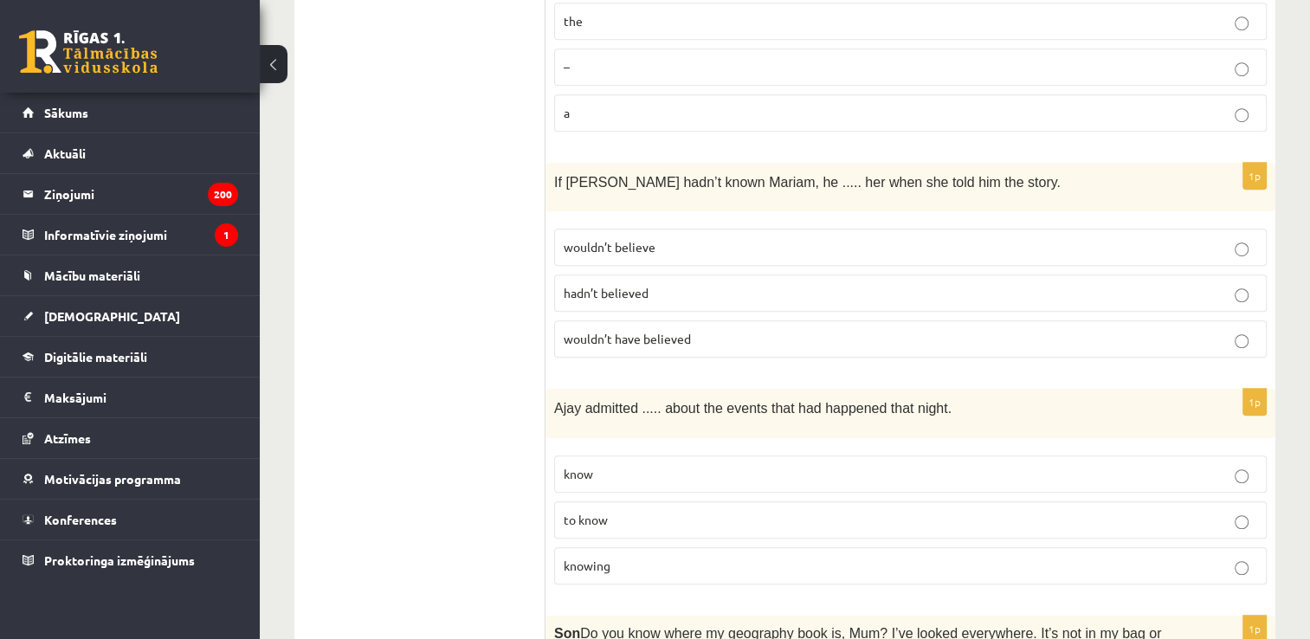
click at [725, 238] on p "wouldn’t believe" at bounding box center [909, 247] width 693 height 18
click at [744, 330] on p "wouldn’t have believed" at bounding box center [909, 339] width 693 height 18
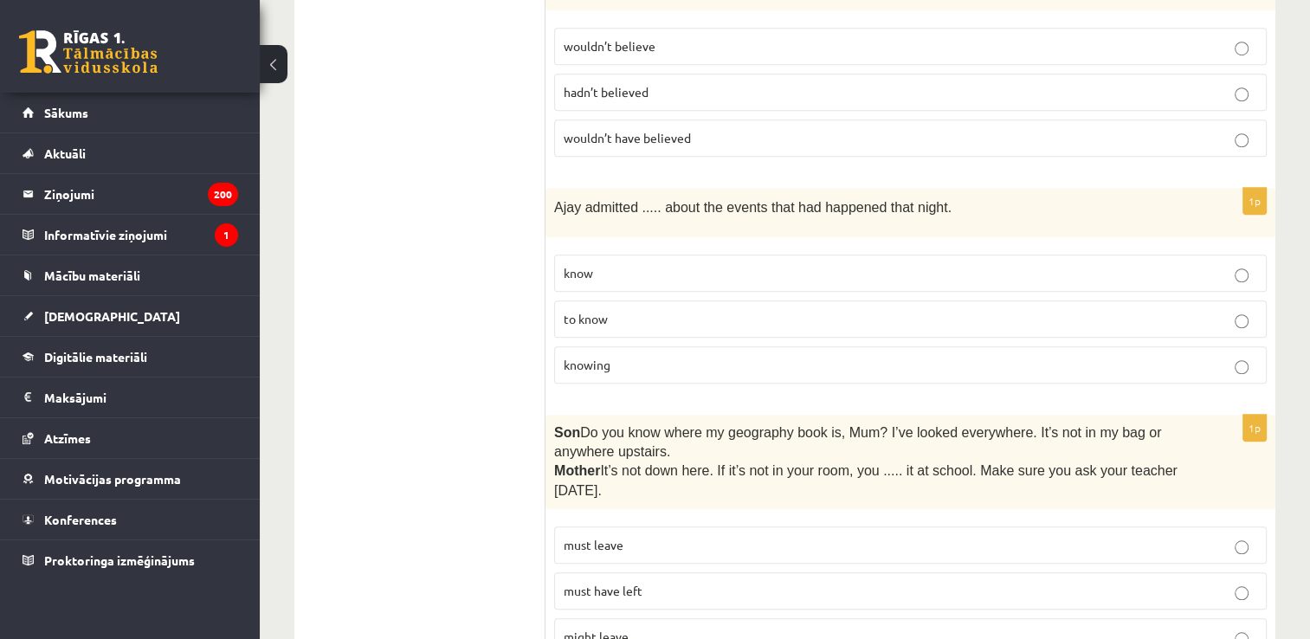
scroll to position [1367, 0]
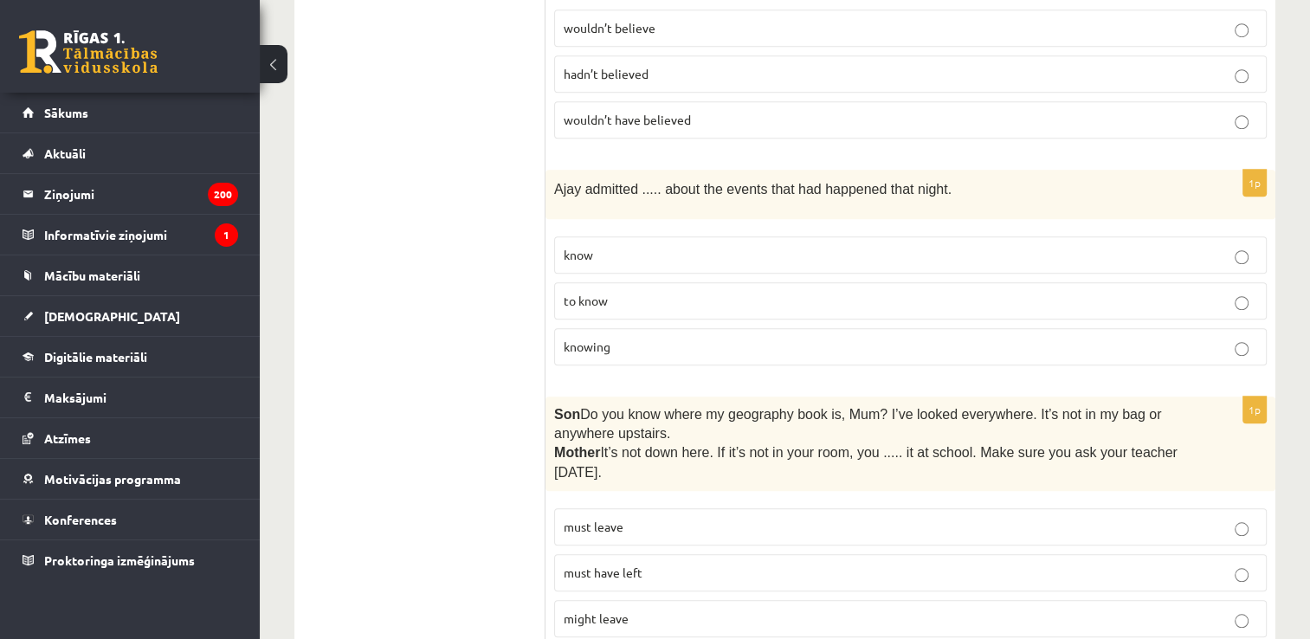
click at [758, 338] on p "knowing" at bounding box center [909, 347] width 693 height 18
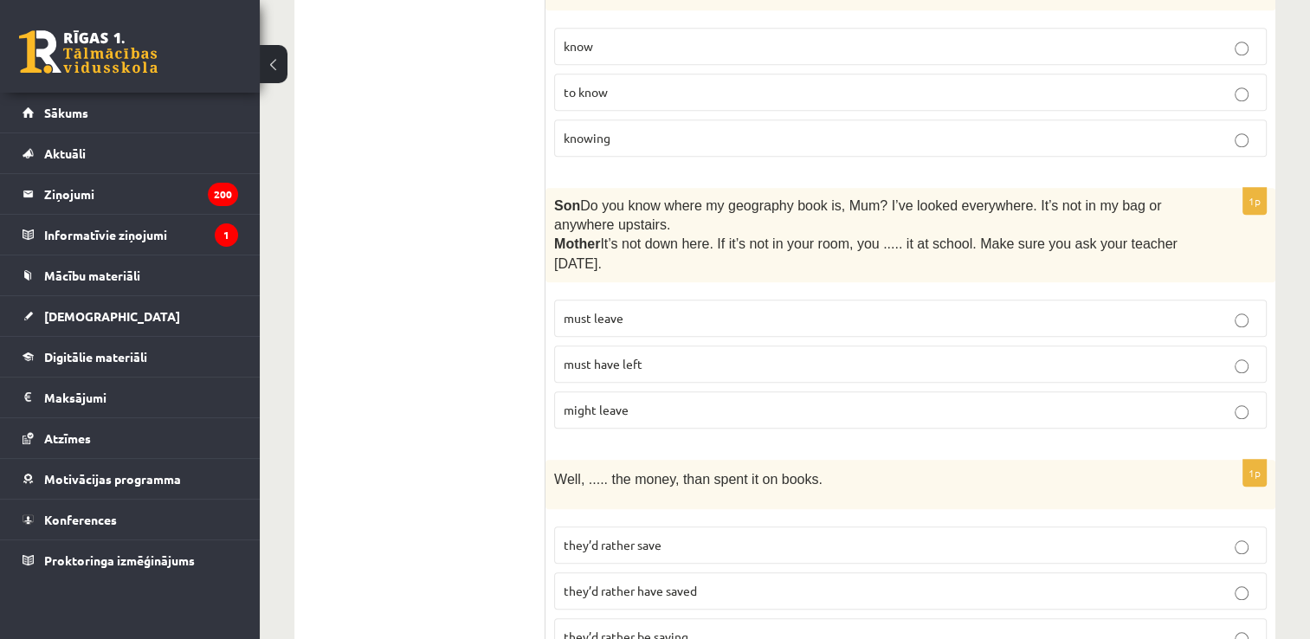
scroll to position [1593, 0]
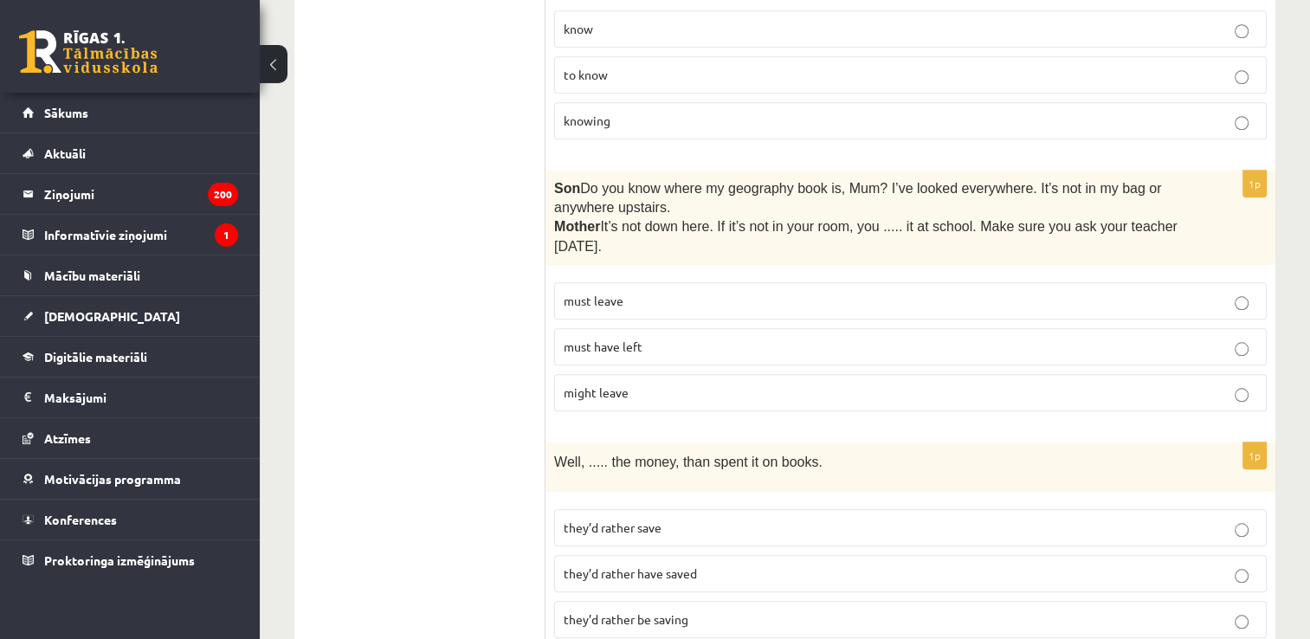
click at [634, 338] on span "must have left" at bounding box center [602, 346] width 79 height 16
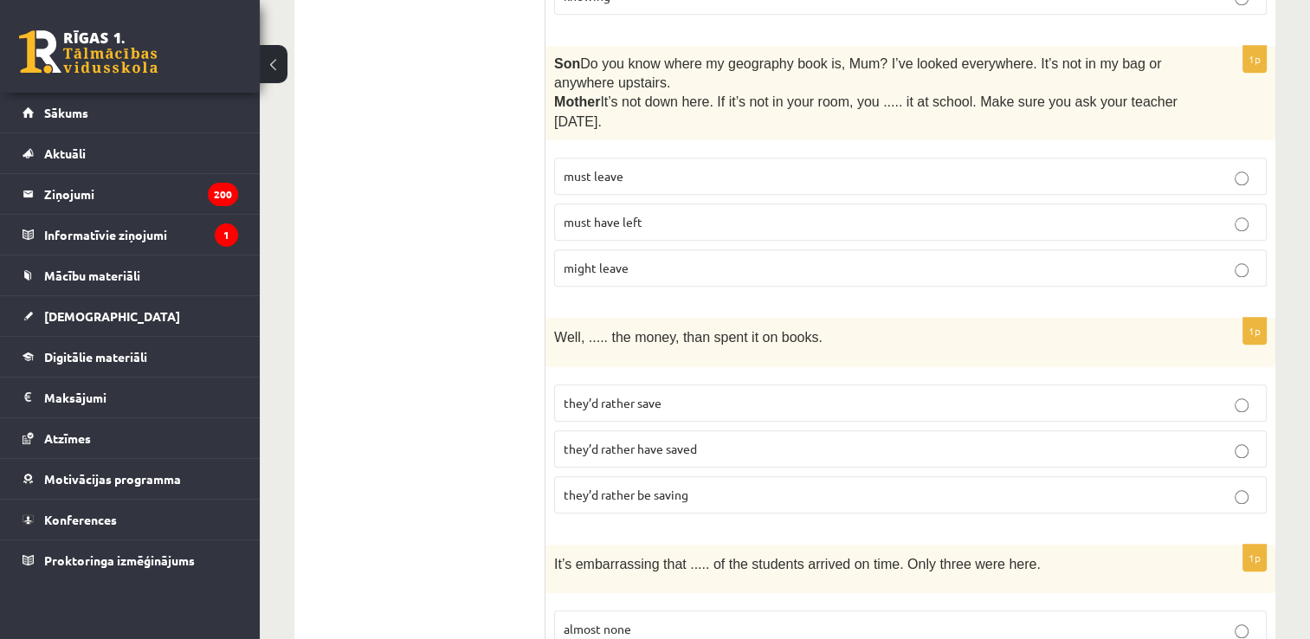
scroll to position [1758, 0]
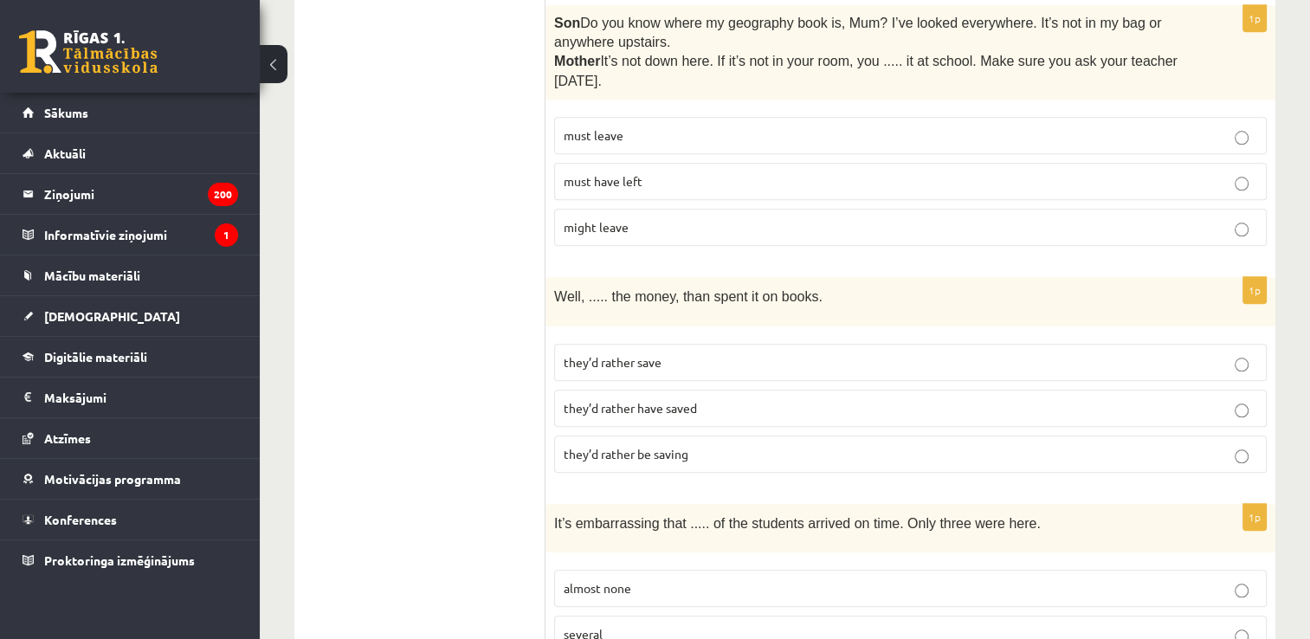
click at [657, 390] on label "they’d rather have saved" at bounding box center [910, 408] width 712 height 37
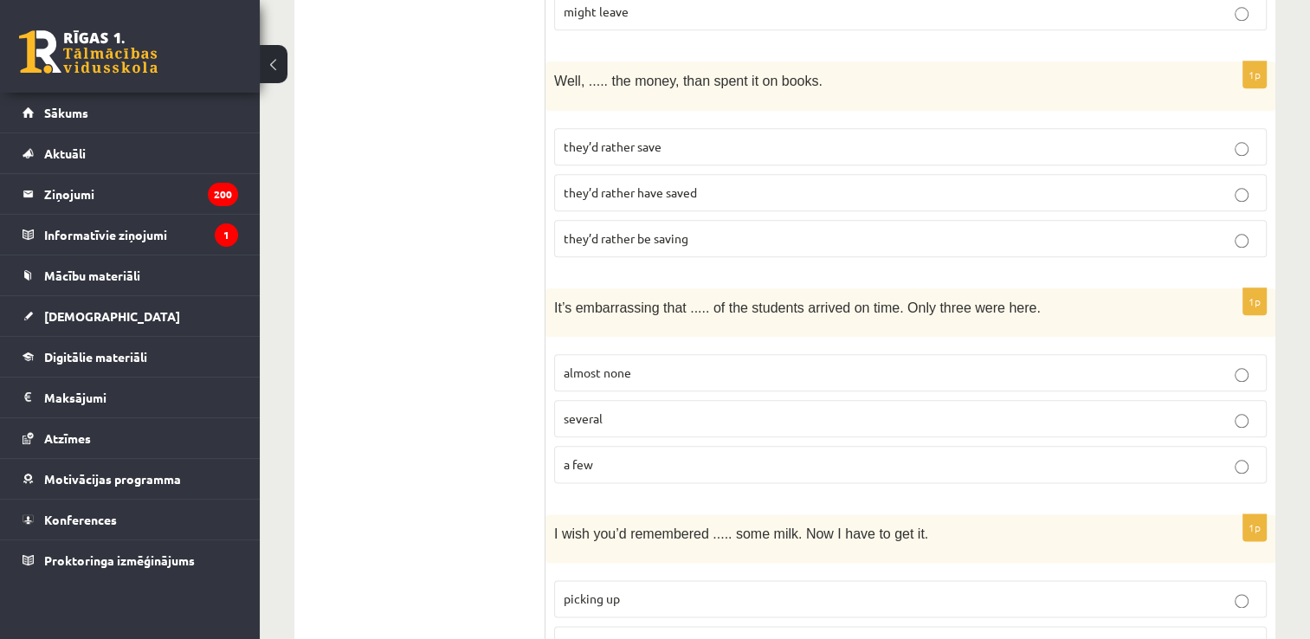
scroll to position [1977, 0]
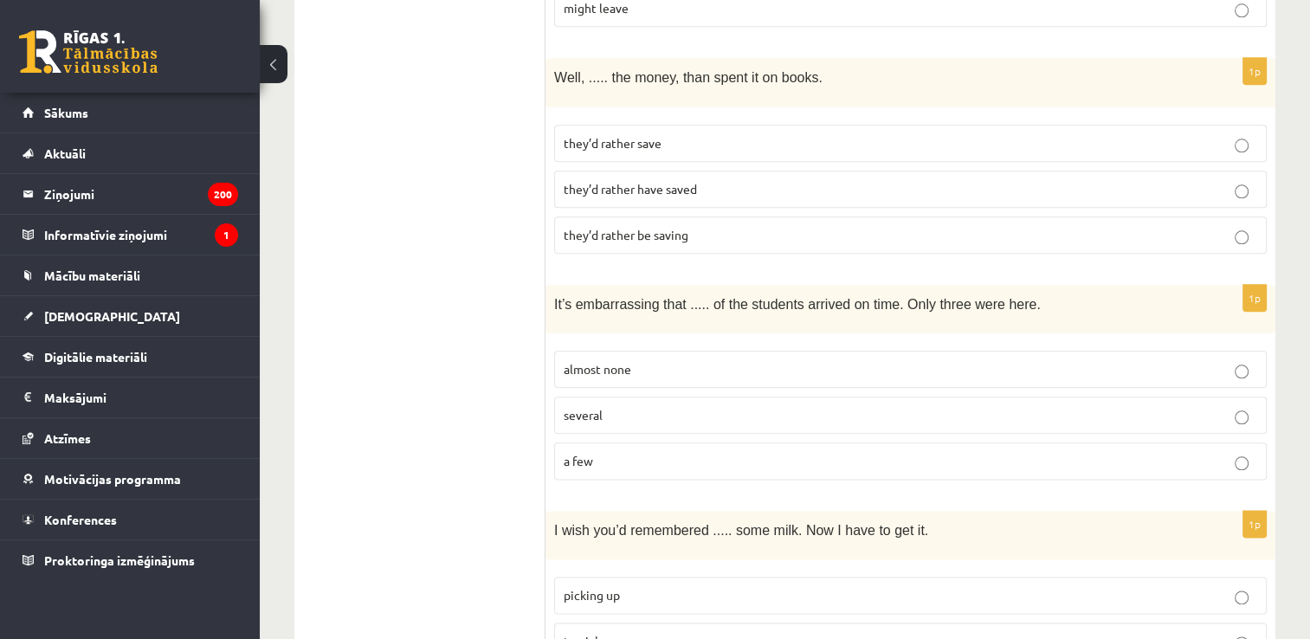
click at [701, 360] on p "almost none" at bounding box center [909, 369] width 693 height 18
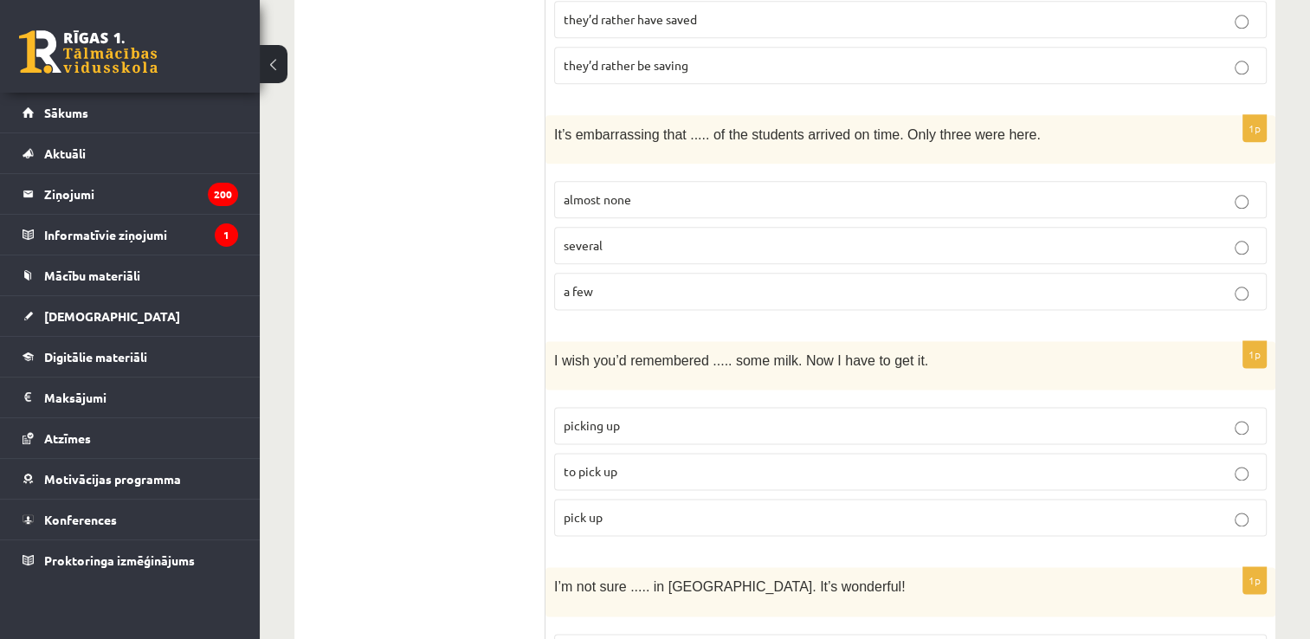
scroll to position [2154, 0]
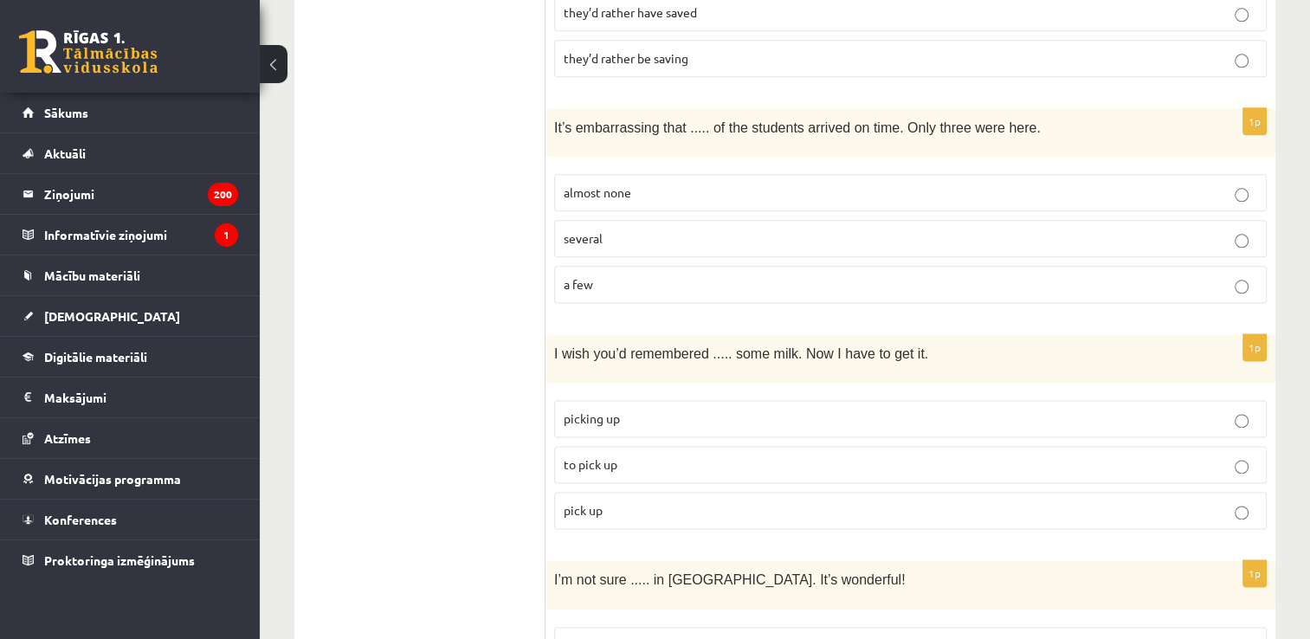
click at [715, 455] on p "to pick up" at bounding box center [909, 464] width 693 height 18
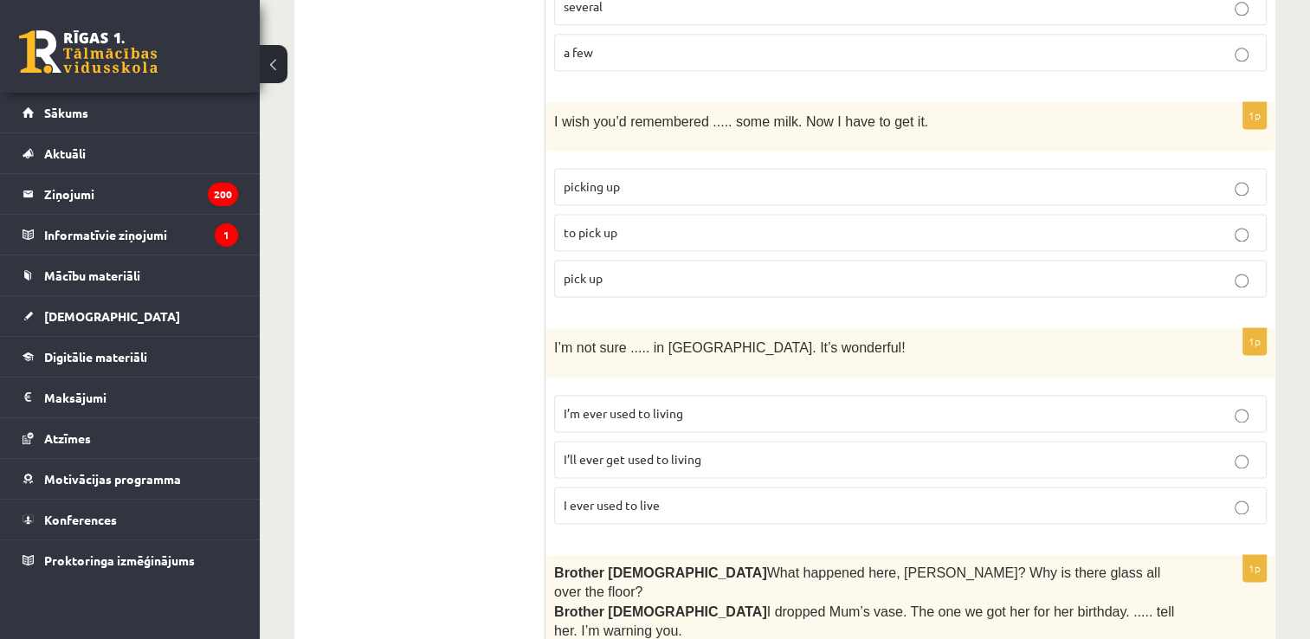
scroll to position [2386, 0]
click at [673, 451] on span "I’ll ever get used to living" at bounding box center [632, 459] width 138 height 16
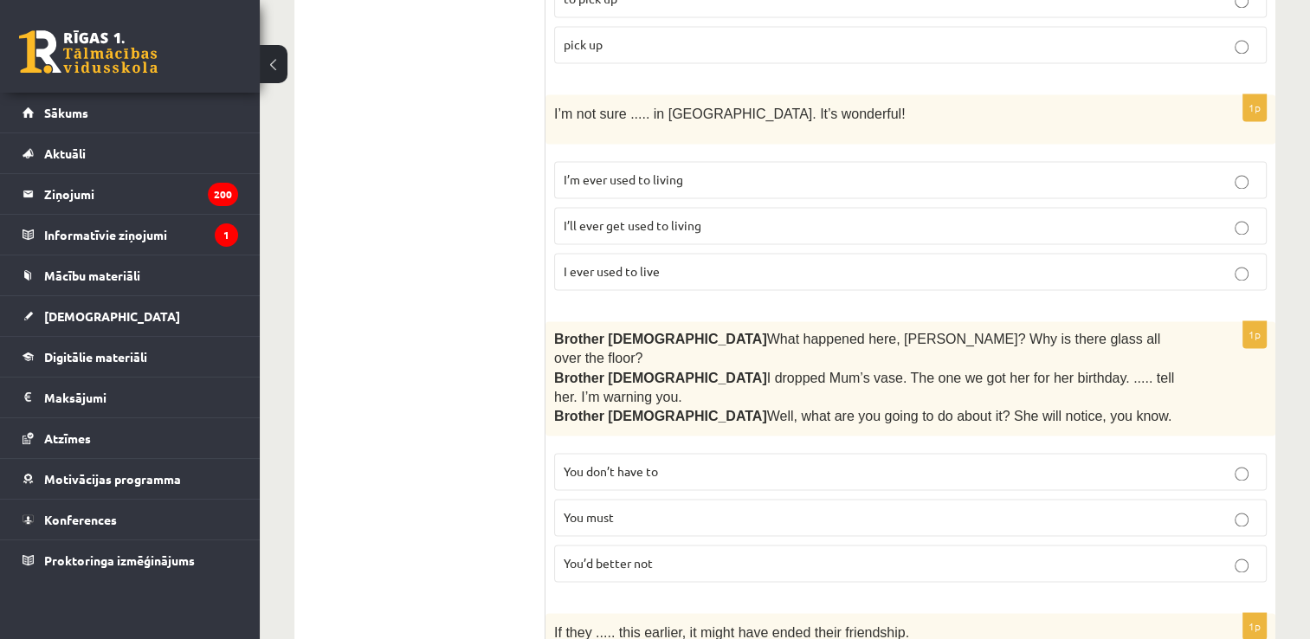
scroll to position [2624, 0]
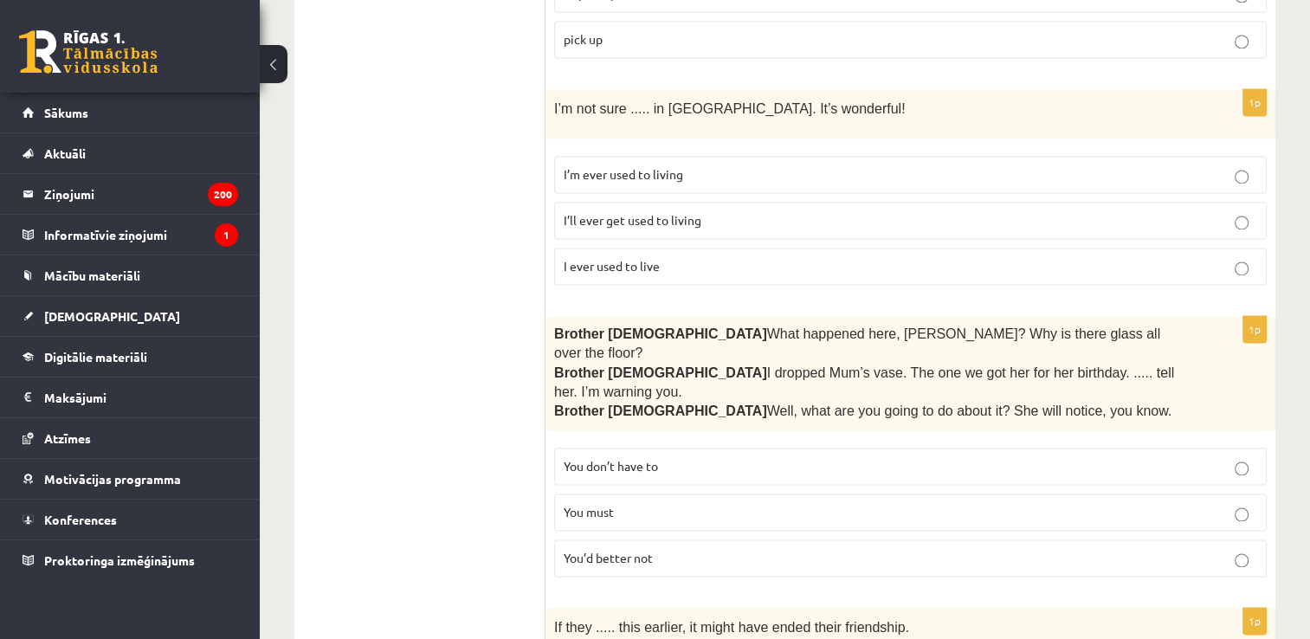
click at [658, 448] on label "You don’t have to" at bounding box center [910, 466] width 712 height 37
click at [672, 549] on p "You’d better not" at bounding box center [909, 558] width 693 height 18
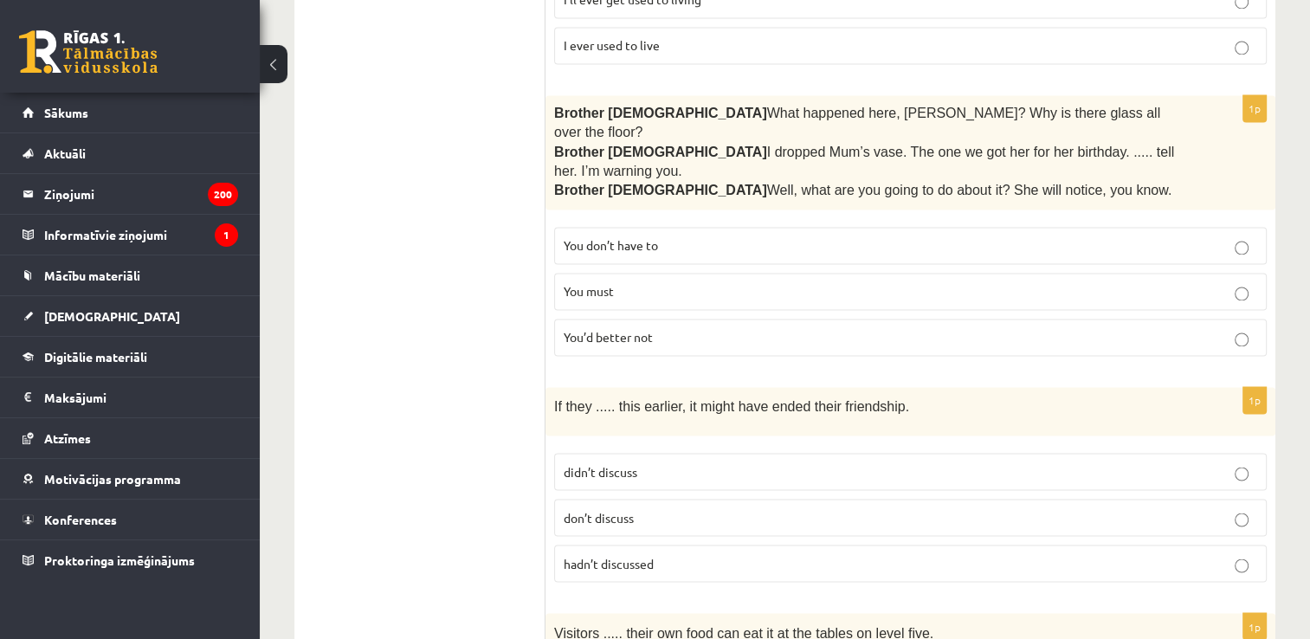
scroll to position [2856, 0]
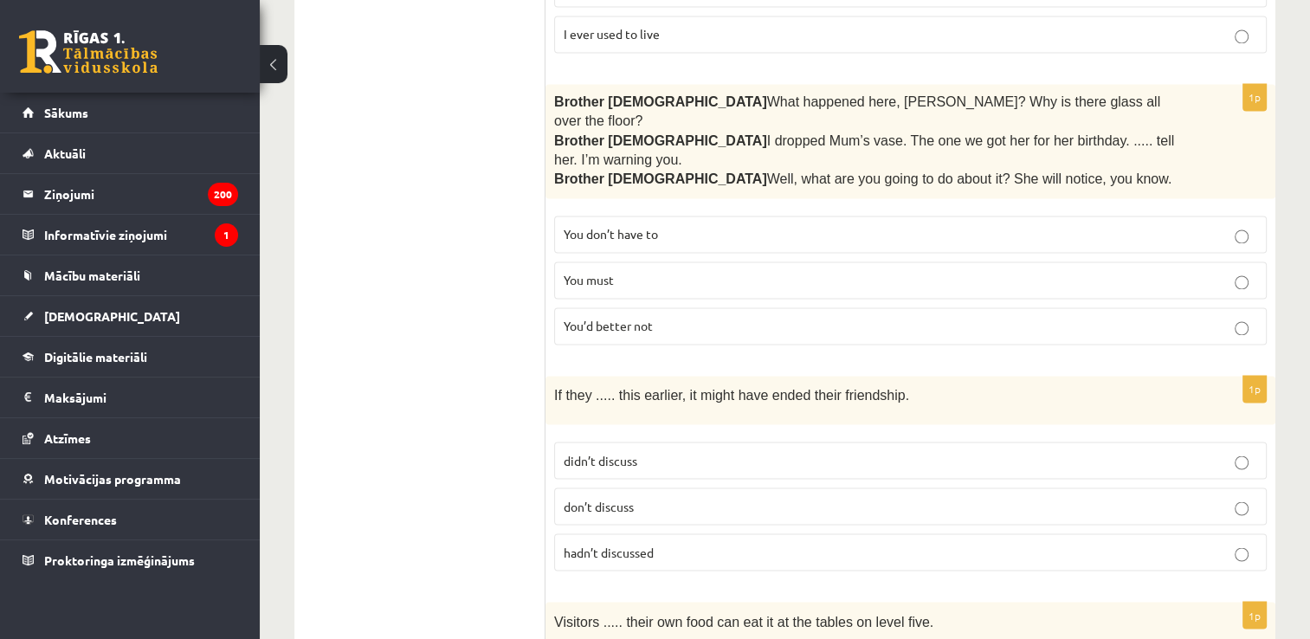
click at [673, 543] on p "hadn’t discussed" at bounding box center [909, 552] width 693 height 18
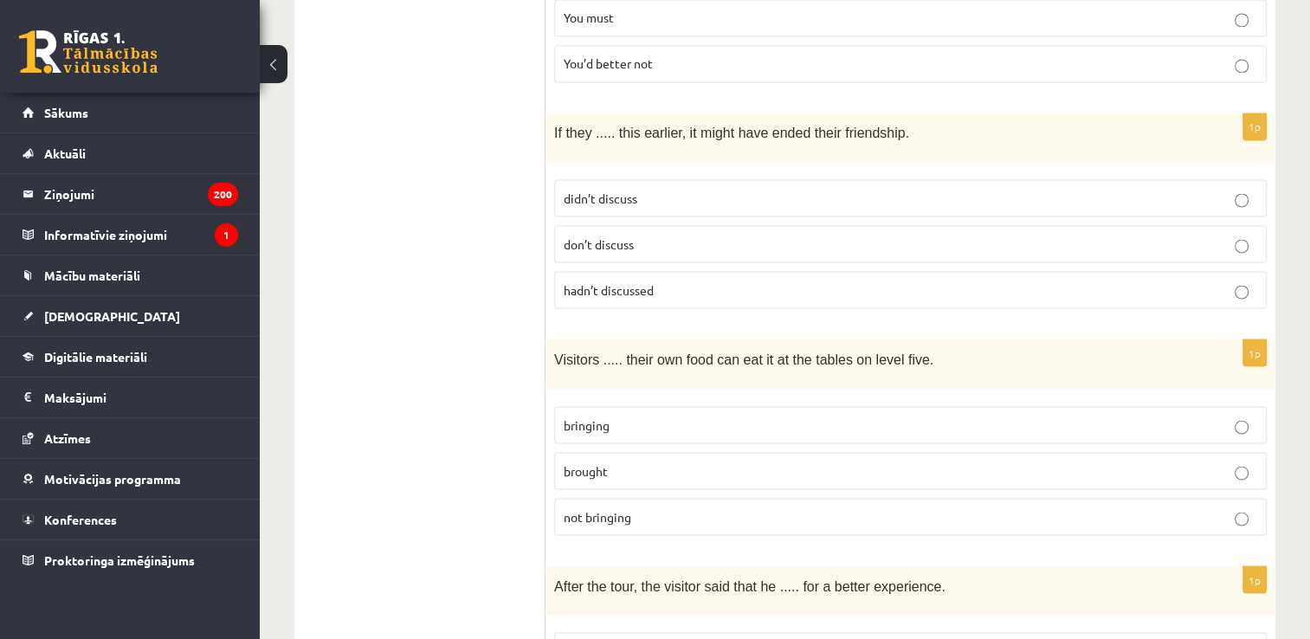
scroll to position [3120, 0]
click at [643, 415] on p "bringing" at bounding box center [909, 424] width 693 height 18
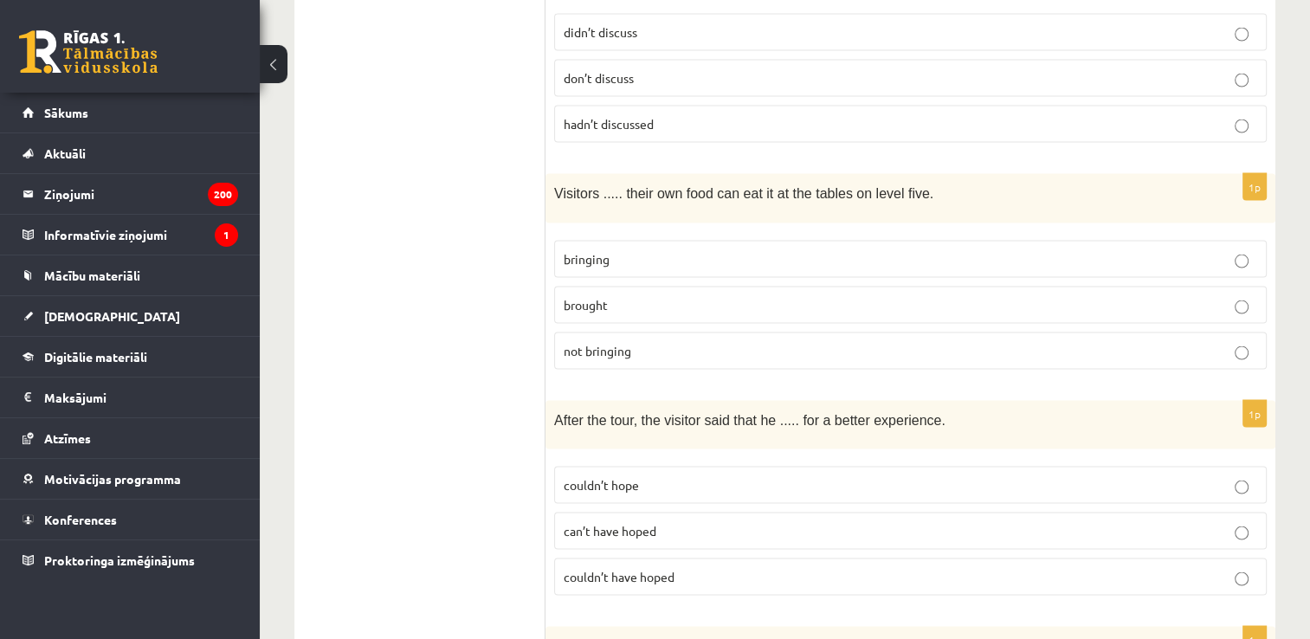
scroll to position [3331, 0]
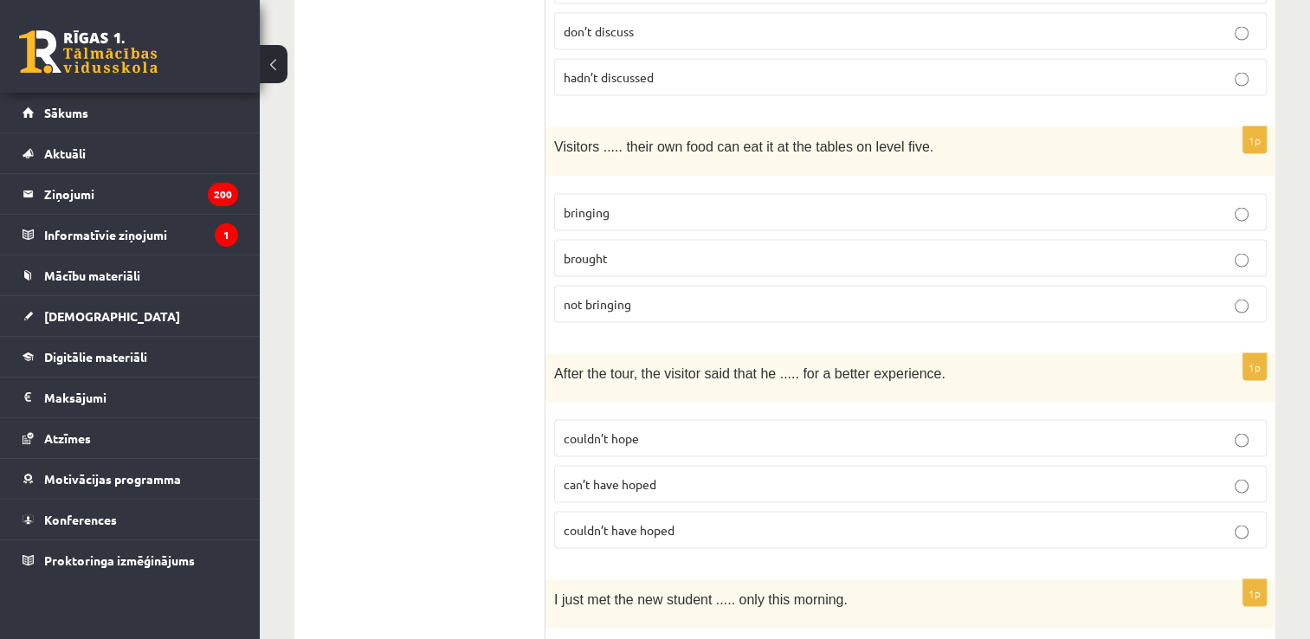
click at [696, 521] on p "couldn’t have hoped" at bounding box center [909, 530] width 693 height 18
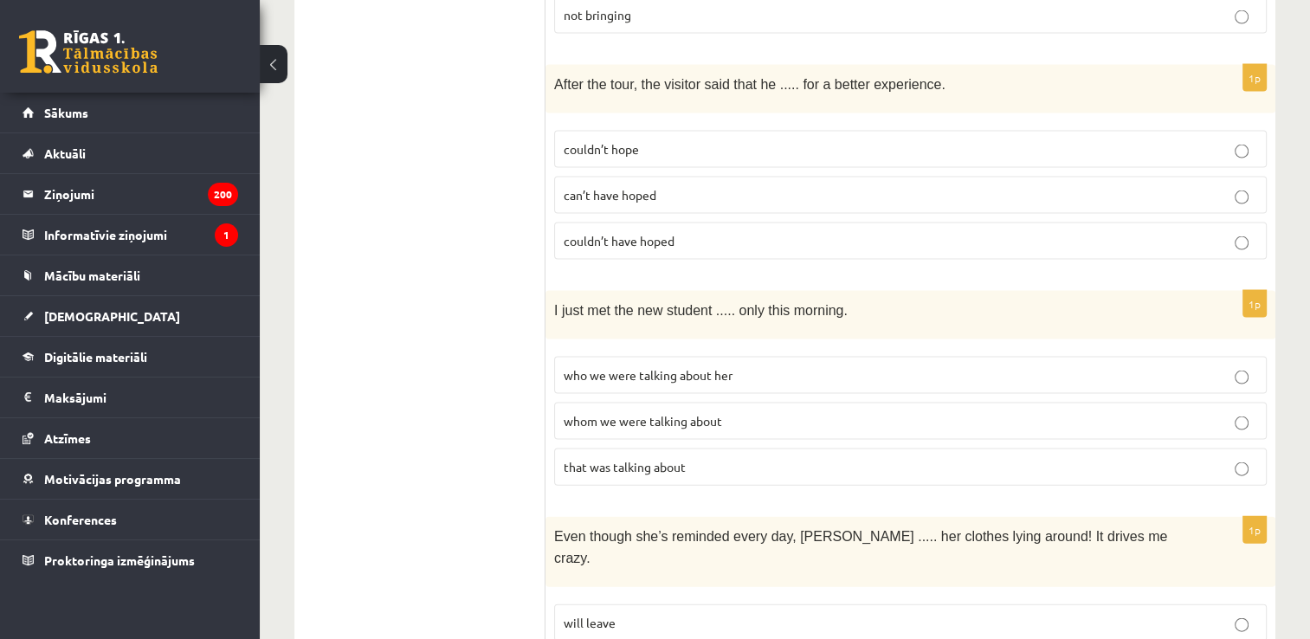
scroll to position [3630, 0]
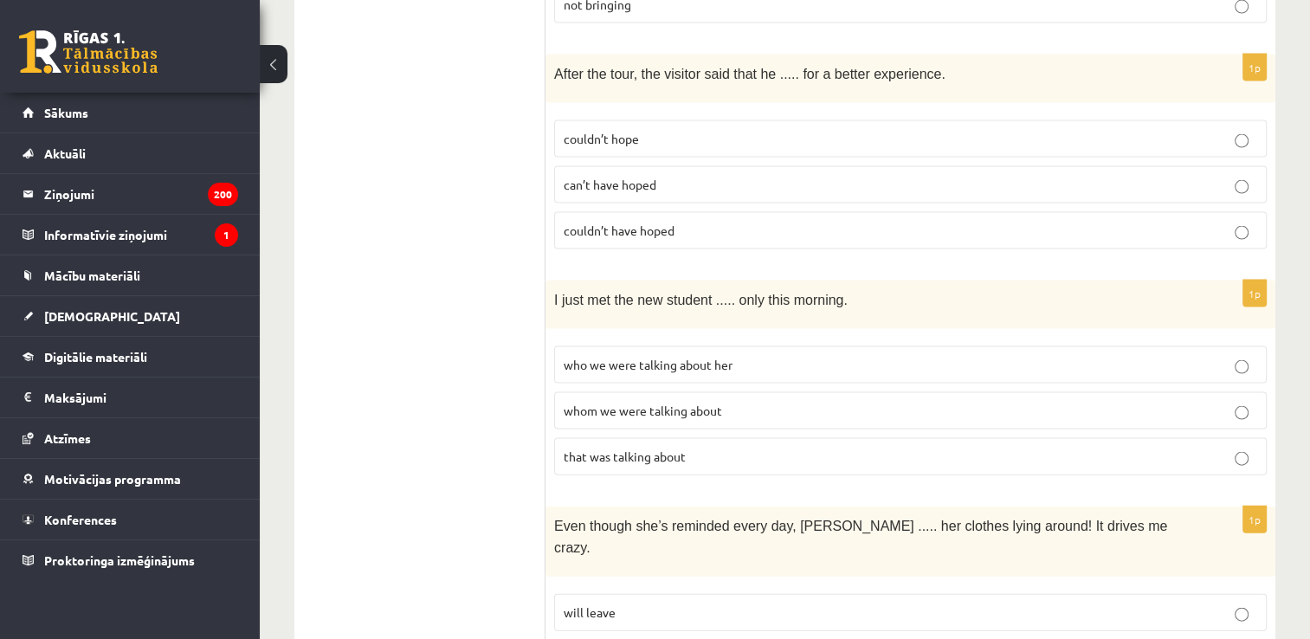
click at [750, 338] on fieldset "who we were talking about her whom we were talking about that was talking about" at bounding box center [910, 409] width 712 height 143
click at [762, 392] on label "whom we were talking about" at bounding box center [910, 410] width 712 height 37
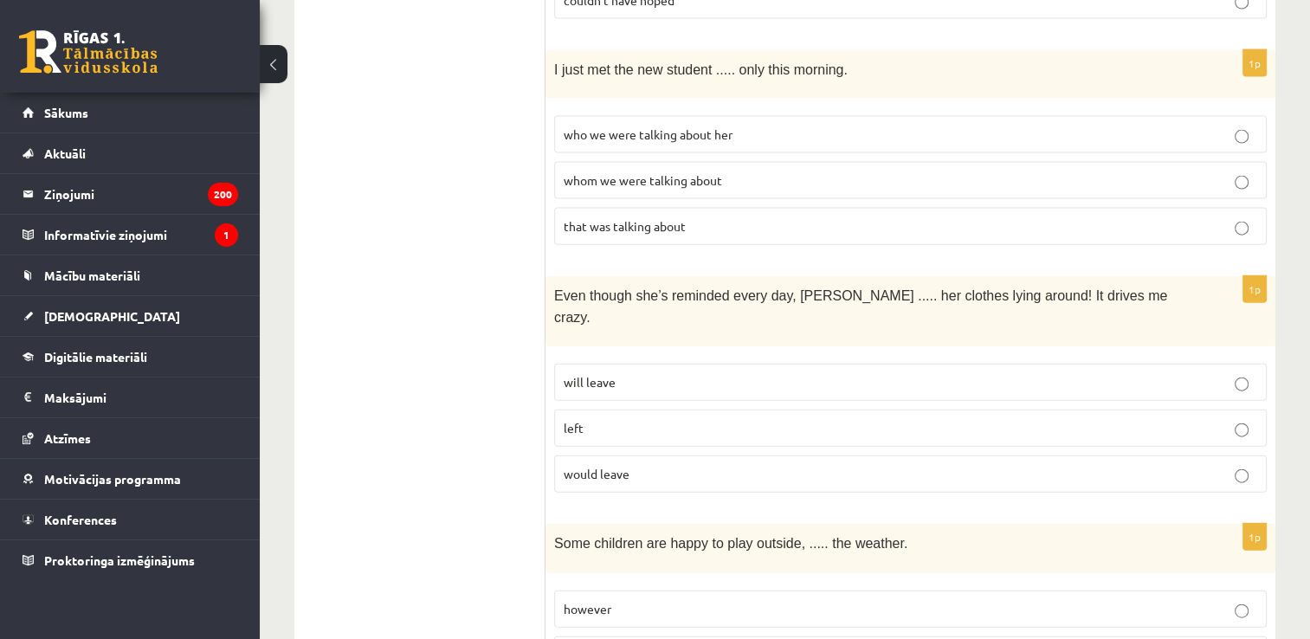
scroll to position [3867, 0]
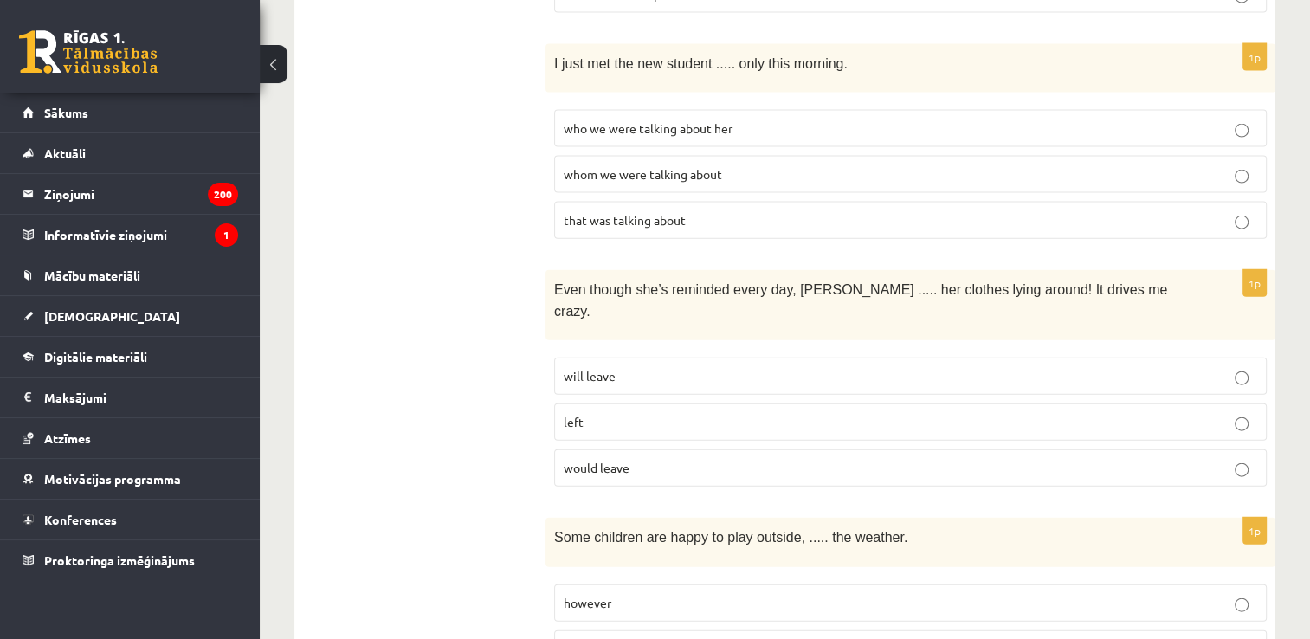
click at [734, 357] on label "will leave" at bounding box center [910, 375] width 712 height 37
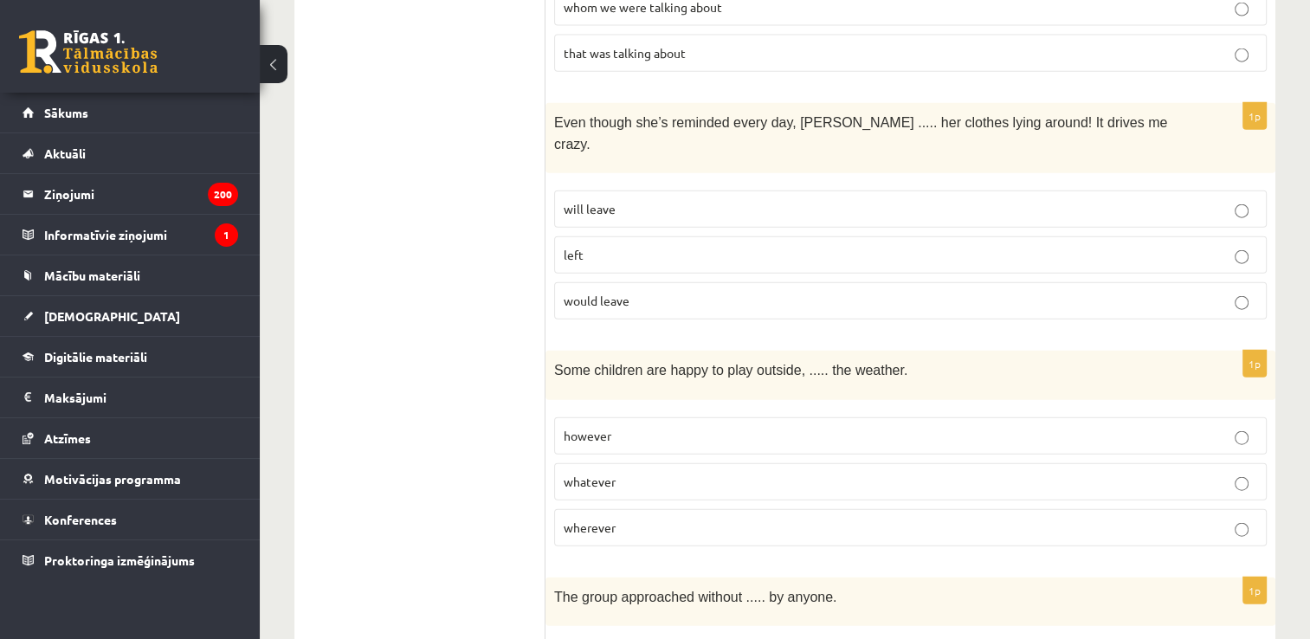
scroll to position [4044, 0]
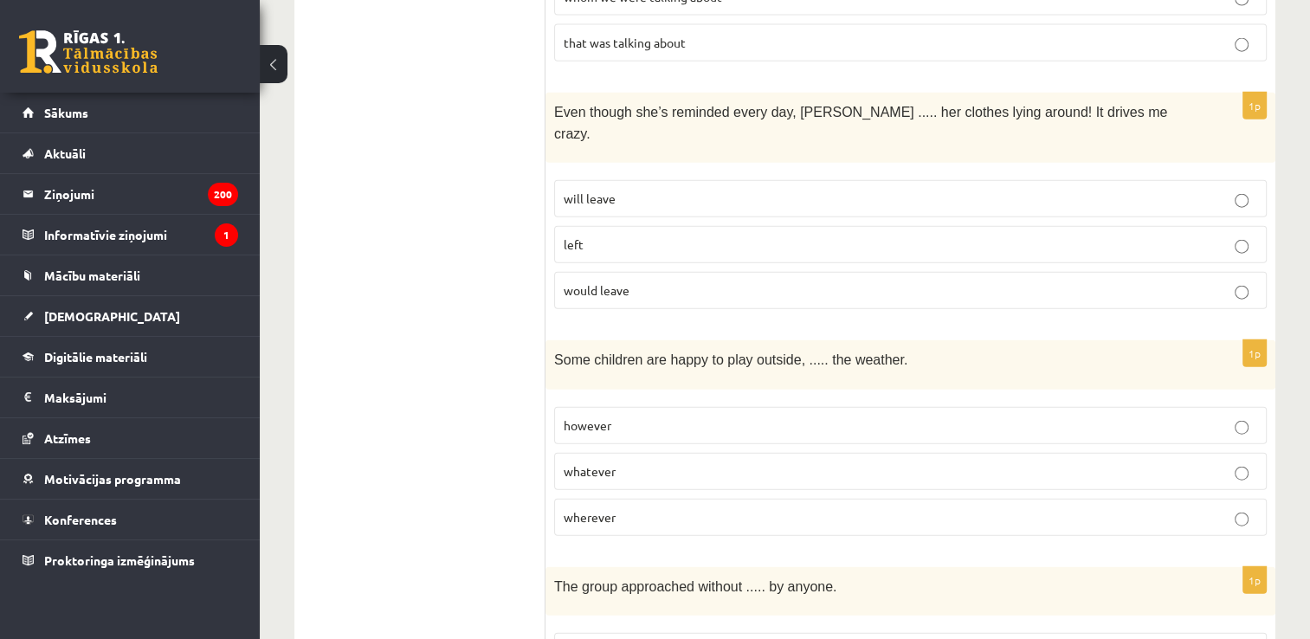
click at [765, 462] on p "whatever" at bounding box center [909, 471] width 693 height 18
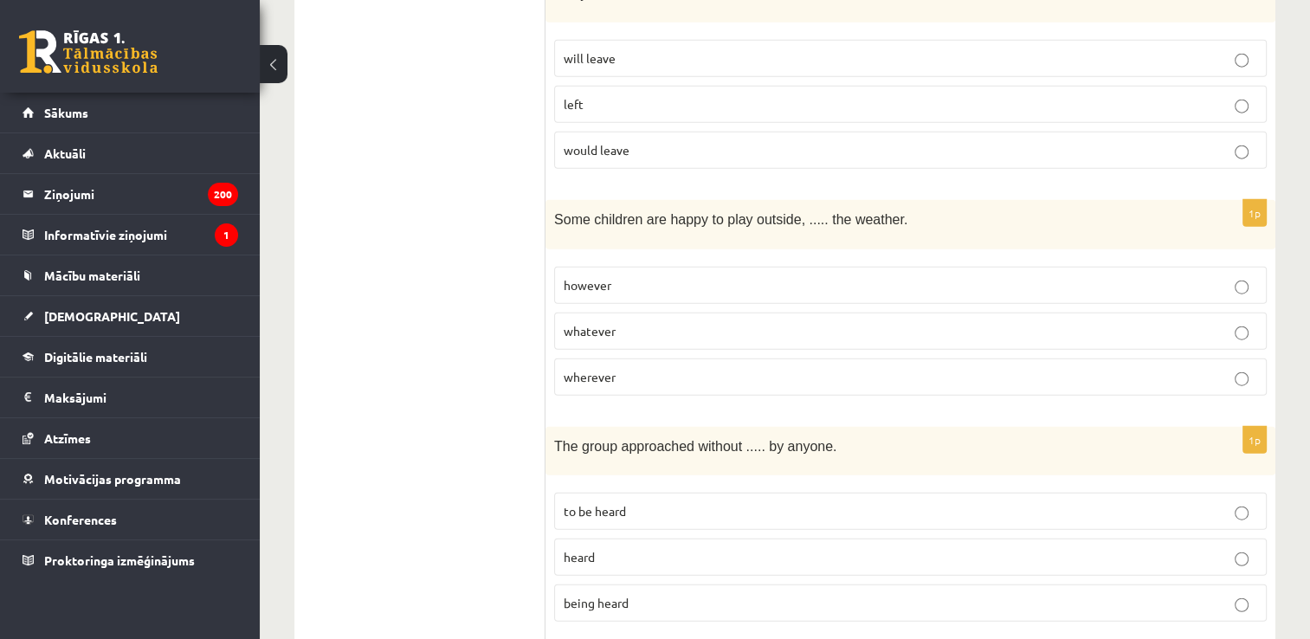
scroll to position [4269, 0]
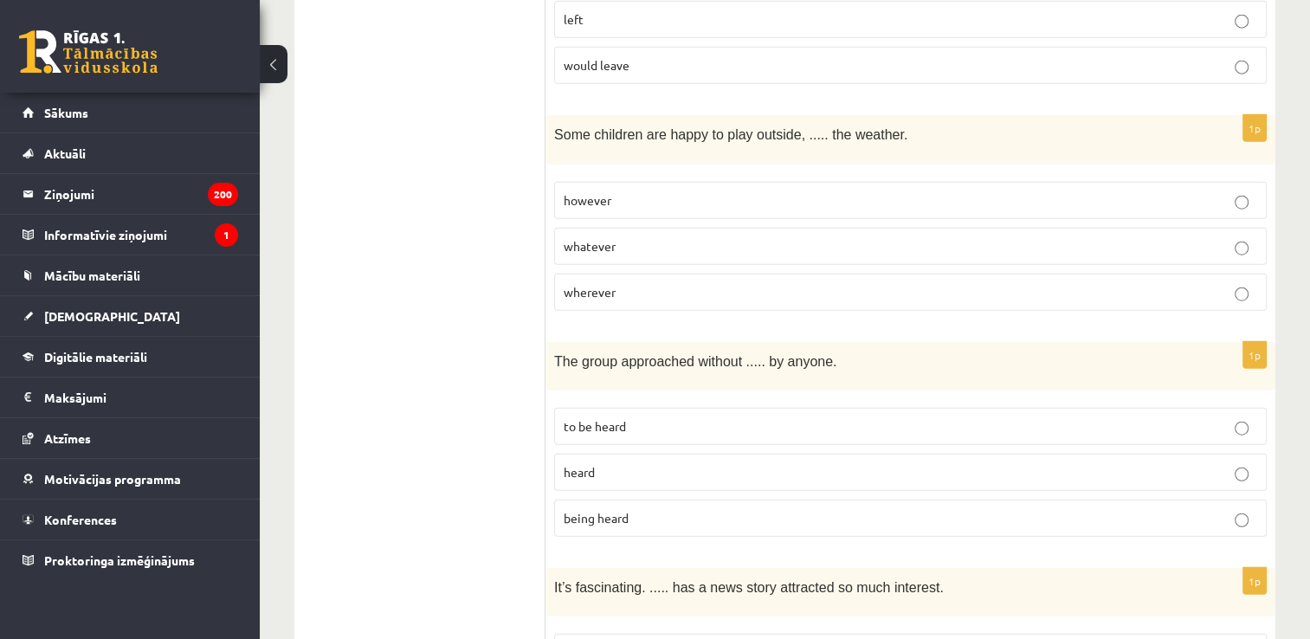
click at [711, 509] on p "being heard" at bounding box center [909, 518] width 693 height 18
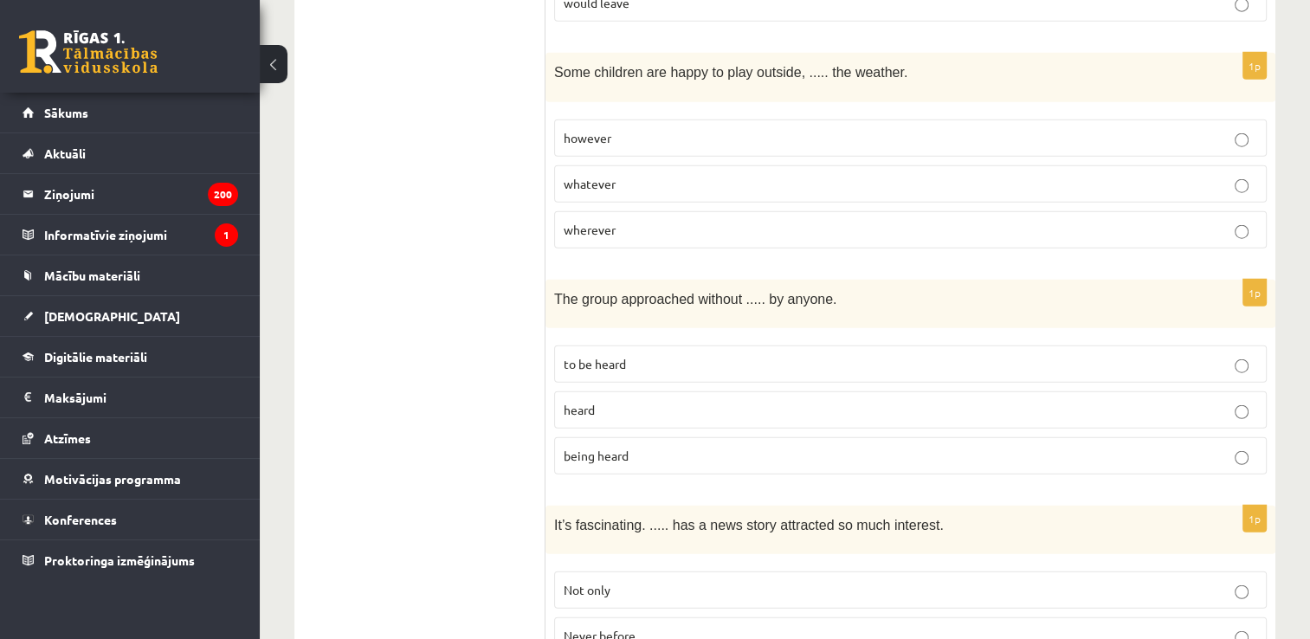
scroll to position [4352, 0]
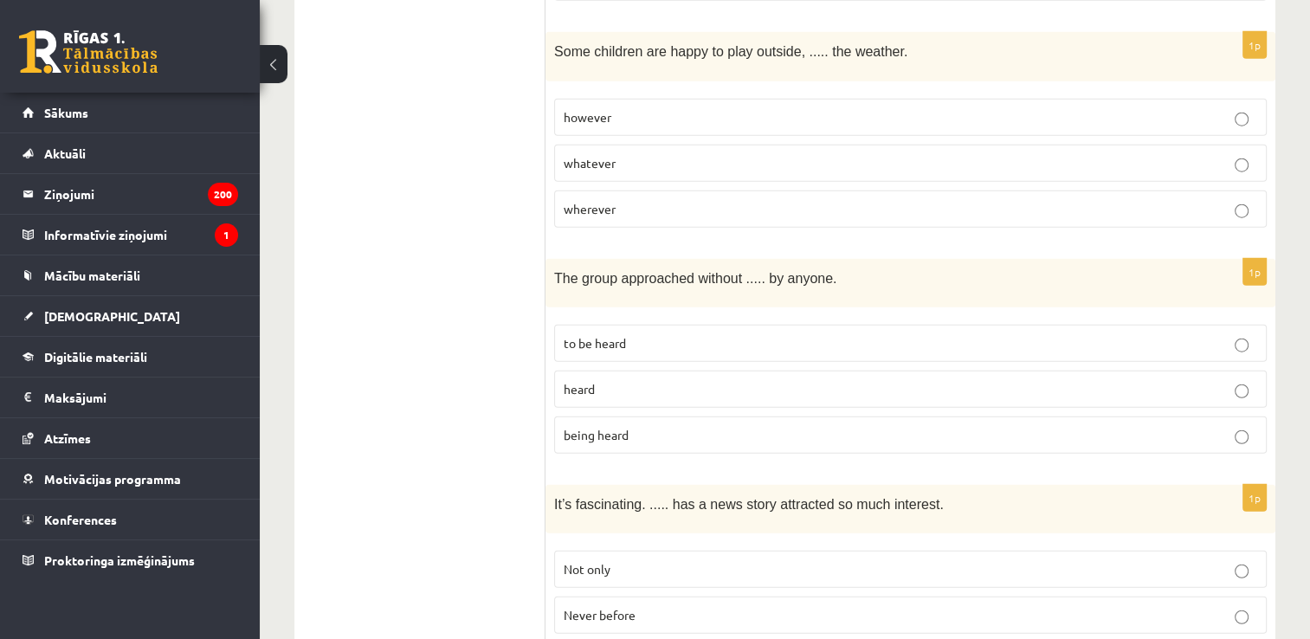
click at [715, 606] on p "Never before" at bounding box center [909, 615] width 693 height 18
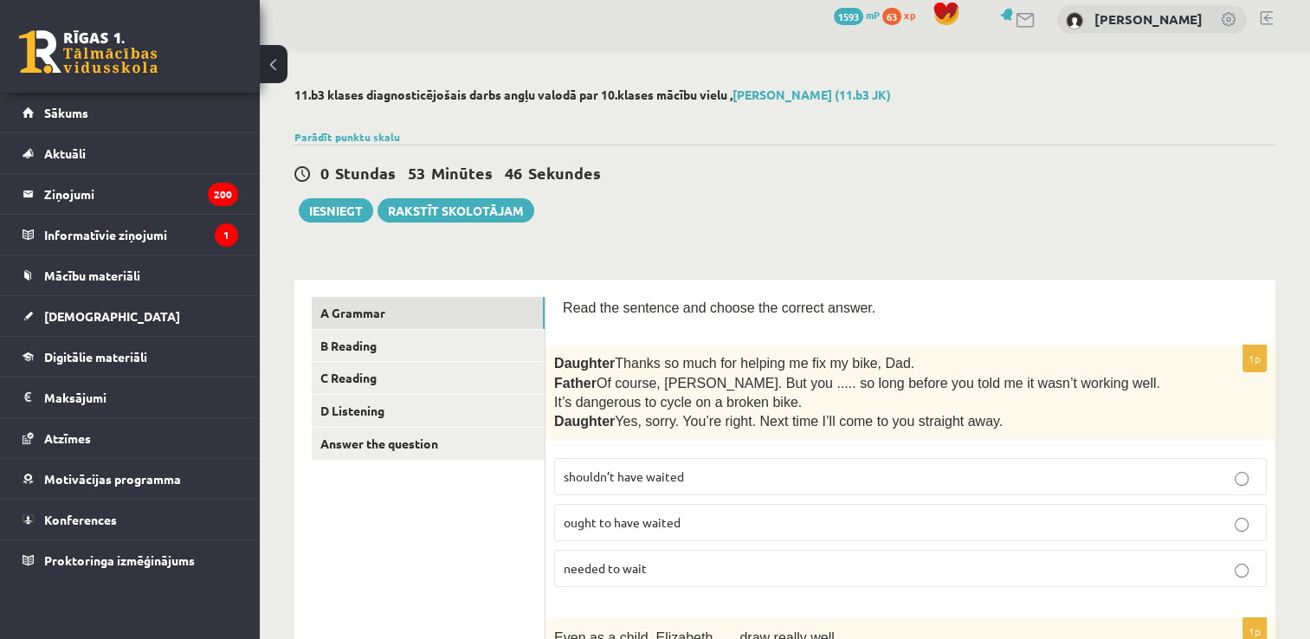
scroll to position [12, 0]
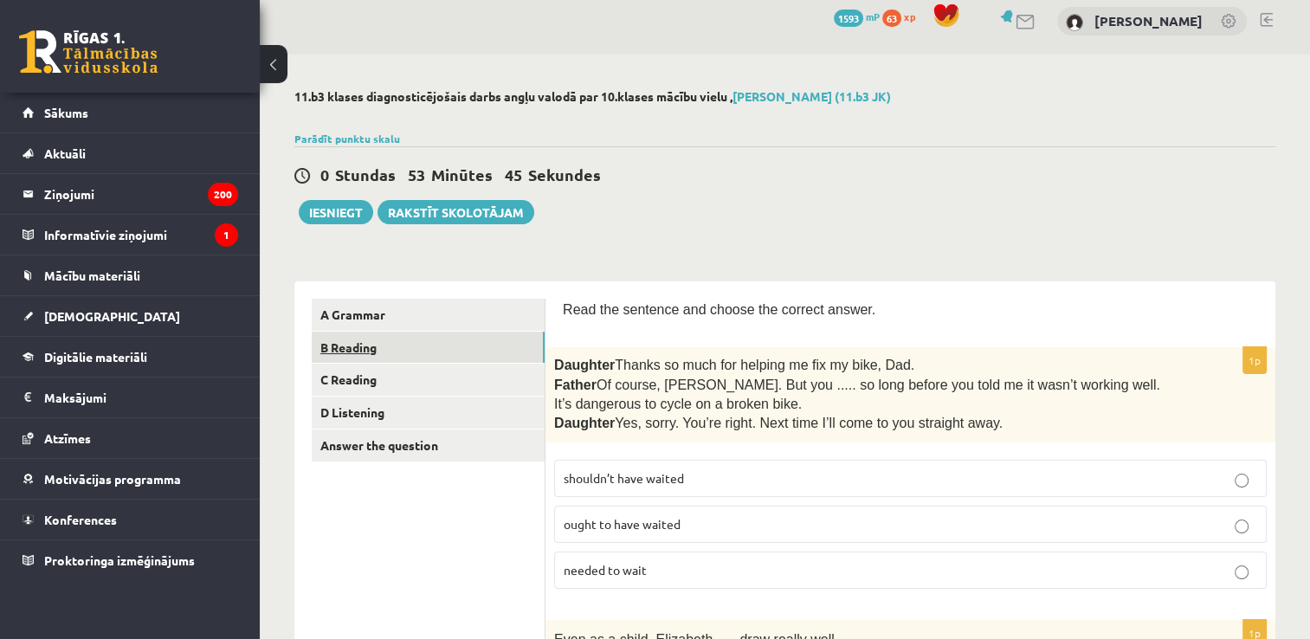
click at [448, 340] on link "B Reading" at bounding box center [428, 348] width 233 height 32
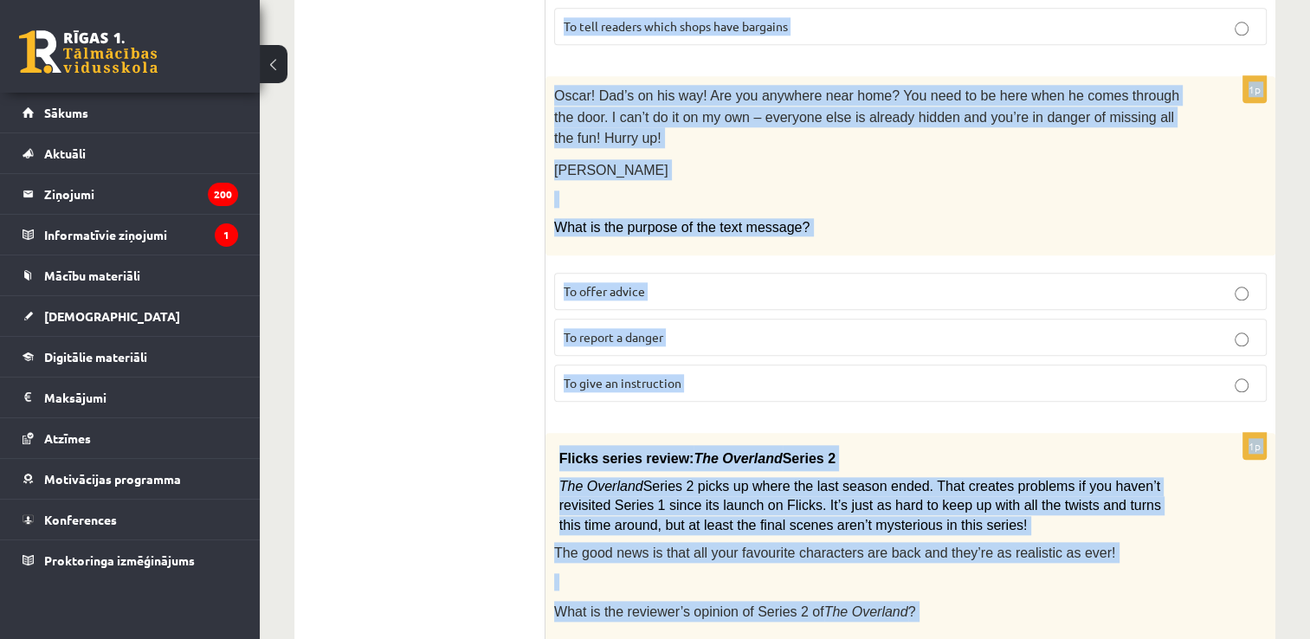
scroll to position [2049, 0]
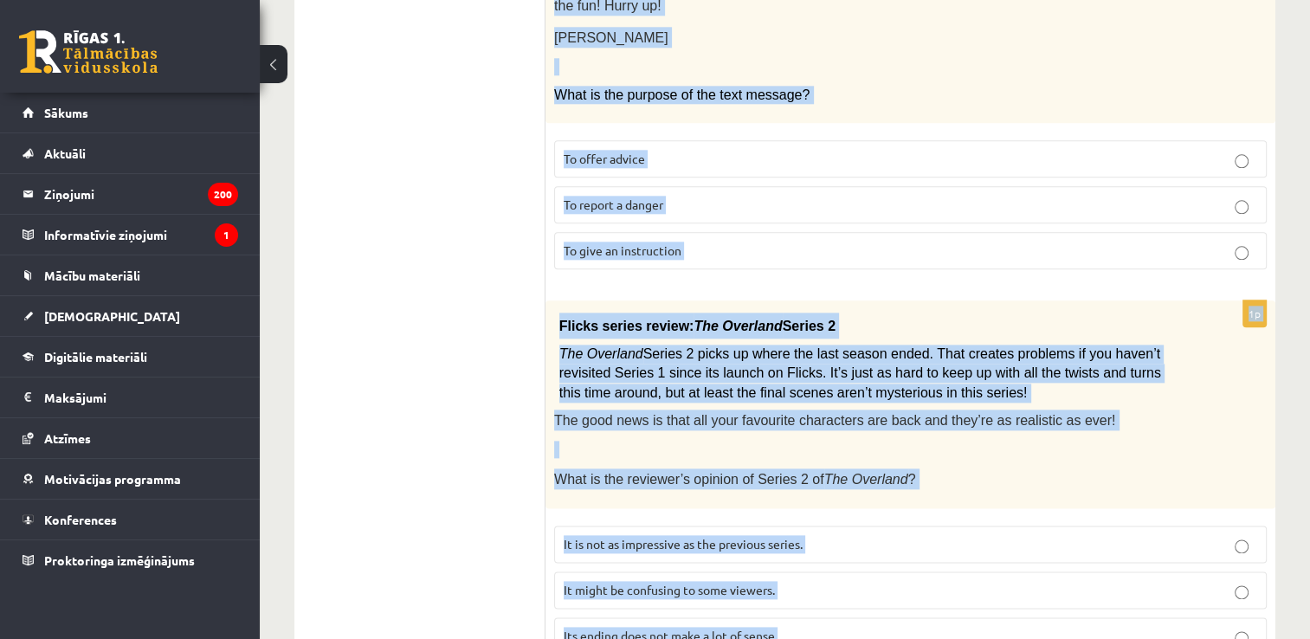
drag, startPoint x: 824, startPoint y: 360, endPoint x: 872, endPoint y: 591, distance: 236.0
copy form "Library notice The library will be closed from Monday onwards for an indefinite…"
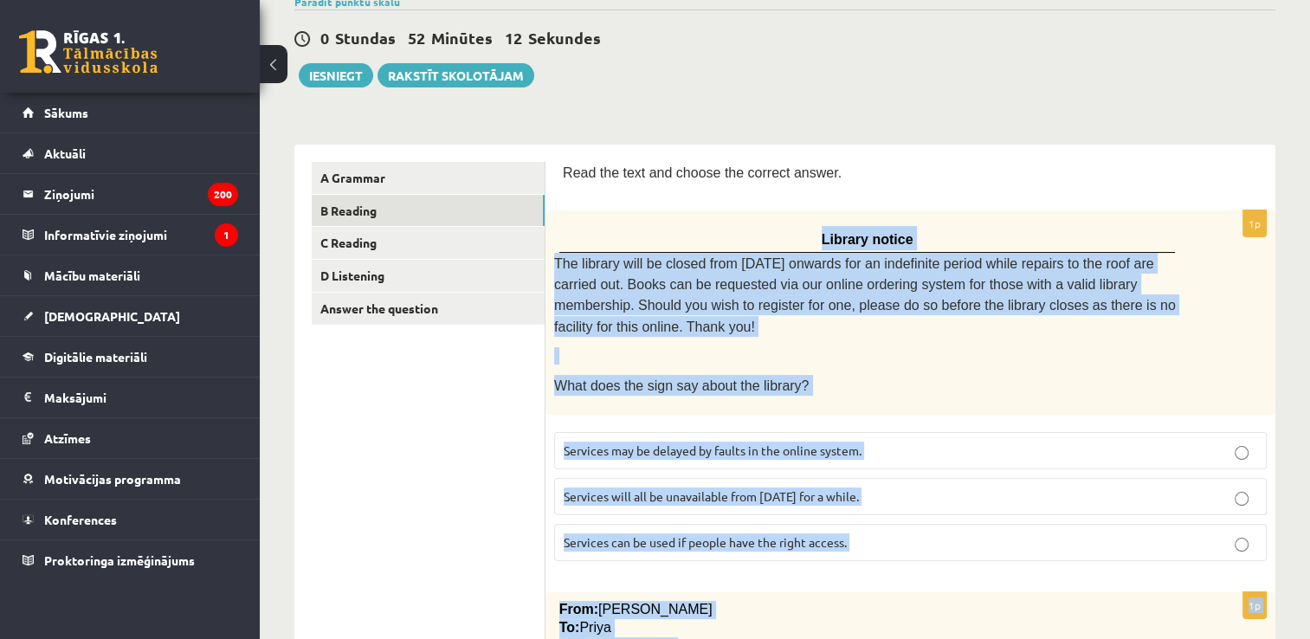
scroll to position [152, 0]
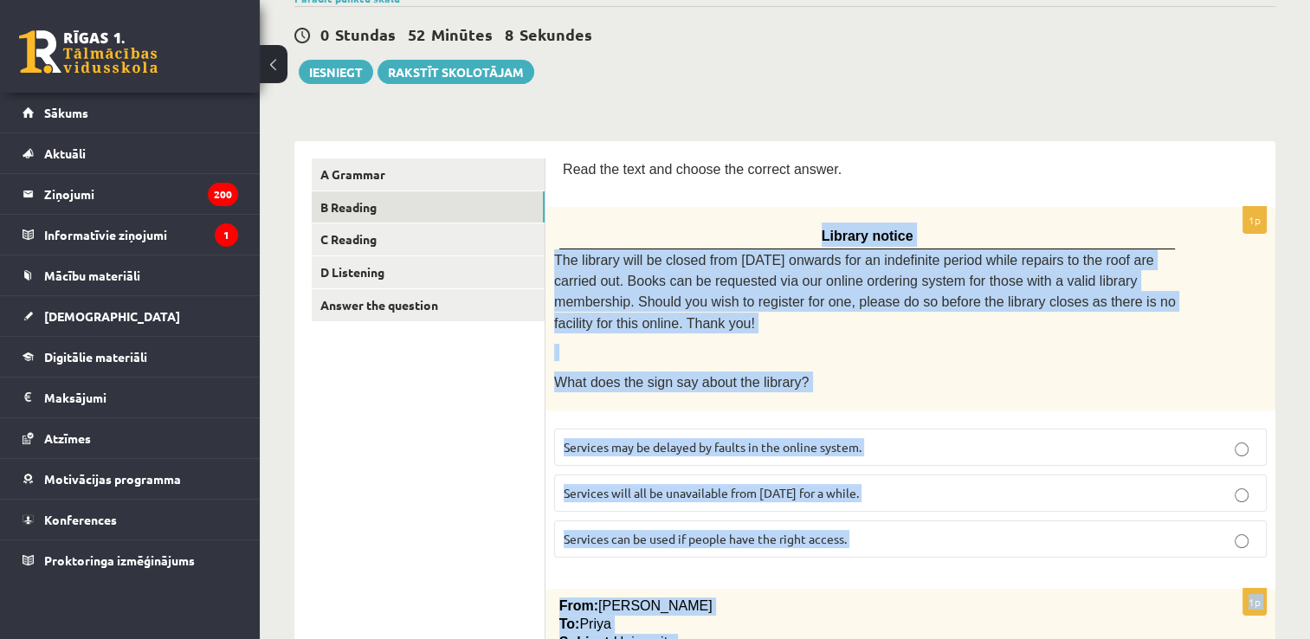
click at [893, 530] on p "Services can be used if people have the right access." at bounding box center [909, 539] width 693 height 18
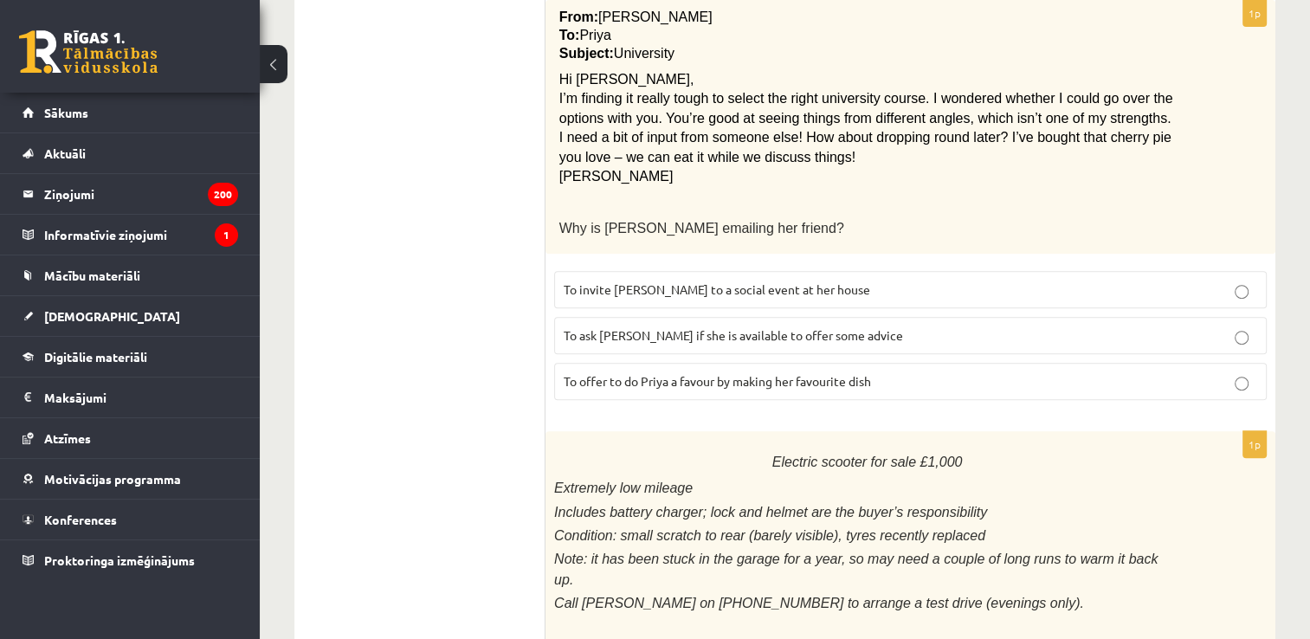
scroll to position [769, 0]
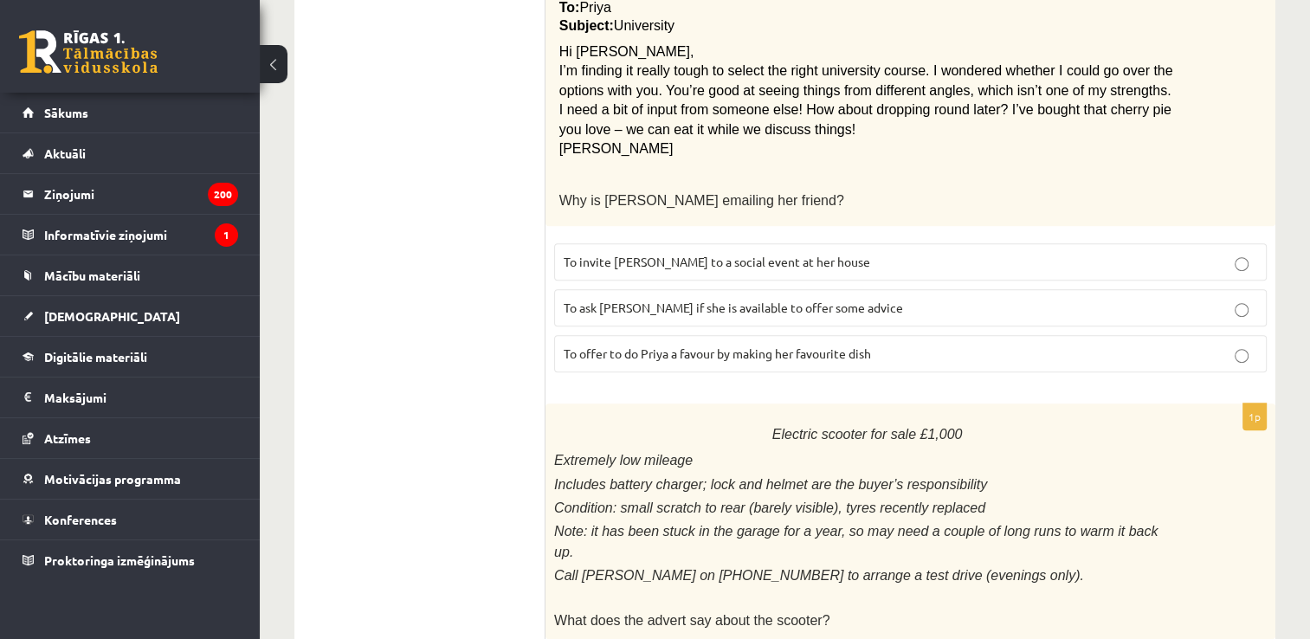
click at [821, 299] on span "To ask Priya if she is available to offer some advice" at bounding box center [732, 307] width 339 height 16
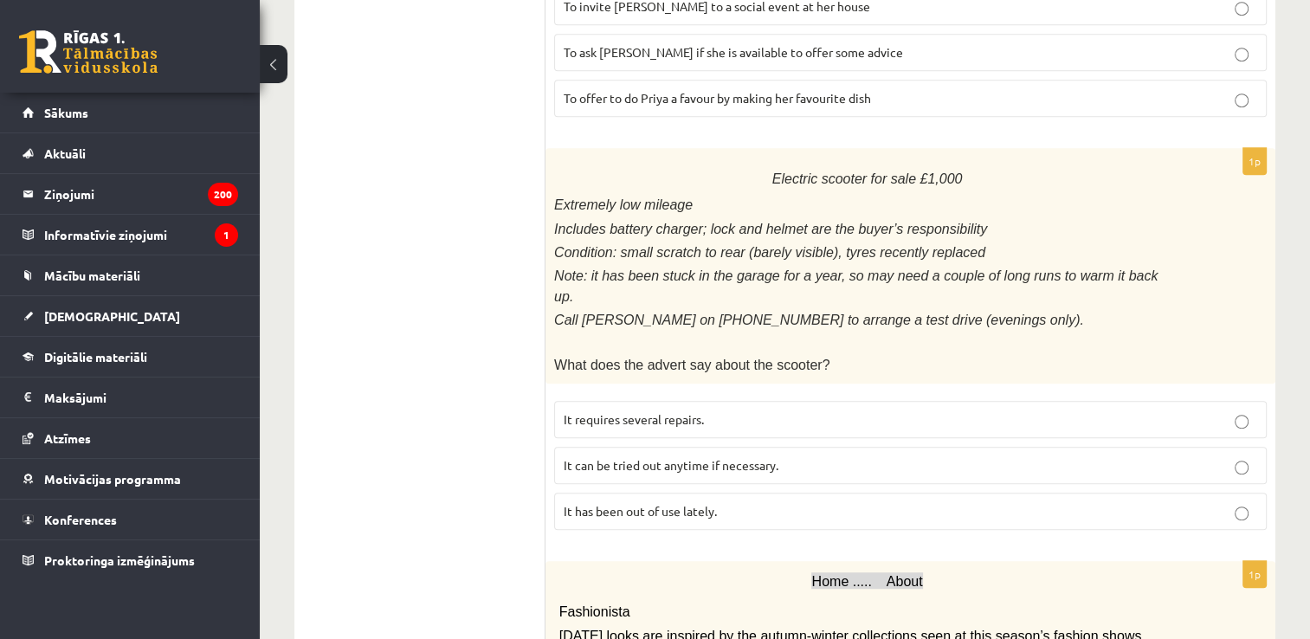
scroll to position [1025, 0]
click at [755, 501] on p "It has been out of use lately." at bounding box center [909, 510] width 693 height 18
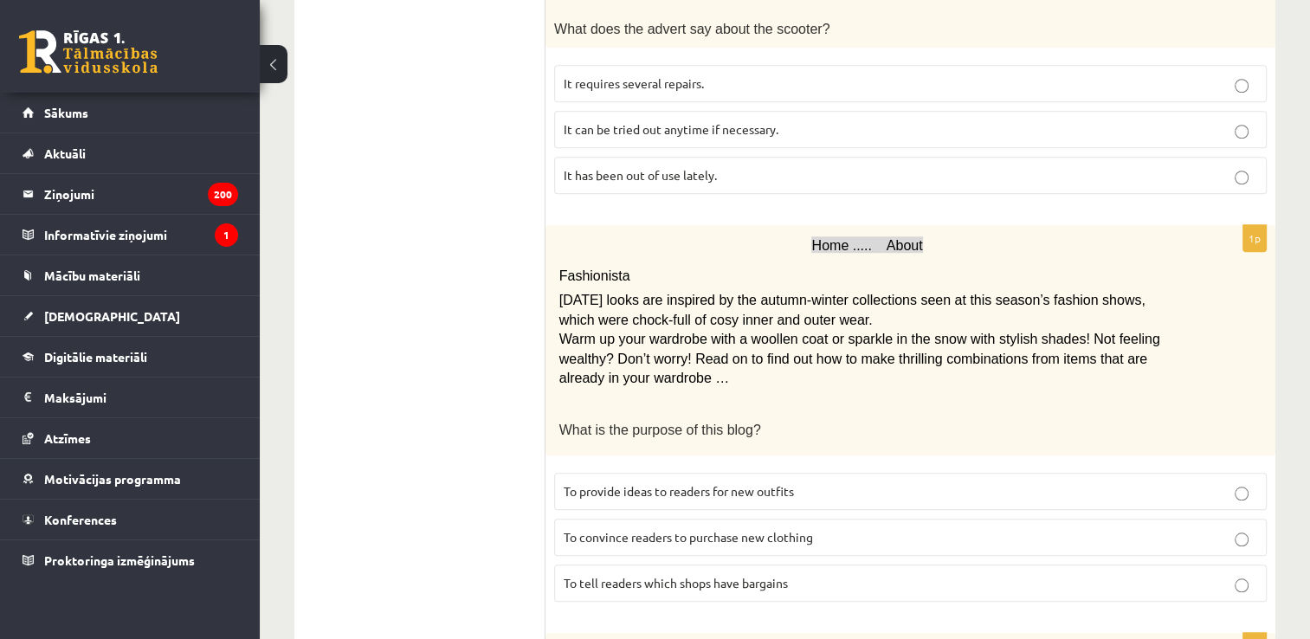
scroll to position [1388, 0]
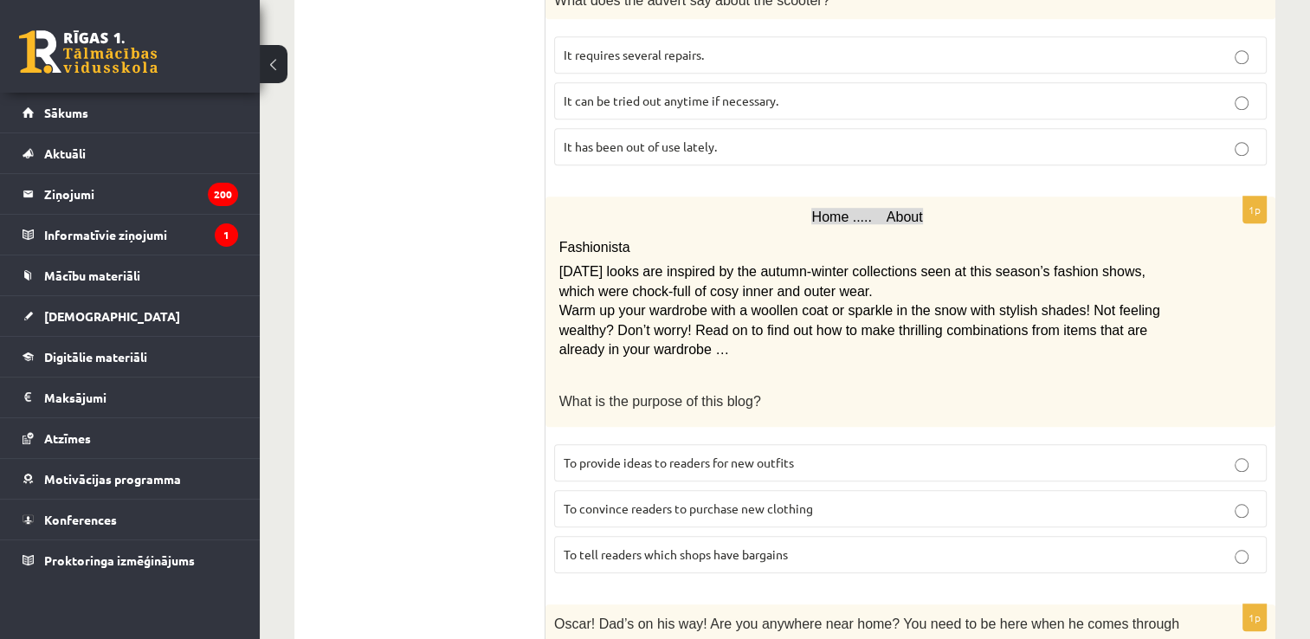
click at [719, 454] on span "To provide ideas to readers for new outfits" at bounding box center [678, 462] width 230 height 16
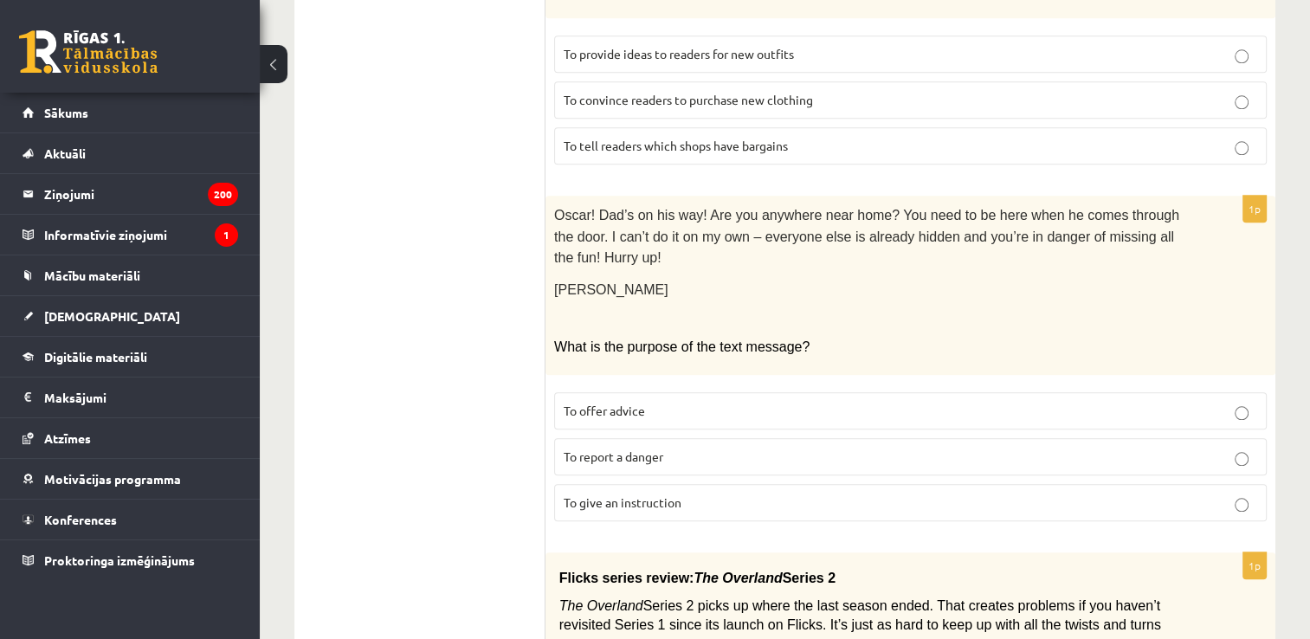
scroll to position [1797, 0]
click at [717, 493] on p "To give an instruction" at bounding box center [909, 502] width 693 height 18
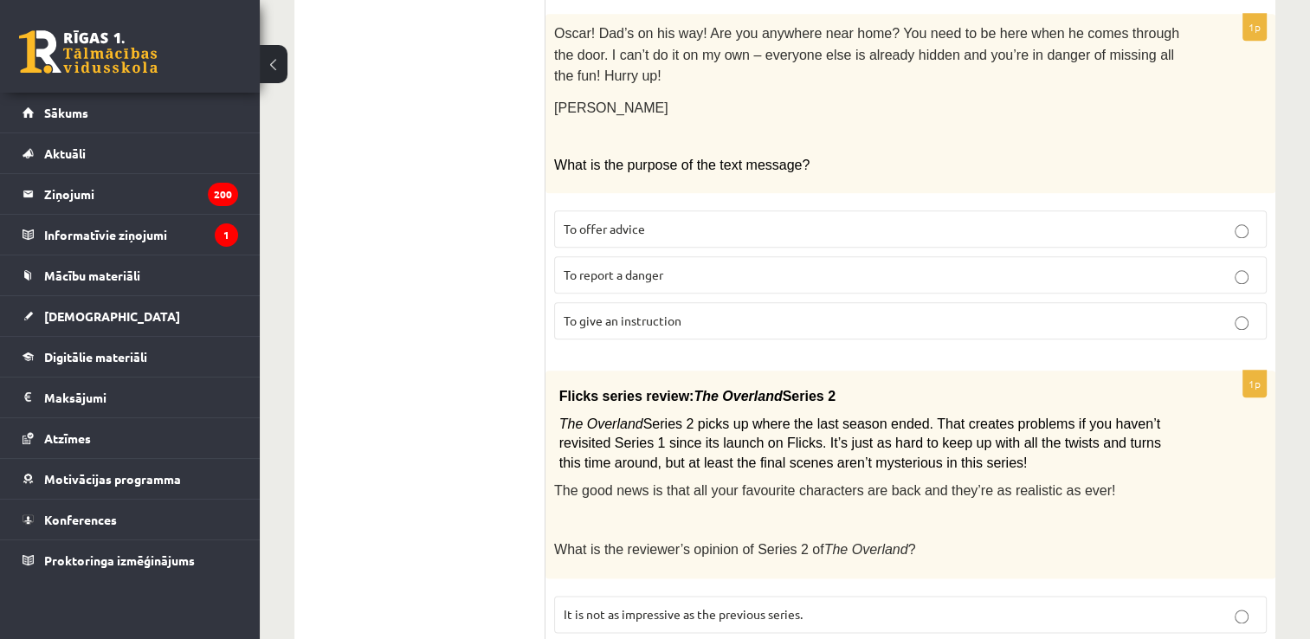
scroll to position [2049, 0]
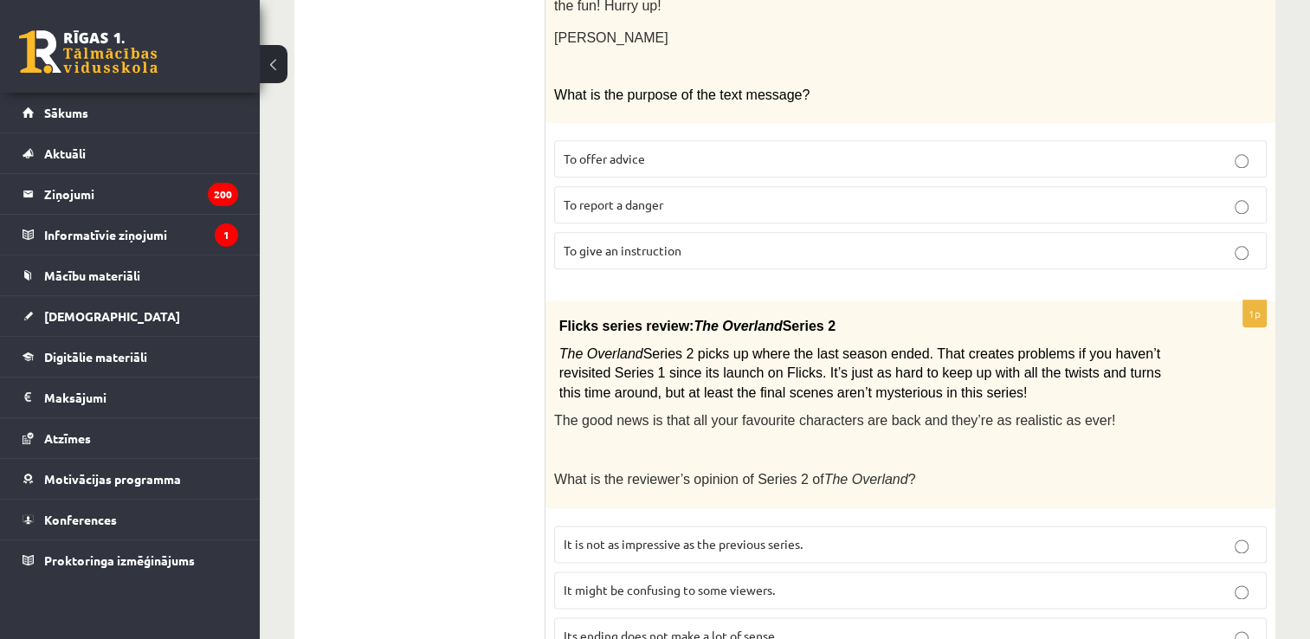
click at [705, 581] on p "It might be confusing to some viewers." at bounding box center [909, 590] width 693 height 18
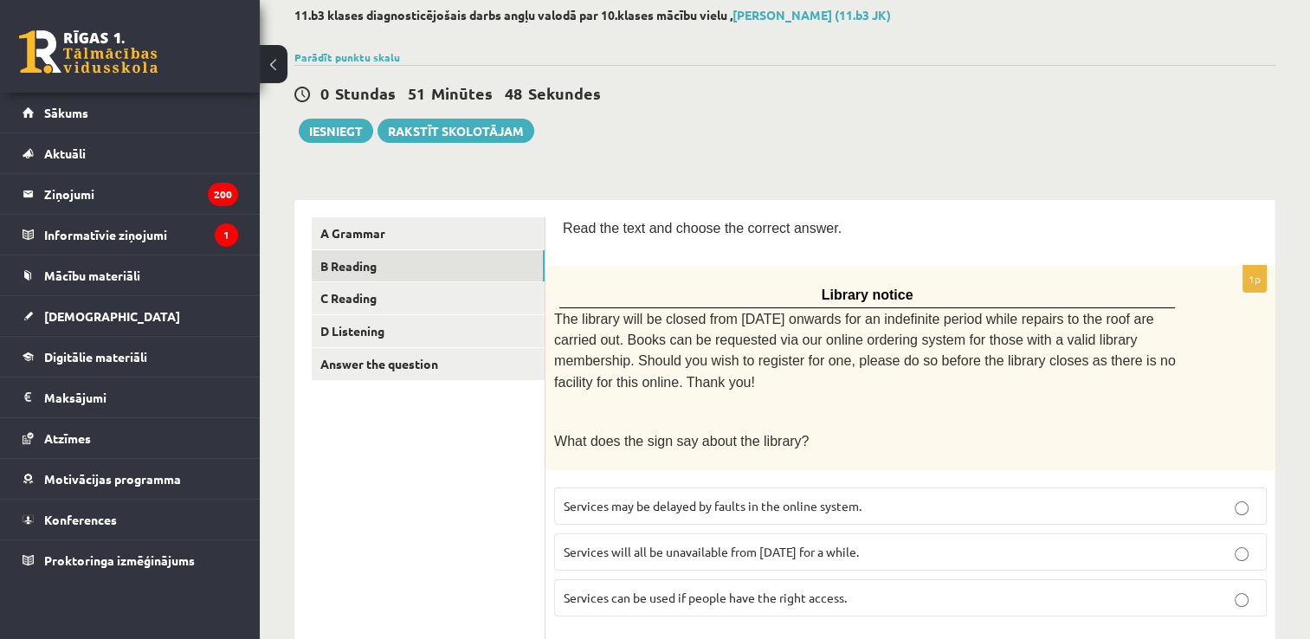
scroll to position [0, 0]
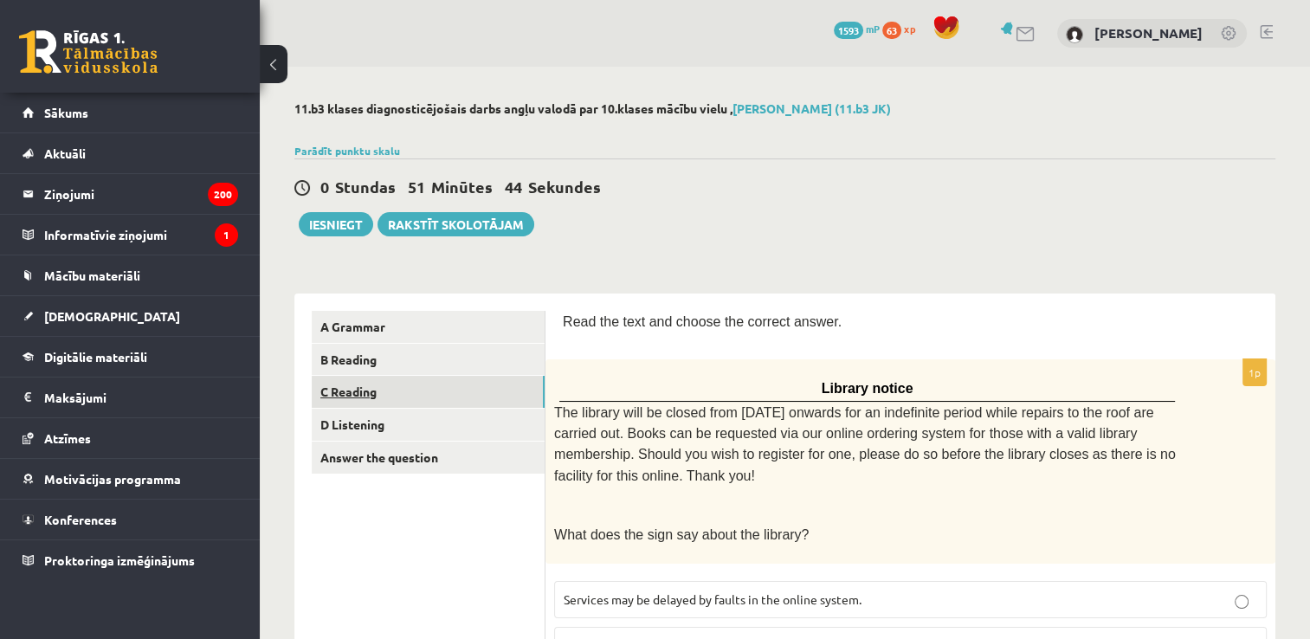
click at [502, 397] on link "C Reading" at bounding box center [428, 392] width 233 height 32
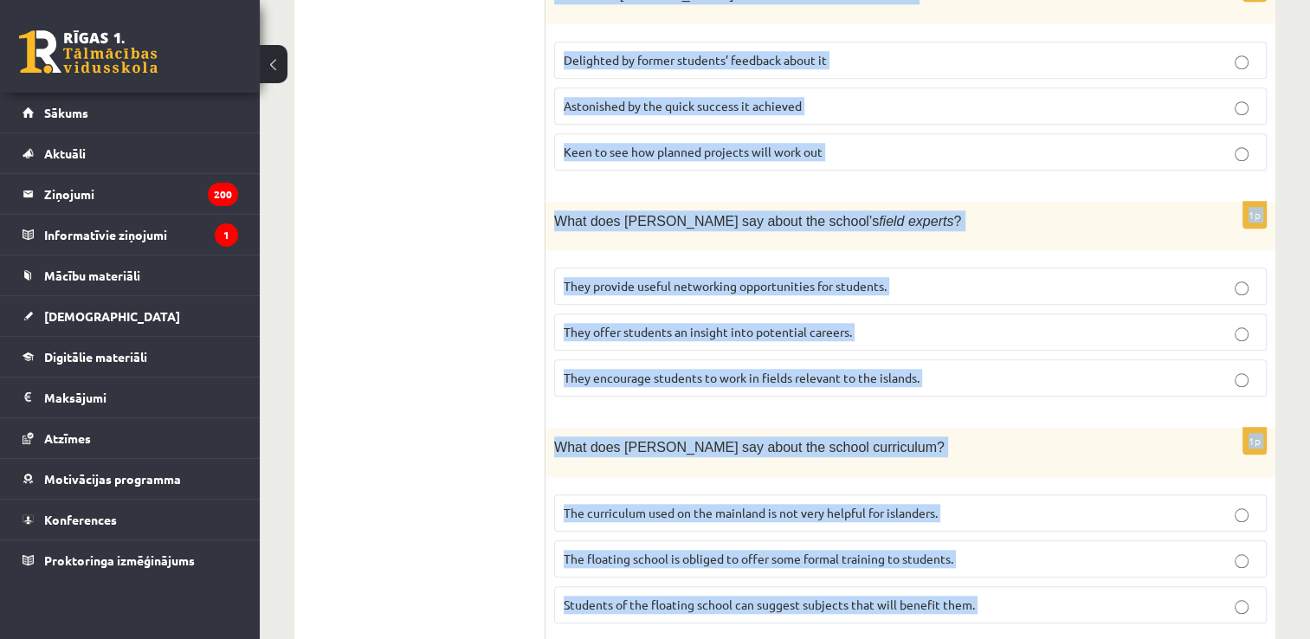
scroll to position [1715, 0]
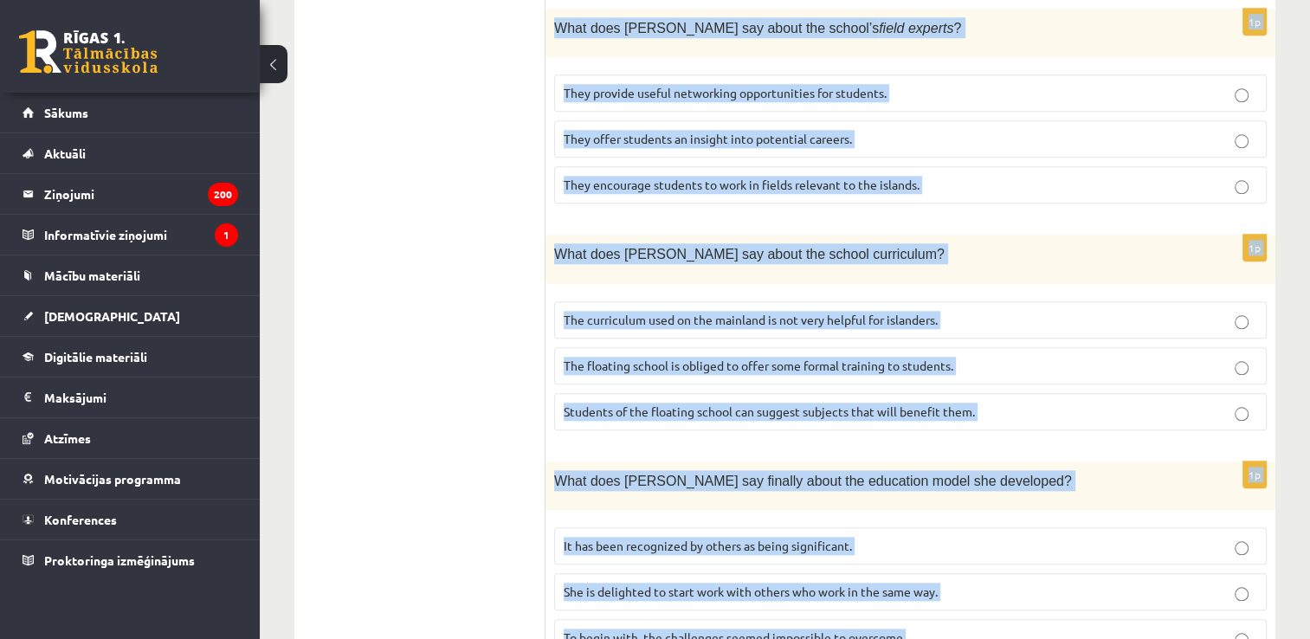
drag, startPoint x: 560, startPoint y: 376, endPoint x: 969, endPoint y: 635, distance: 484.8
copy form "A floating school By founder, Anna Domingo I coordinate a floating school which…"
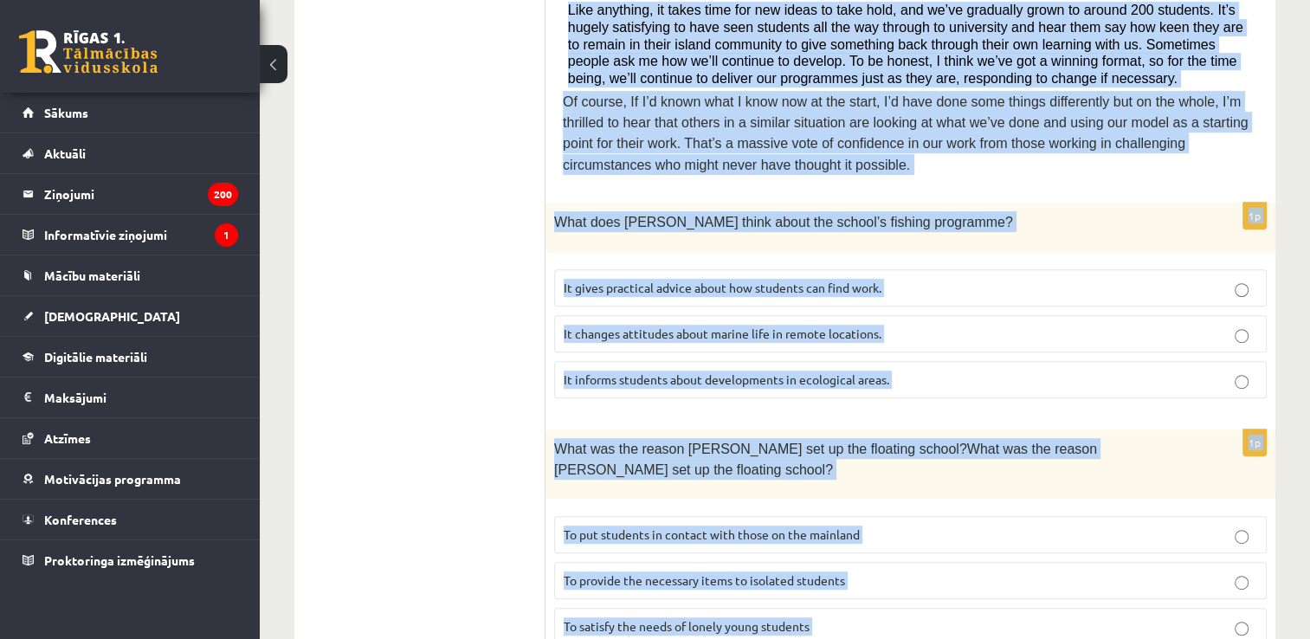
scroll to position [827, 0]
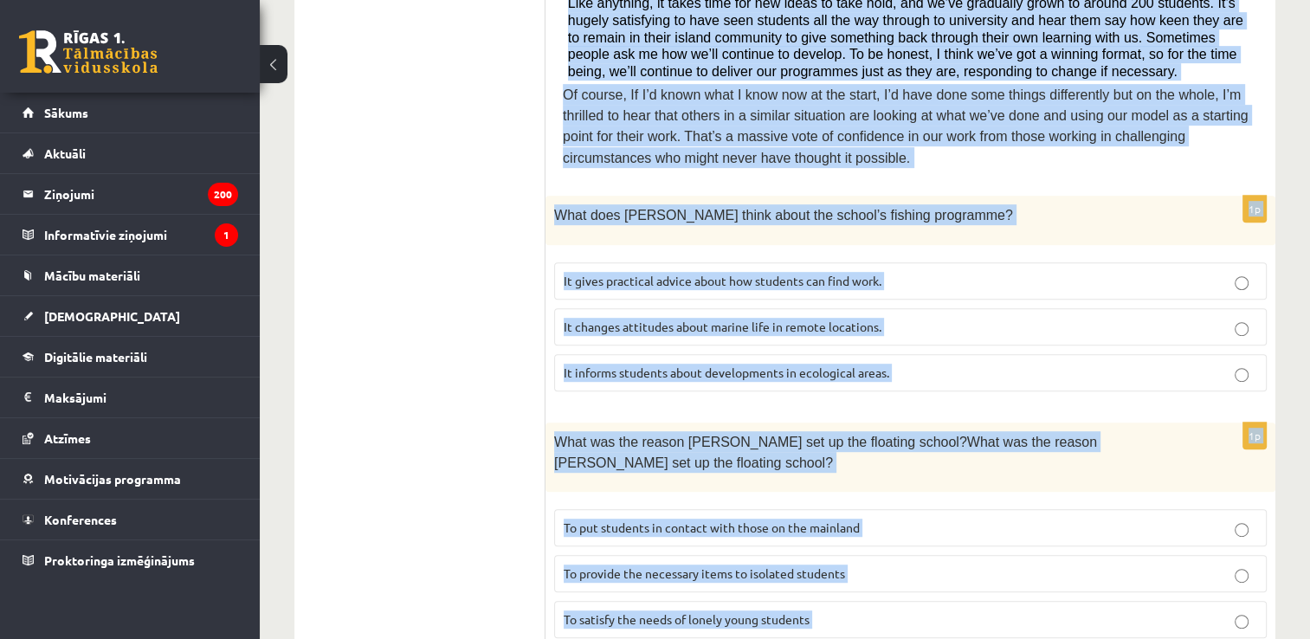
click at [914, 364] on p "It informs students about developments in ecological areas." at bounding box center [909, 373] width 693 height 18
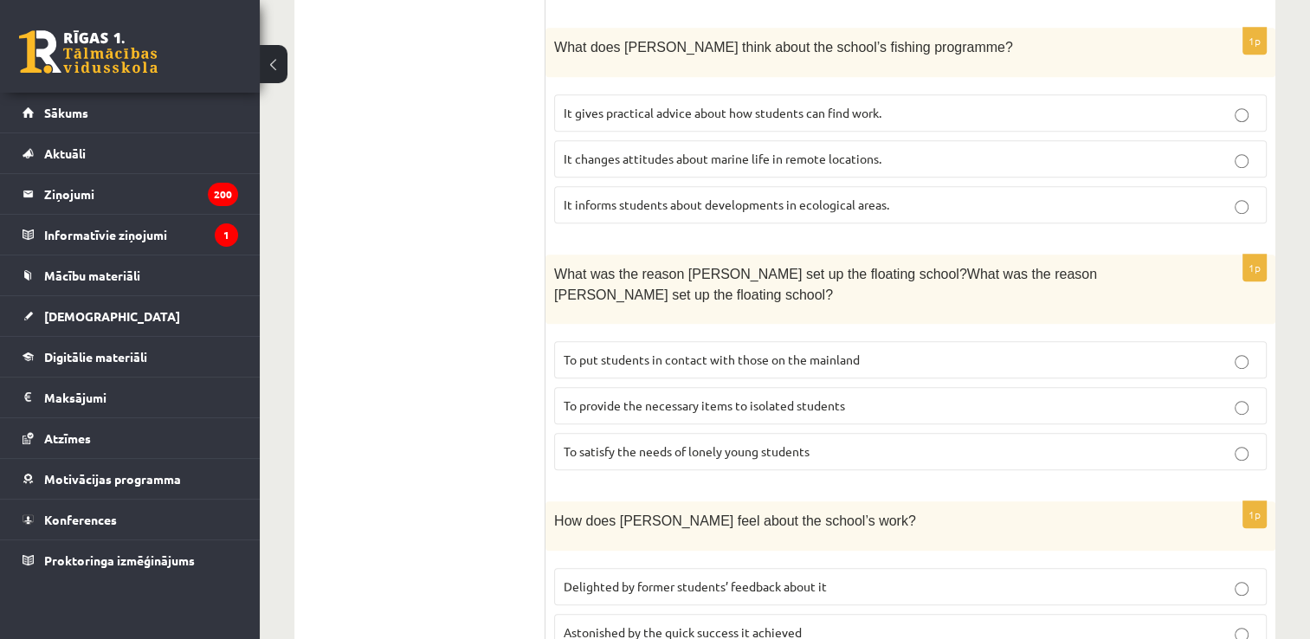
scroll to position [1144, 0]
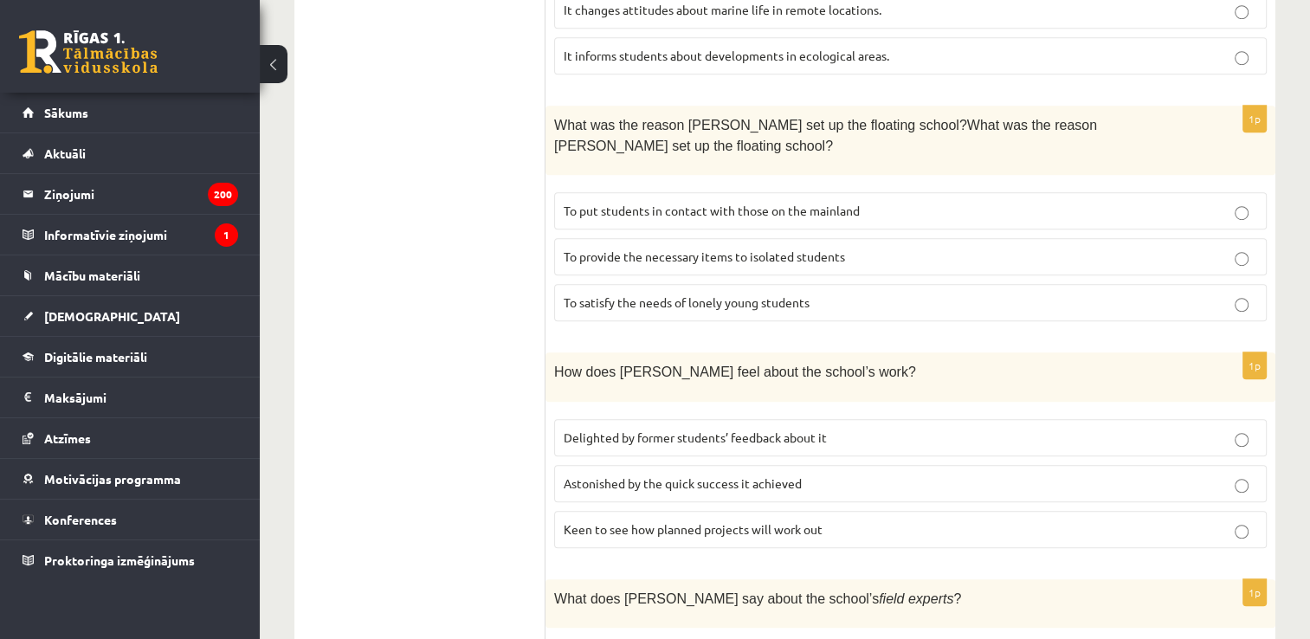
click at [831, 248] on span "To provide the necessary items to isolated students" at bounding box center [703, 256] width 281 height 16
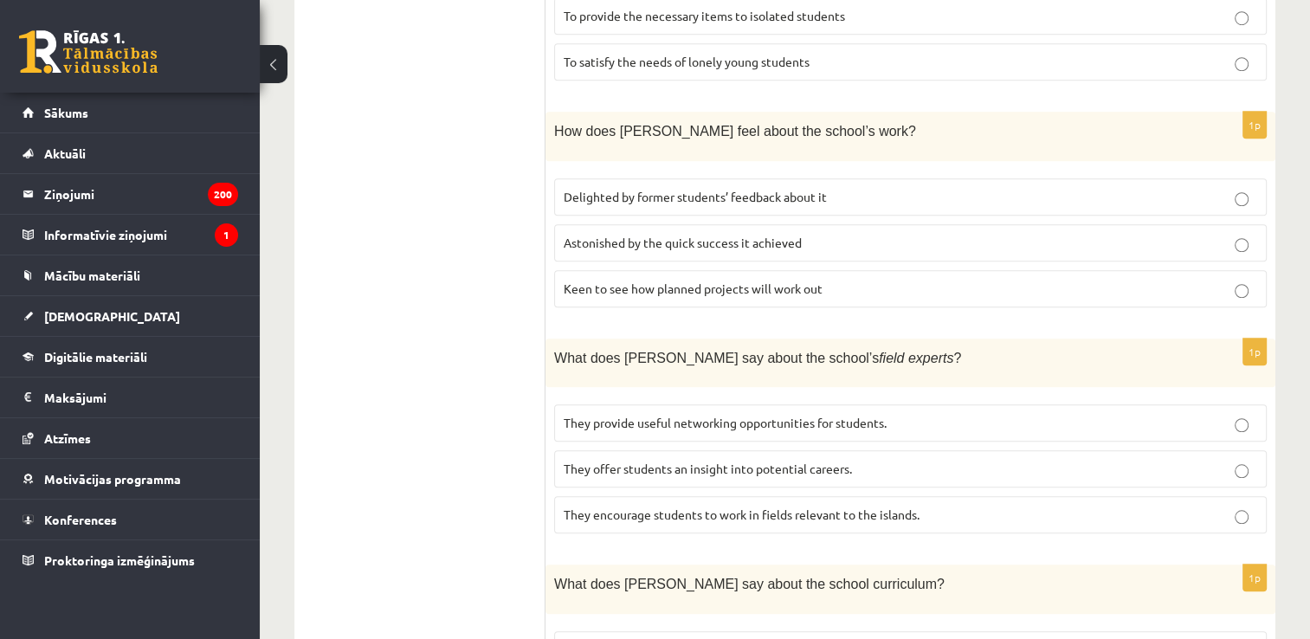
scroll to position [1387, 0]
click at [791, 187] on span "Delighted by former students’ feedback about it" at bounding box center [694, 195] width 263 height 16
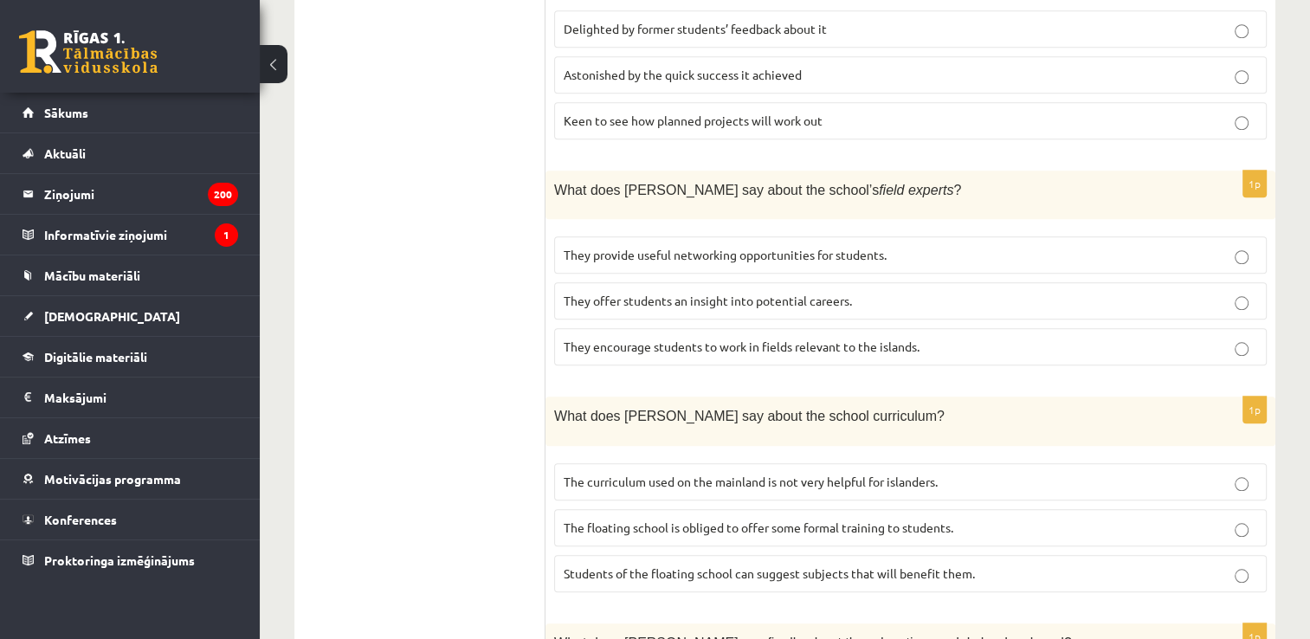
scroll to position [1555, 0]
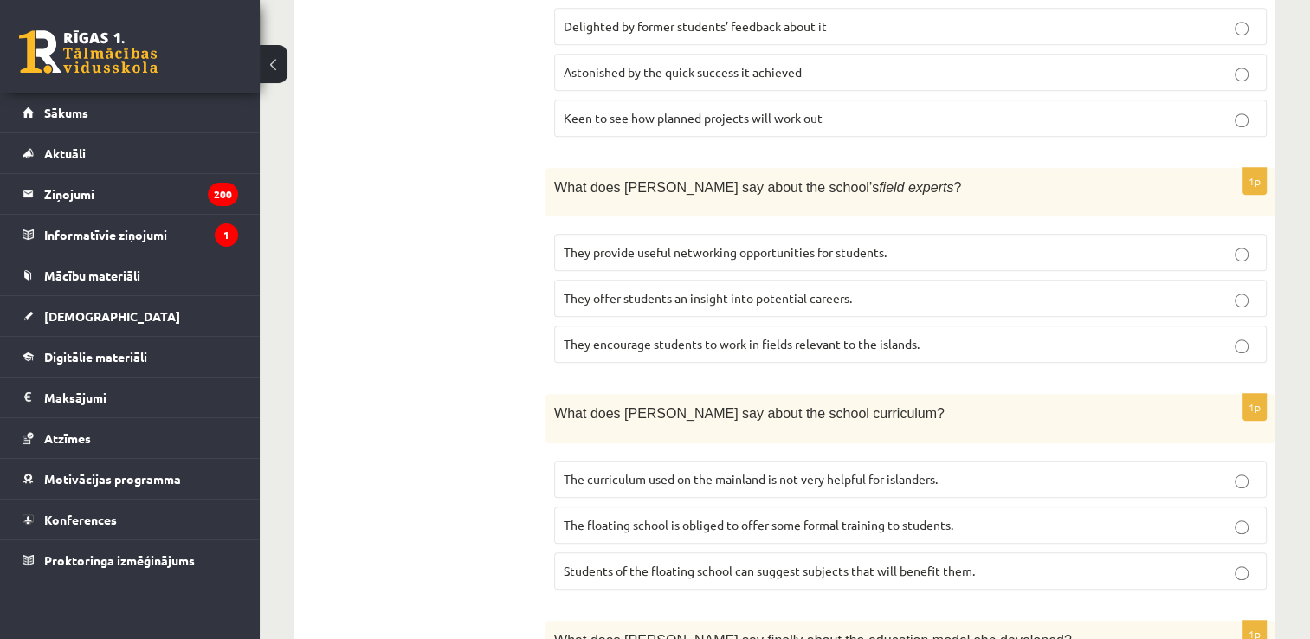
click at [786, 289] on p "They offer students an insight into potential careers." at bounding box center [909, 298] width 693 height 18
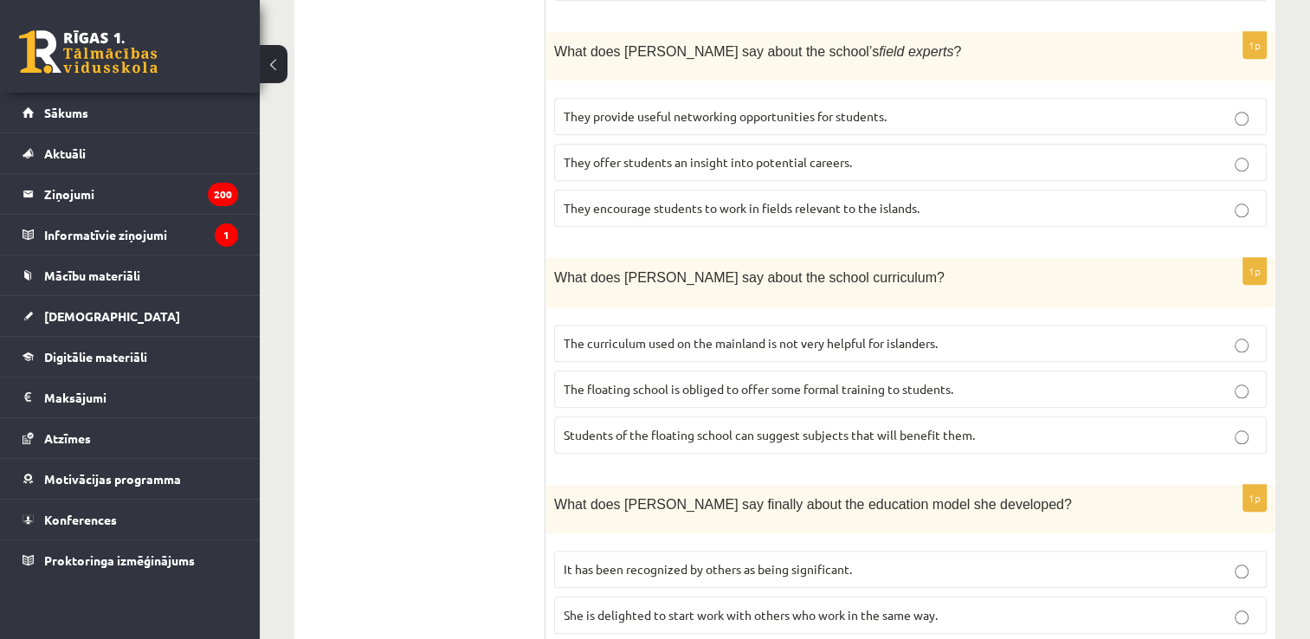
scroll to position [1715, 0]
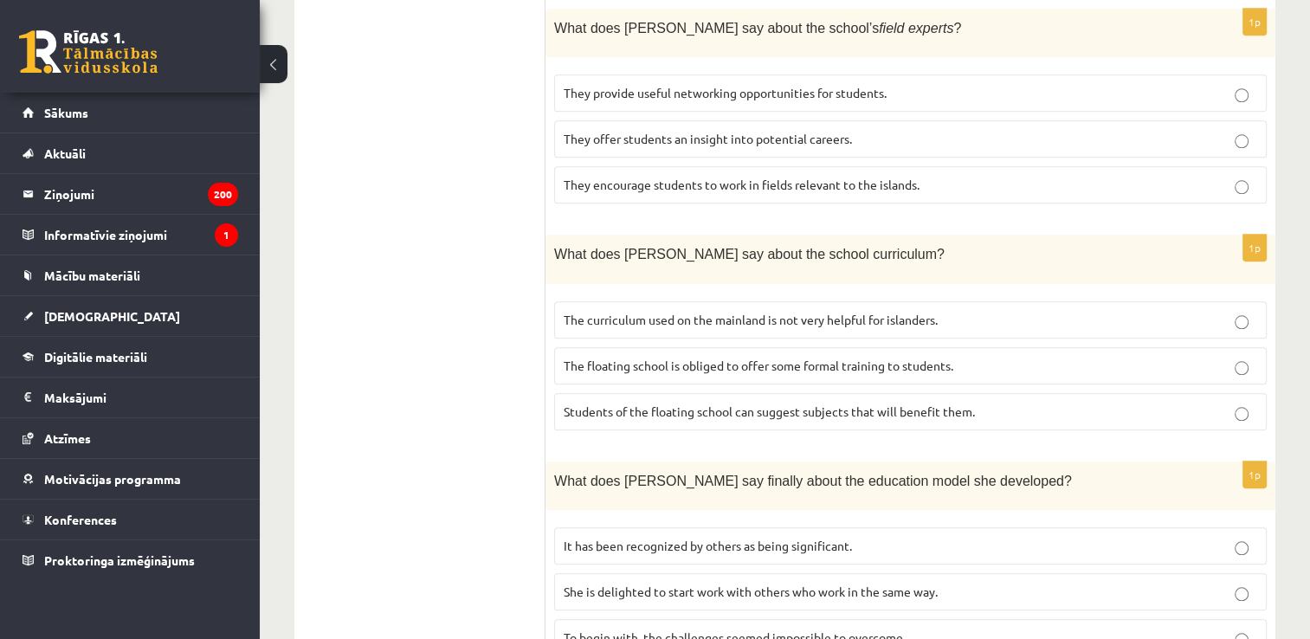
click at [769, 311] on p "The curriculum used on the mainland is not very helpful for islanders." at bounding box center [909, 320] width 693 height 18
click at [781, 538] on span "It has been recognized by others as being significant." at bounding box center [707, 546] width 288 height 16
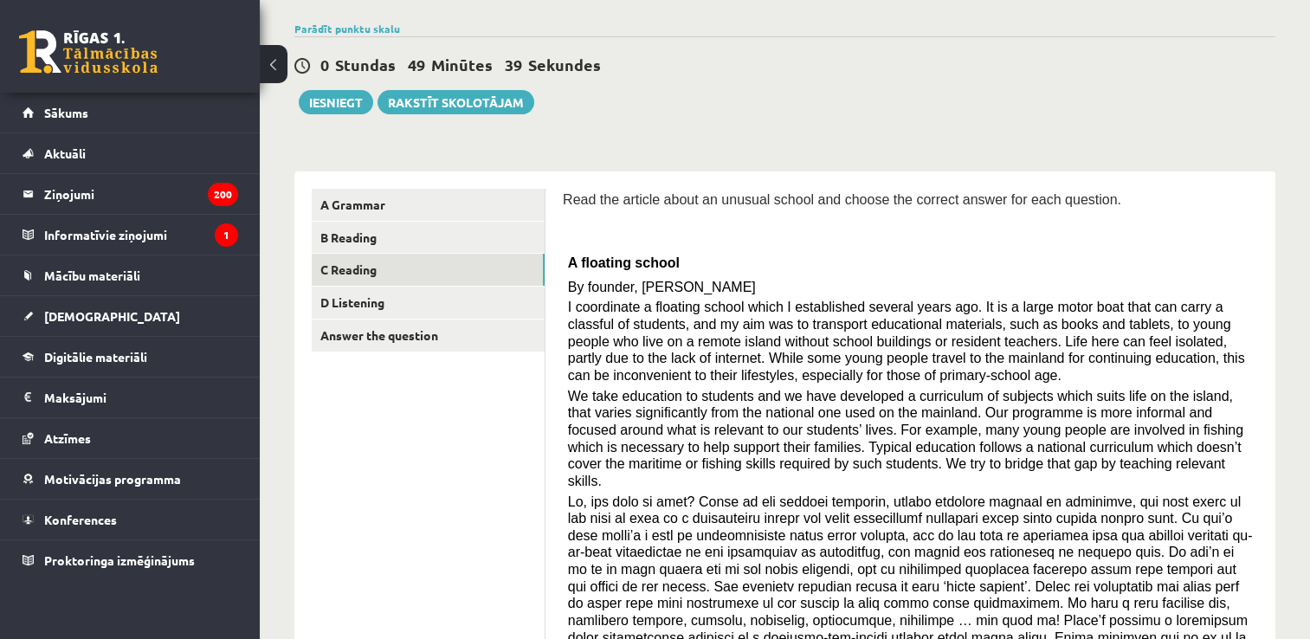
scroll to position [112, 0]
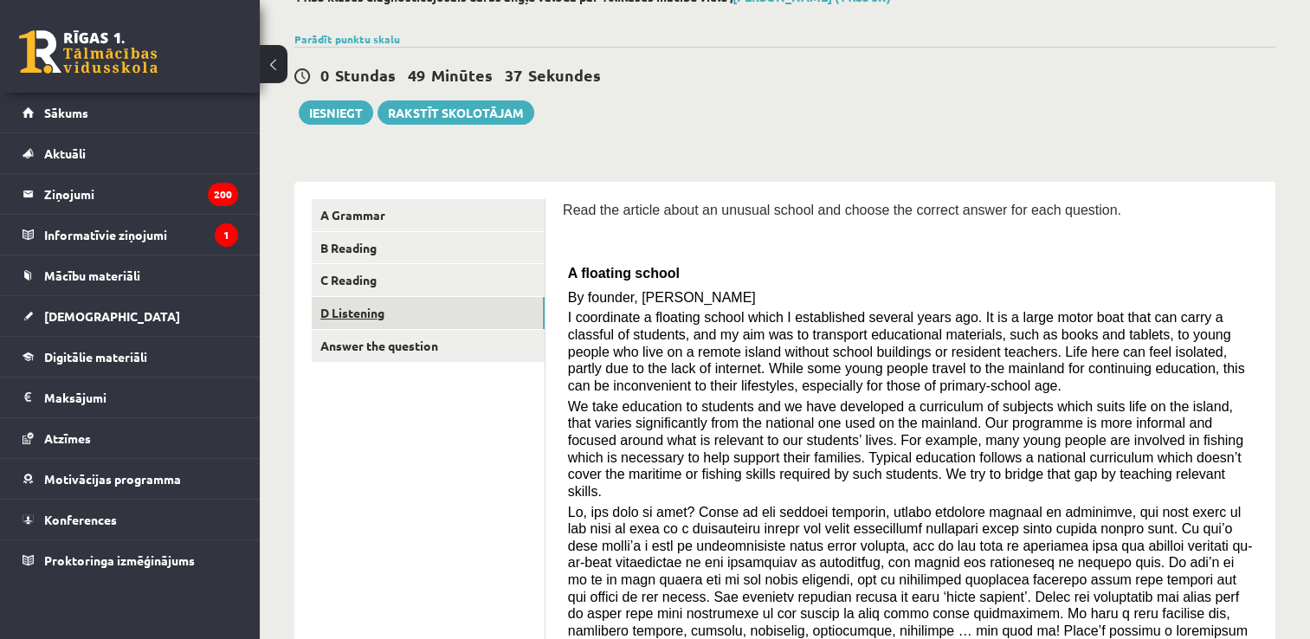
click at [495, 310] on link "D Listening" at bounding box center [428, 313] width 233 height 32
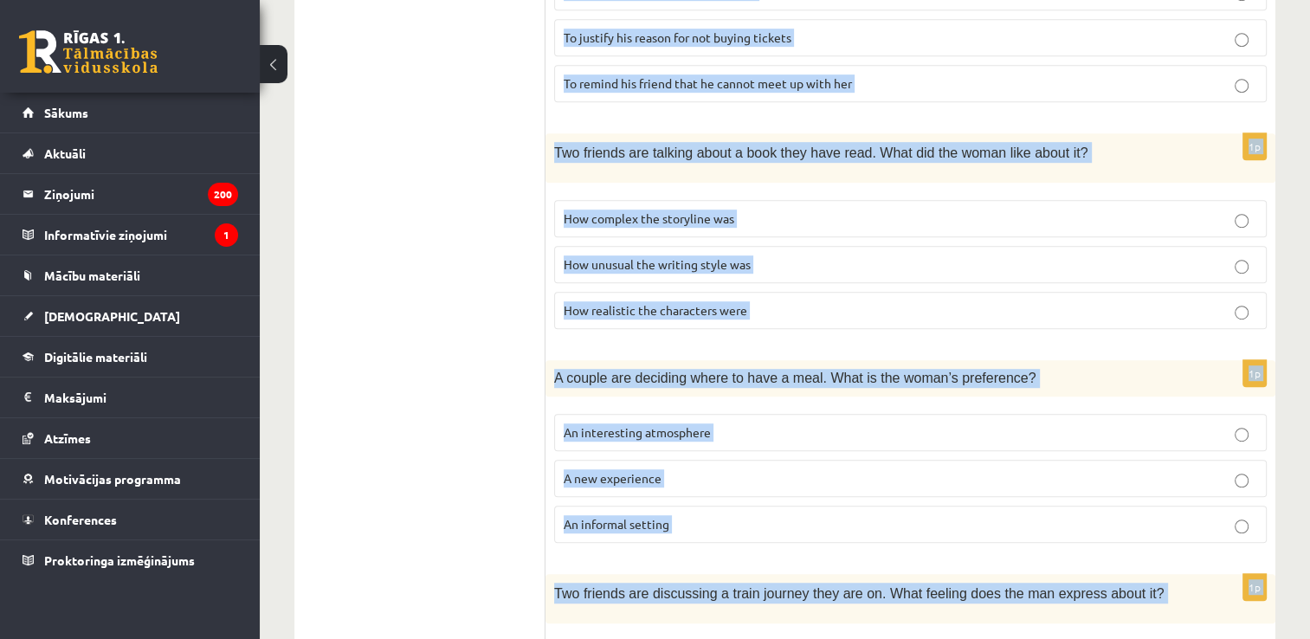
scroll to position [1143, 0]
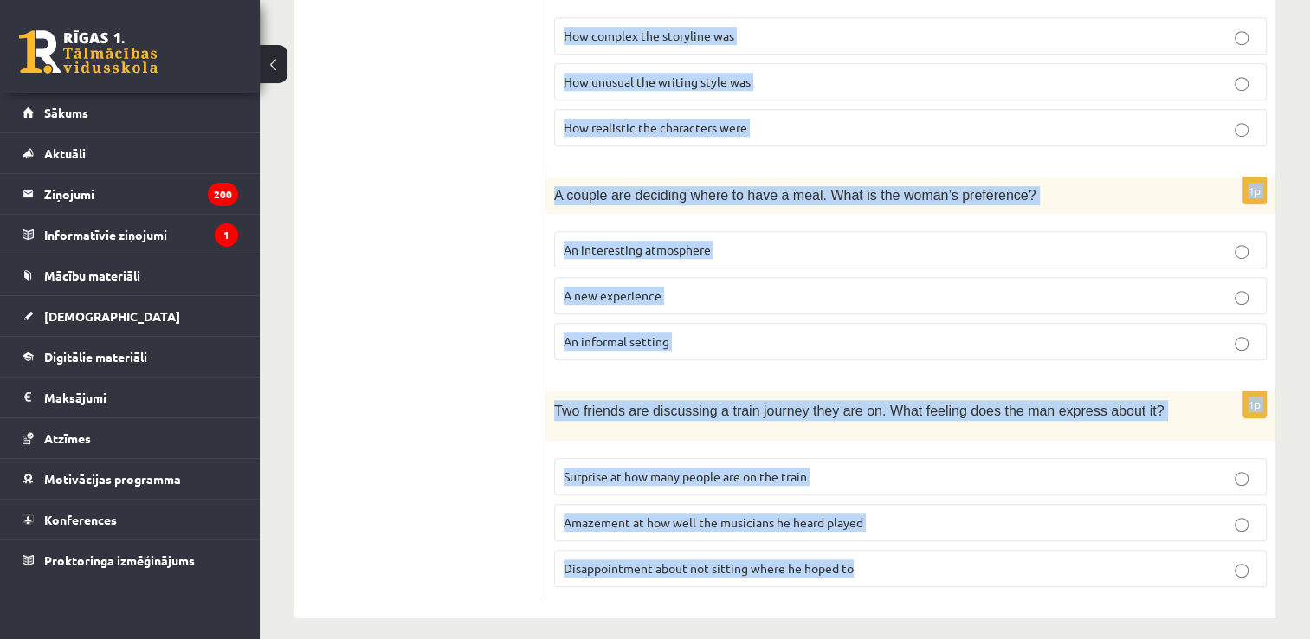
drag, startPoint x: 551, startPoint y: 327, endPoint x: 896, endPoint y: 552, distance: 412.2
click at [724, 403] on span "Two friends are discussing a train journey they are on. What feeling does the m…" at bounding box center [858, 410] width 609 height 15
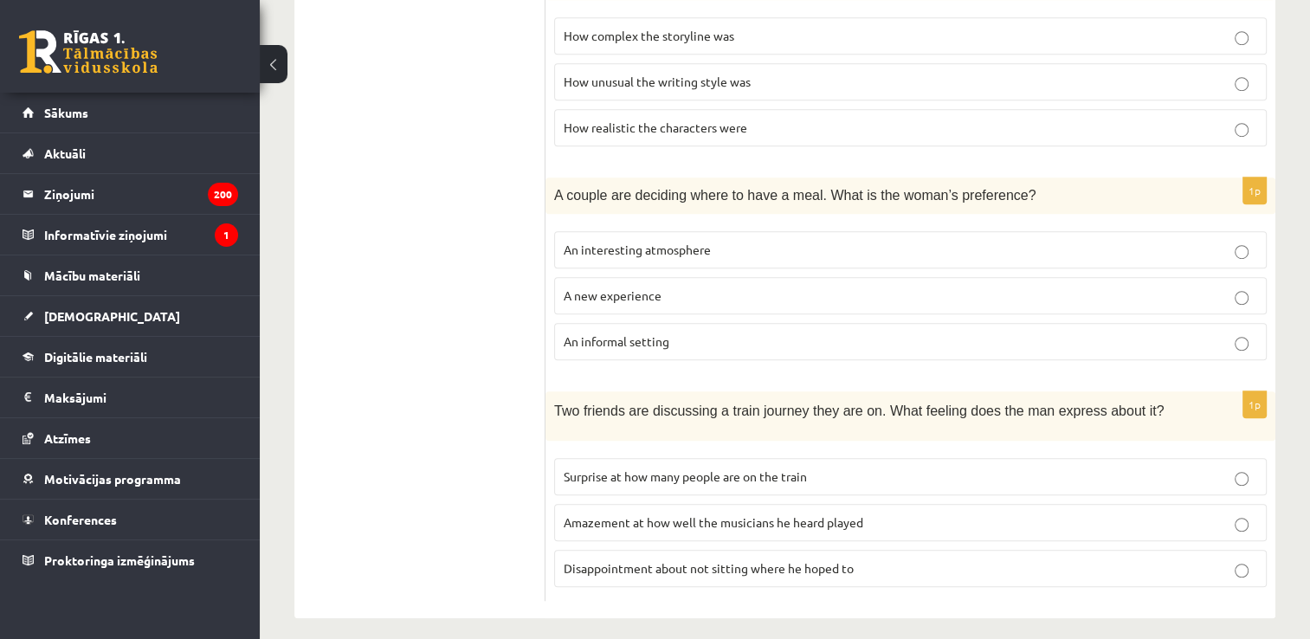
drag, startPoint x: 864, startPoint y: 531, endPoint x: 860, endPoint y: 550, distance: 18.5
click at [860, 550] on fieldset "Surprise at how many people are on the train Amazement at how well the musician…" at bounding box center [910, 520] width 712 height 143
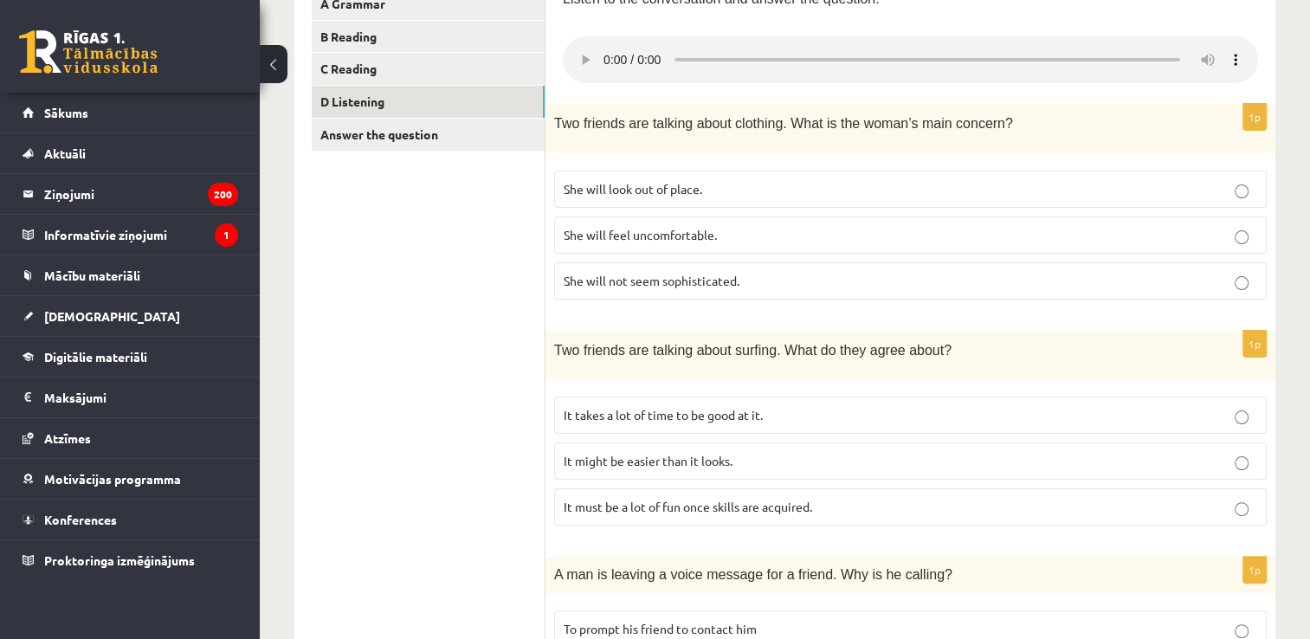
scroll to position [0, 0]
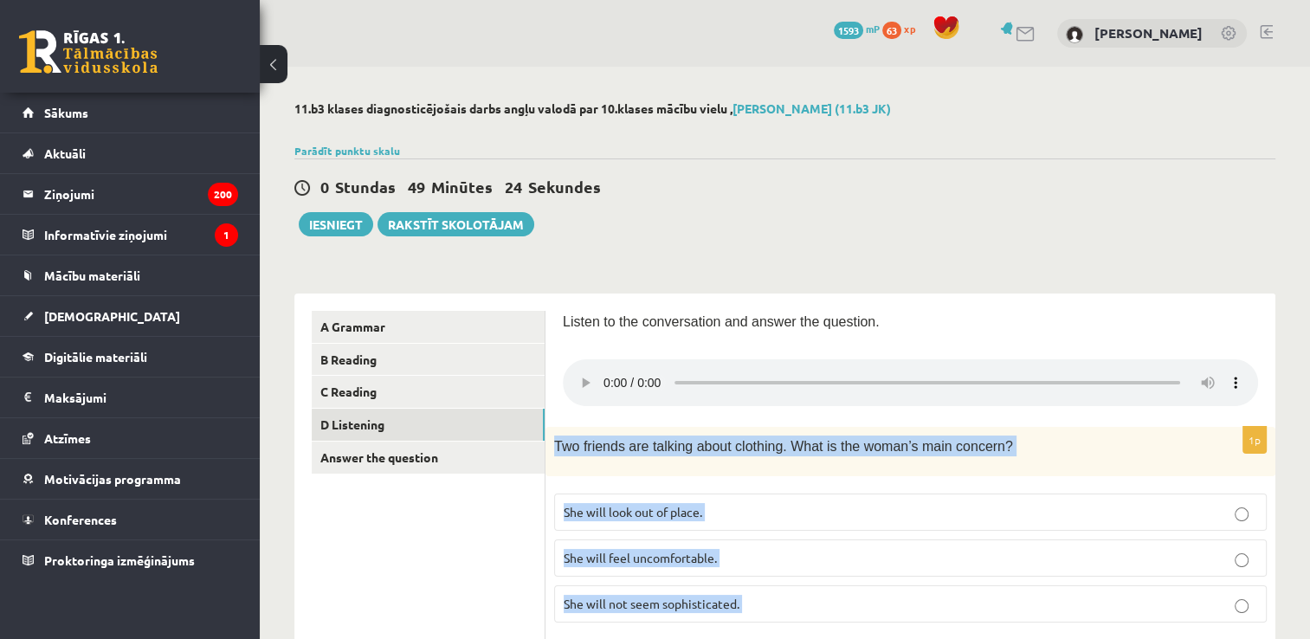
drag, startPoint x: 860, startPoint y: 550, endPoint x: 555, endPoint y: 445, distance: 323.0
drag, startPoint x: 555, startPoint y: 445, endPoint x: 617, endPoint y: 437, distance: 62.8
copy form "Two friends are talking about clothing. What is the woman’s main concern? She w…"
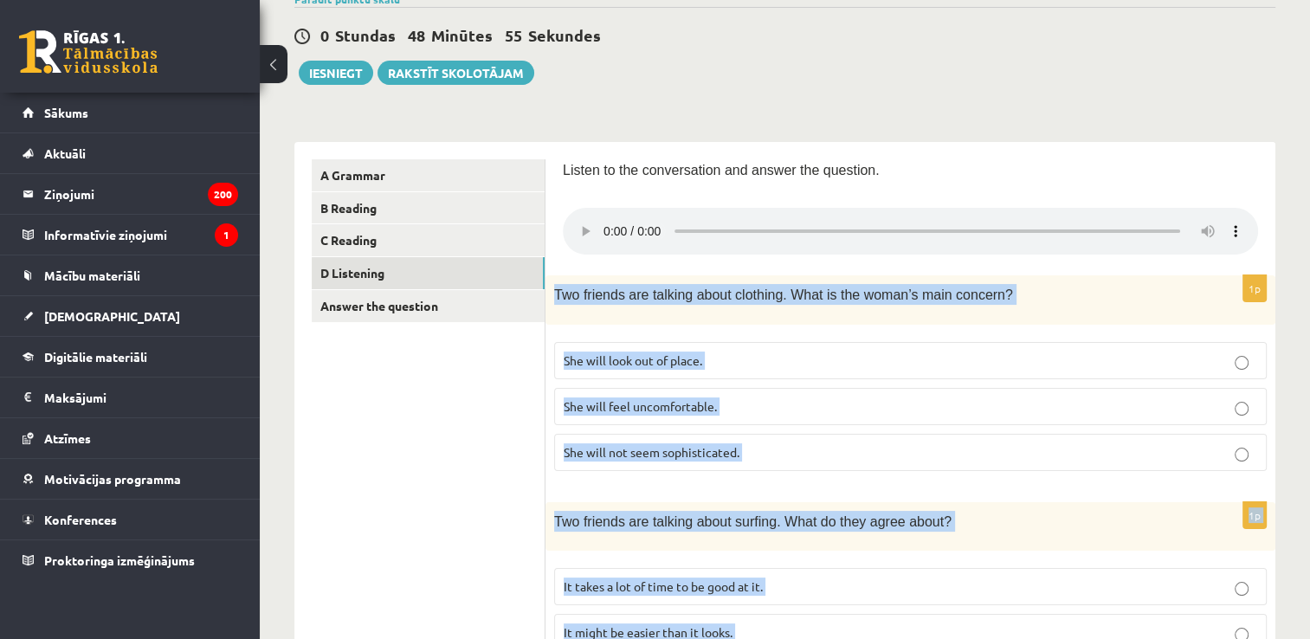
scroll to position [152, 0]
click at [749, 355] on p "She will look out of place." at bounding box center [909, 360] width 693 height 18
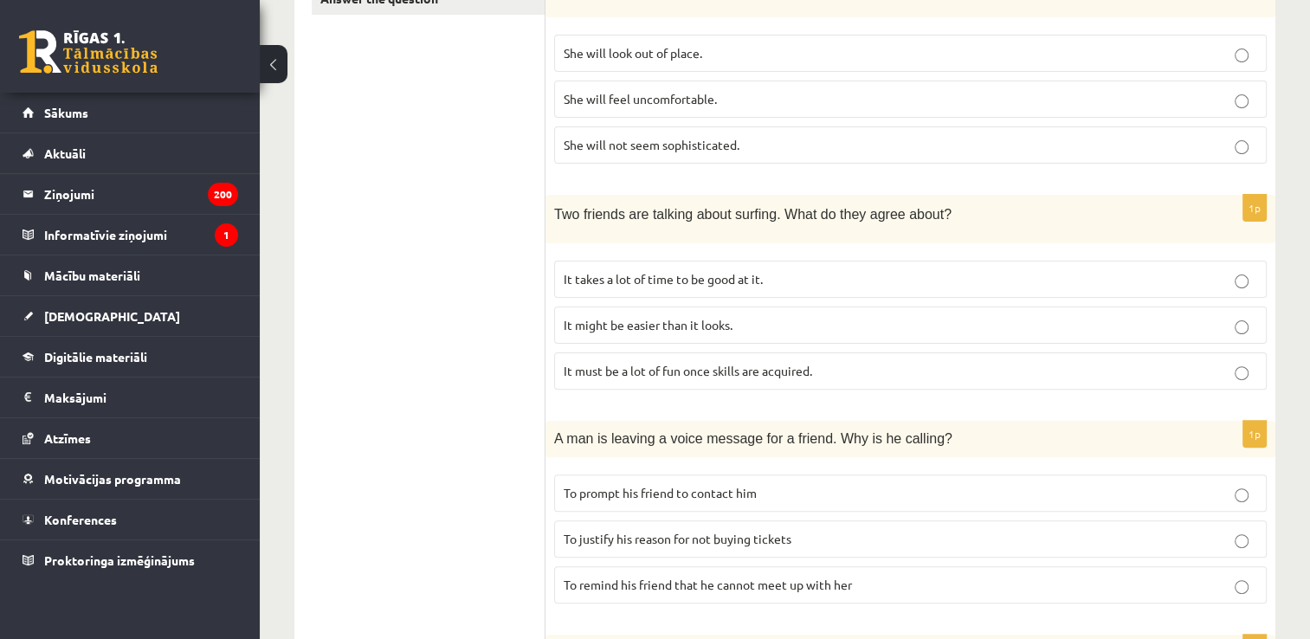
scroll to position [460, 0]
click at [824, 368] on p "It must be a lot of fun once skills are acquired." at bounding box center [909, 369] width 693 height 18
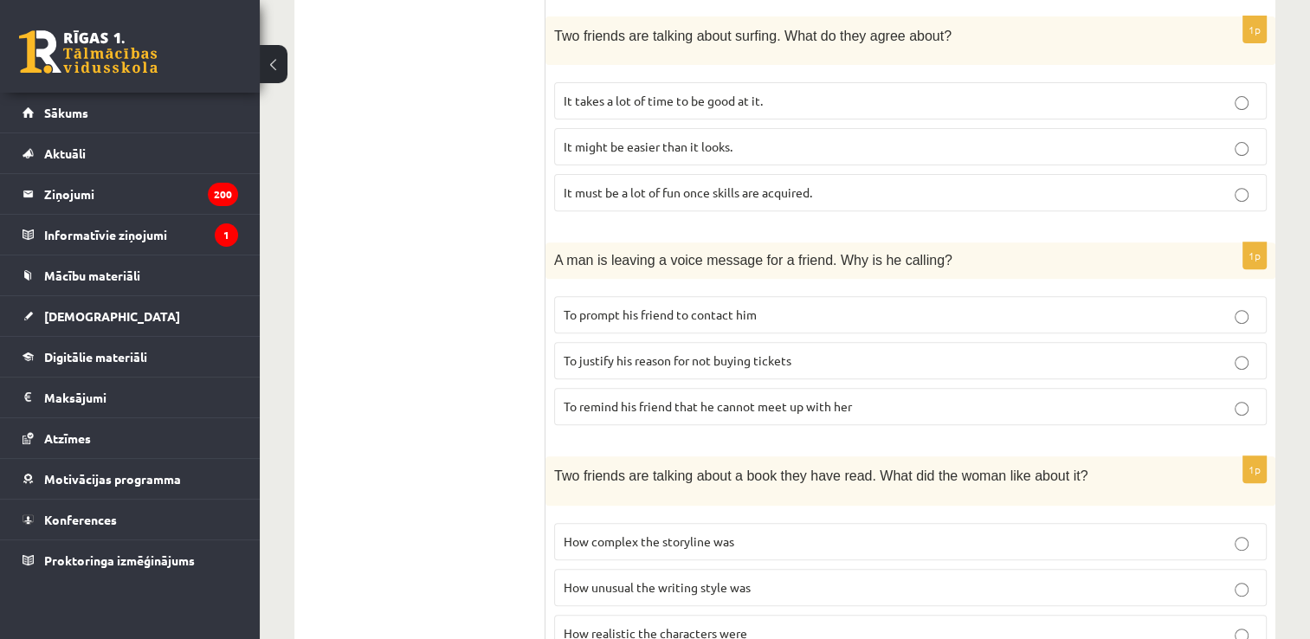
scroll to position [641, 0]
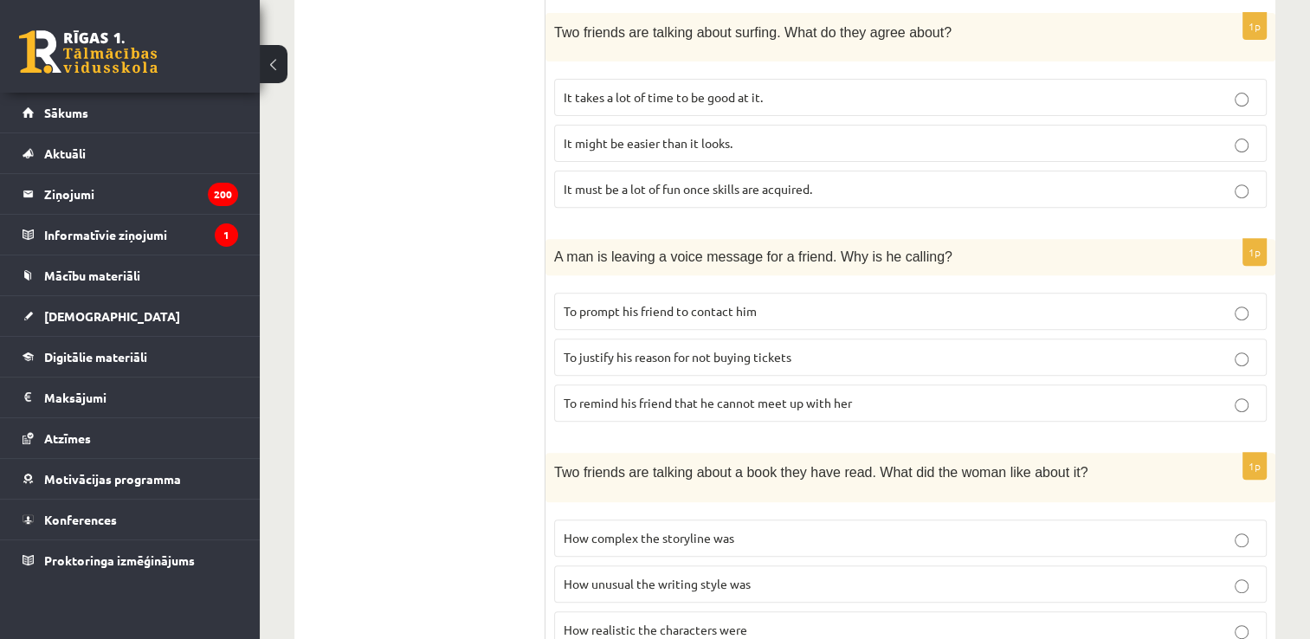
click at [779, 309] on p "To prompt his friend to contact him" at bounding box center [909, 311] width 693 height 18
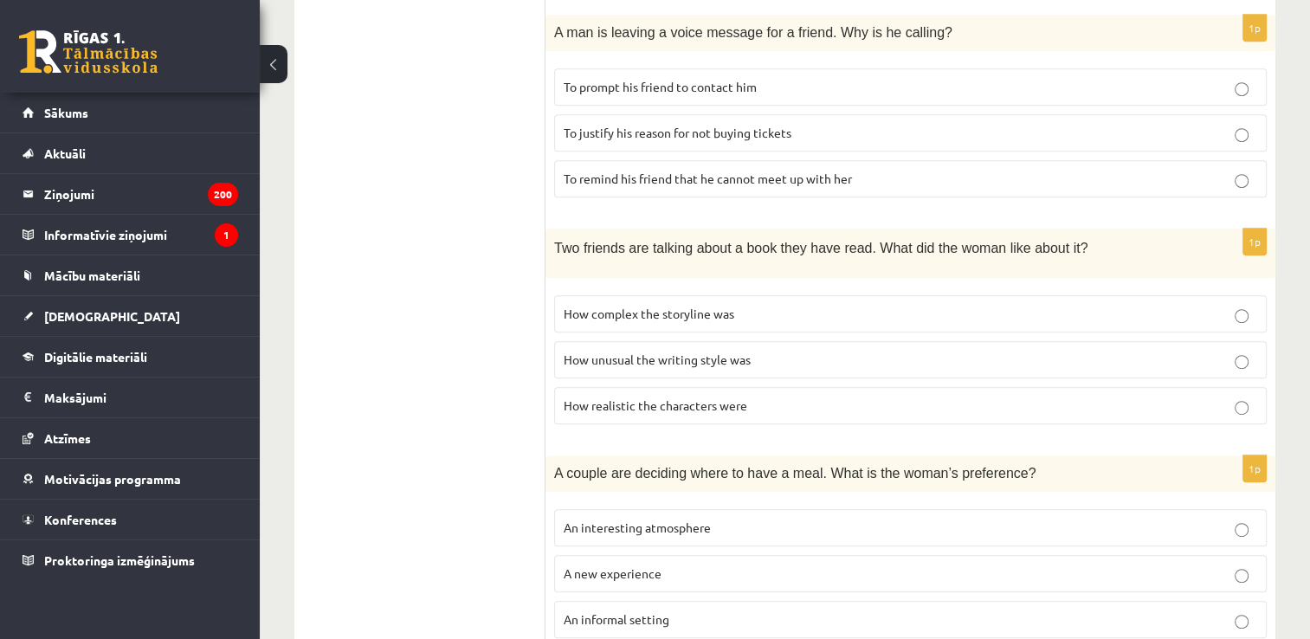
scroll to position [883, 0]
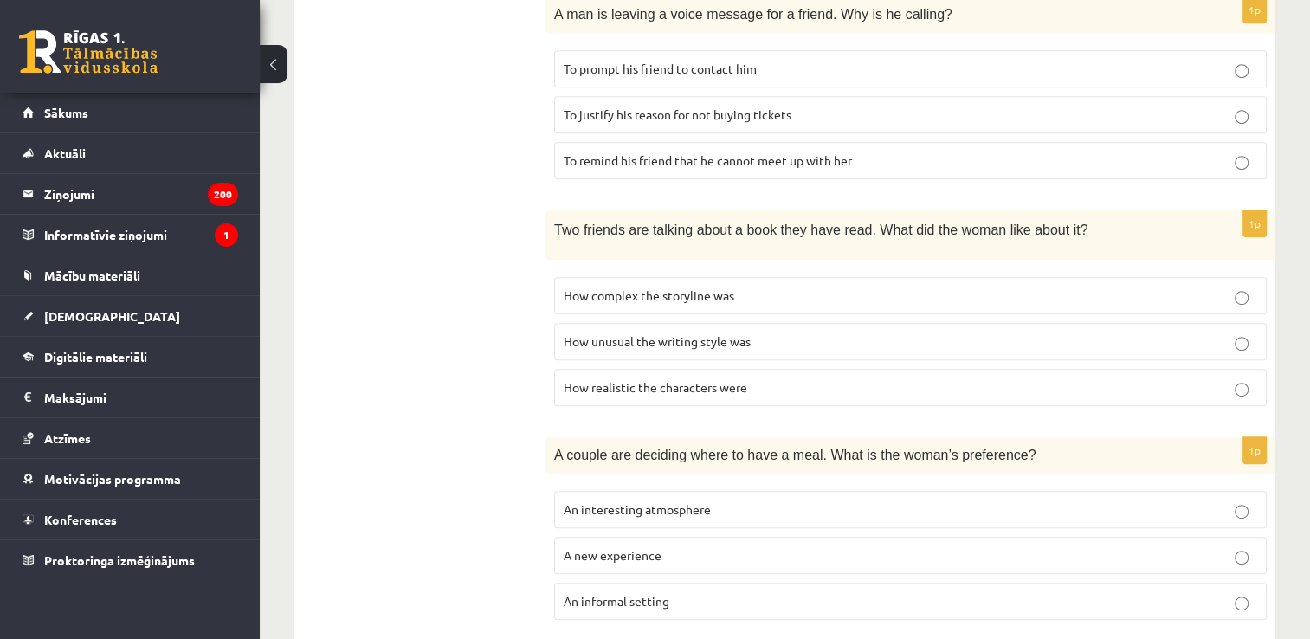
click at [793, 378] on p "How realistic the characters were" at bounding box center [909, 387] width 693 height 18
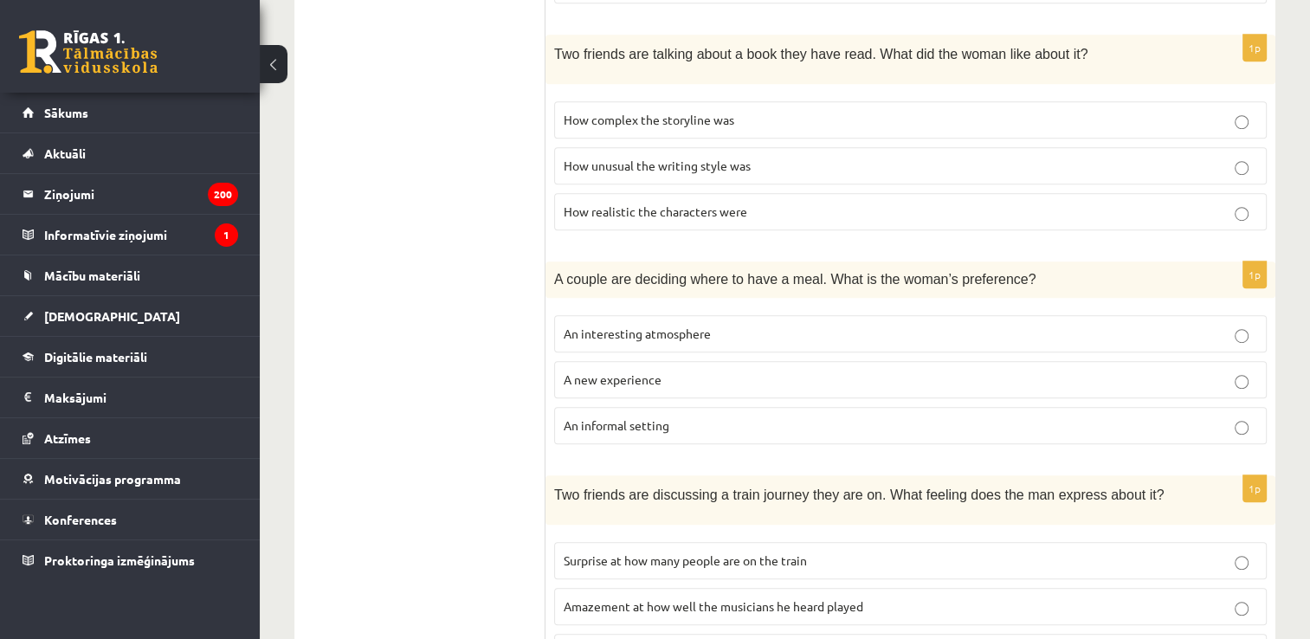
scroll to position [1059, 0]
click at [722, 406] on label "An informal setting" at bounding box center [910, 424] width 712 height 37
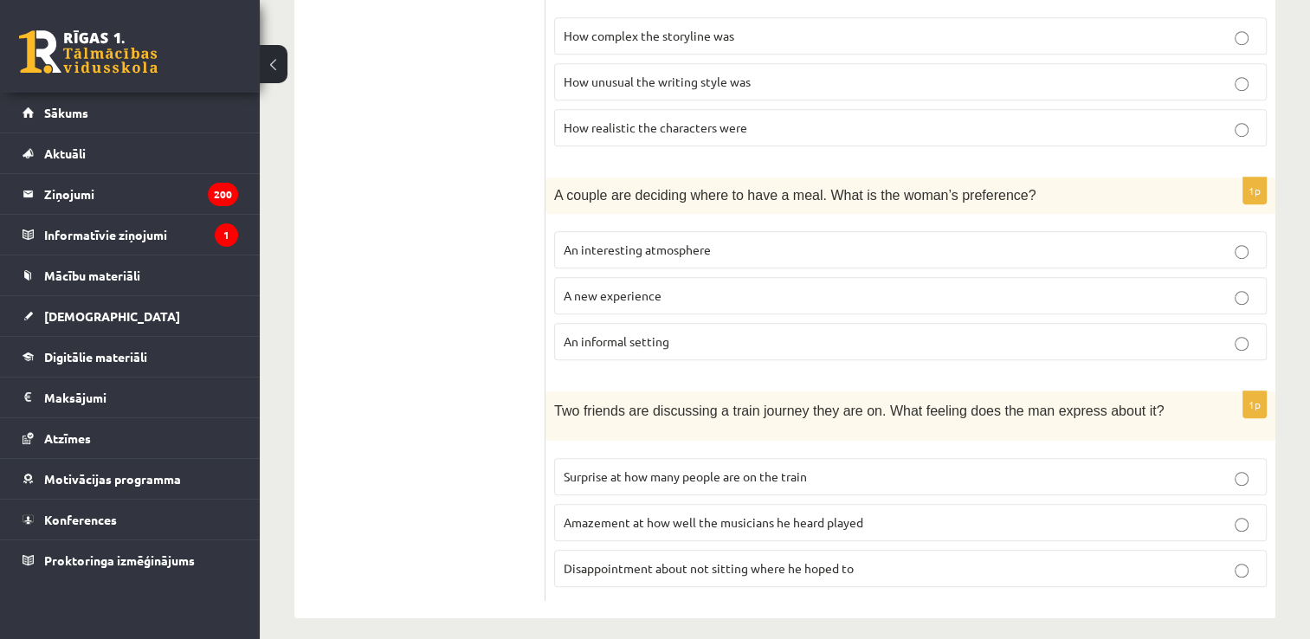
scroll to position [1143, 0]
click at [815, 550] on label "Disappointment about not sitting where he hoped to" at bounding box center [910, 568] width 712 height 37
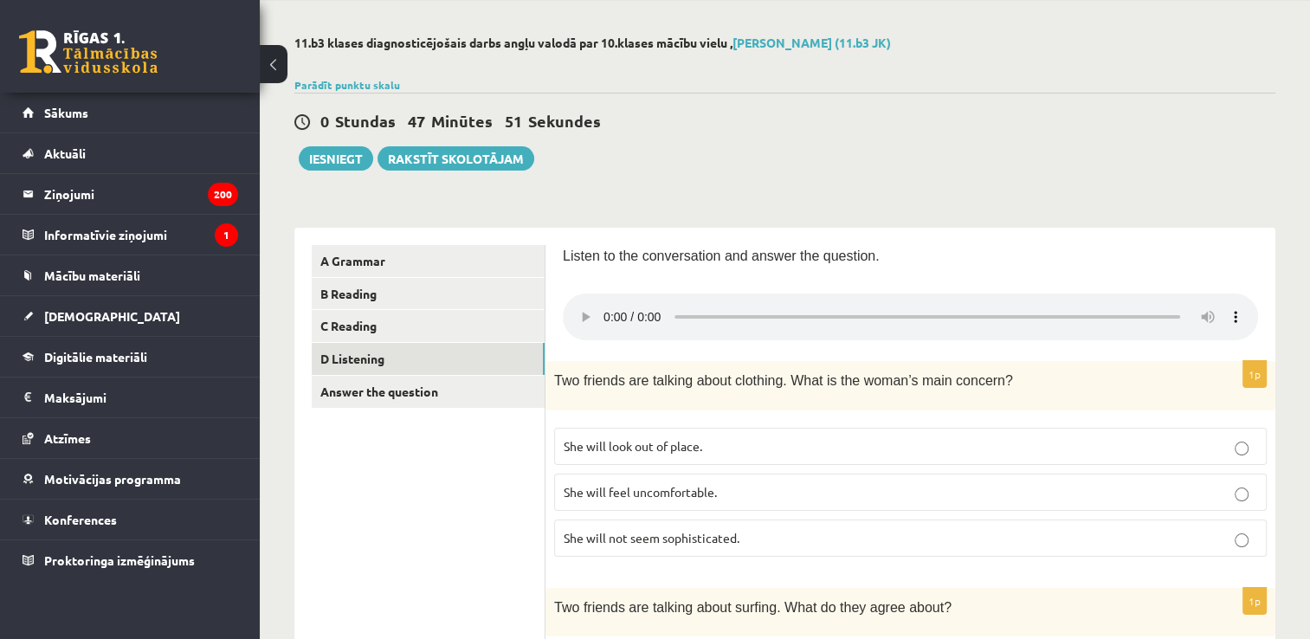
scroll to position [69, 0]
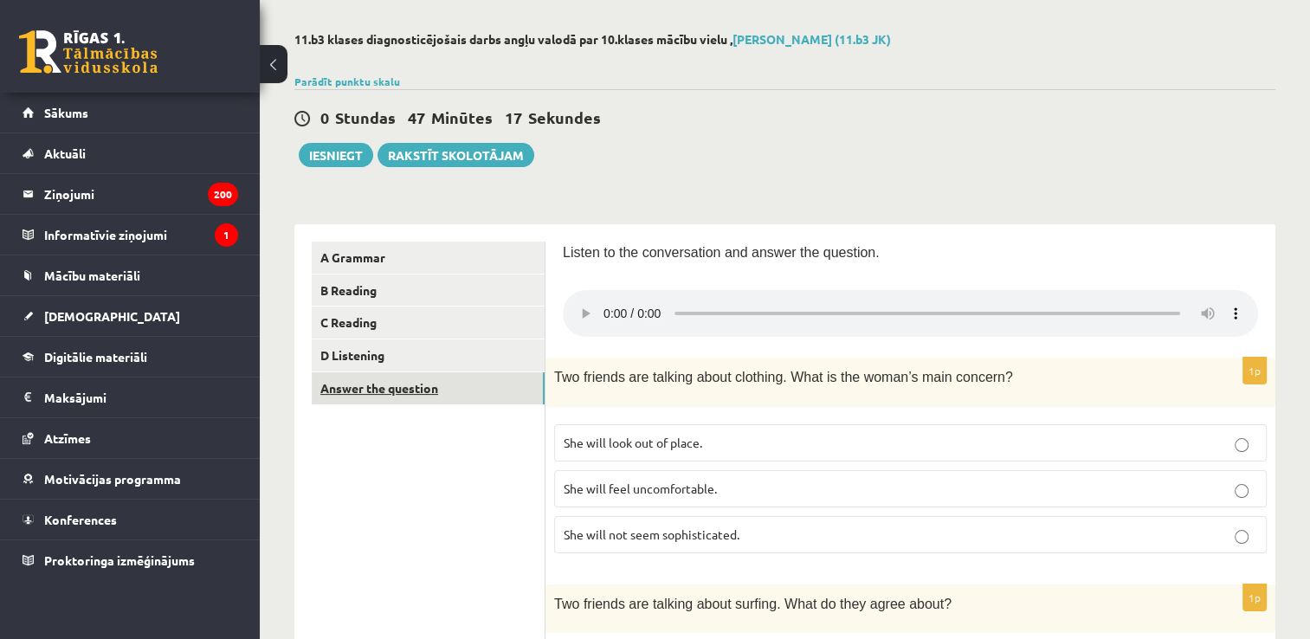
click at [504, 400] on link "Answer the question" at bounding box center [428, 388] width 233 height 32
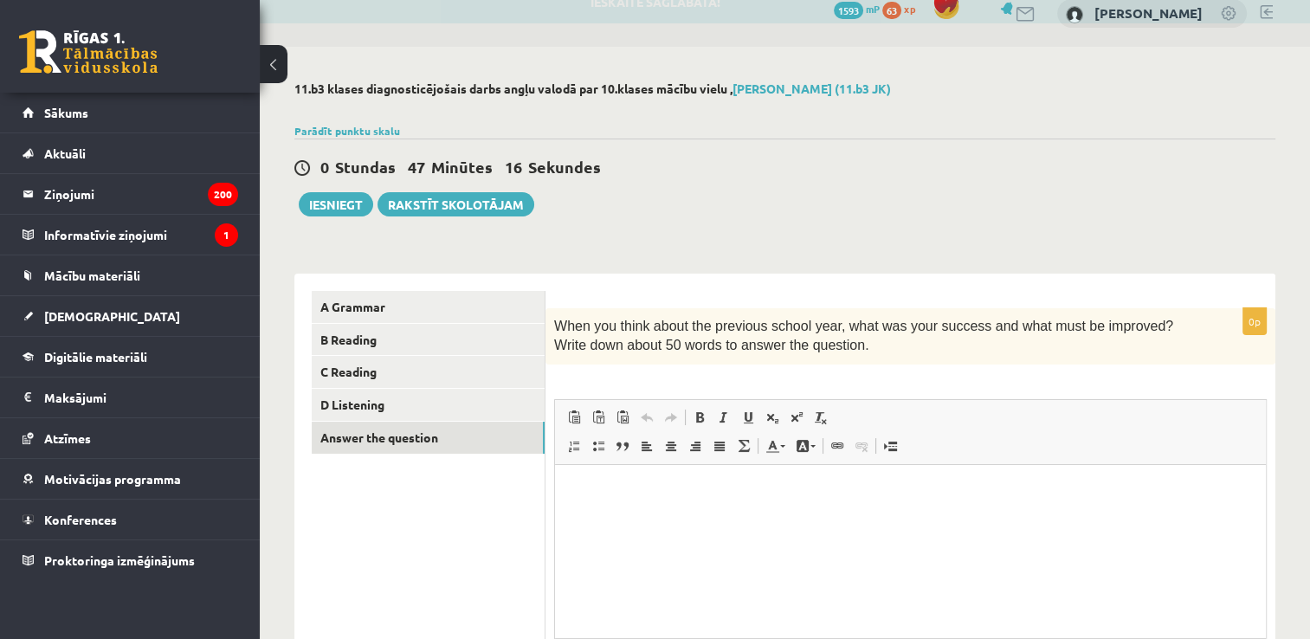
scroll to position [0, 0]
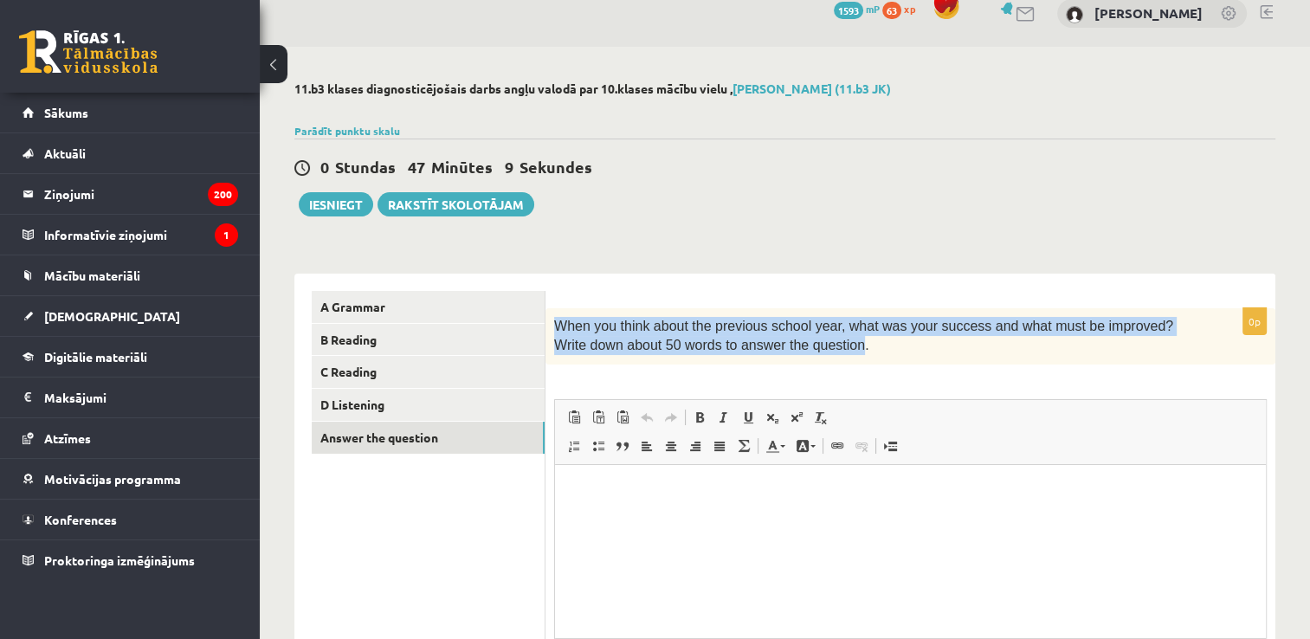
drag, startPoint x: 810, startPoint y: 343, endPoint x: 548, endPoint y: 306, distance: 264.8
click at [548, 306] on div "0p When you think about the previous school year, what was your success and wha…" at bounding box center [910, 525] width 730 height 503
drag, startPoint x: 548, startPoint y: 306, endPoint x: 608, endPoint y: 331, distance: 64.5
click at [608, 331] on span "When you think about the previous school year, what was your success and what m…" at bounding box center [863, 336] width 619 height 34
copy span "When you think about the previous school year, what was your success and what m…"
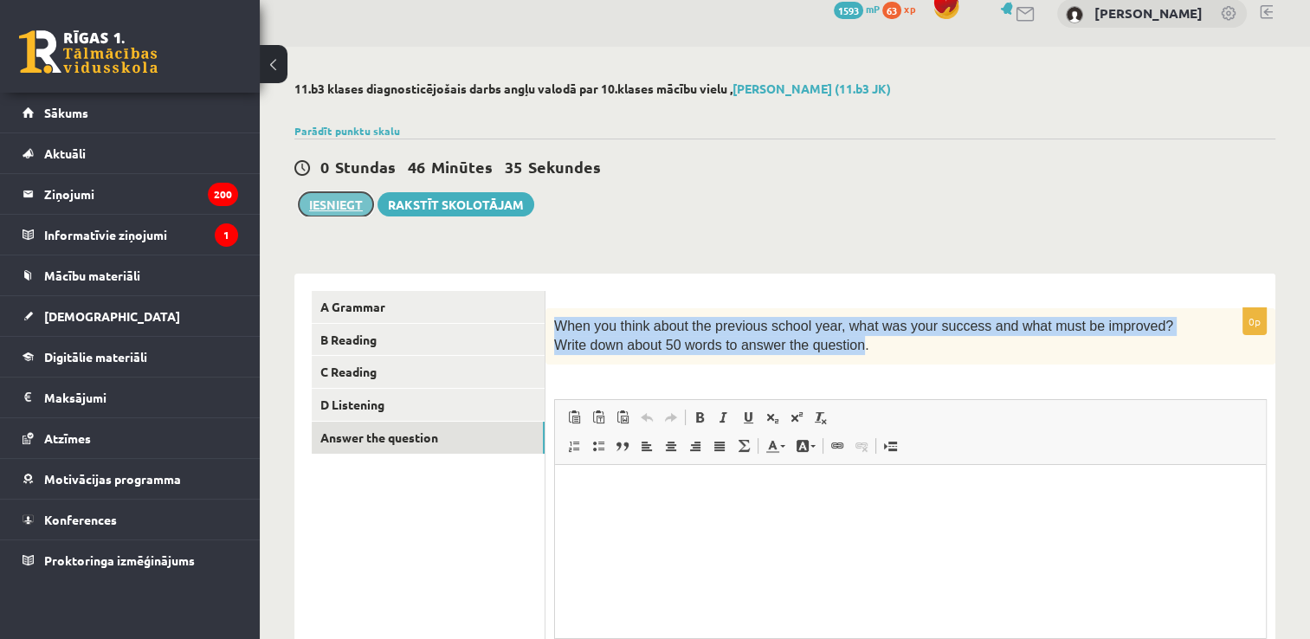
click at [344, 203] on button "Iesniegt" at bounding box center [336, 204] width 74 height 24
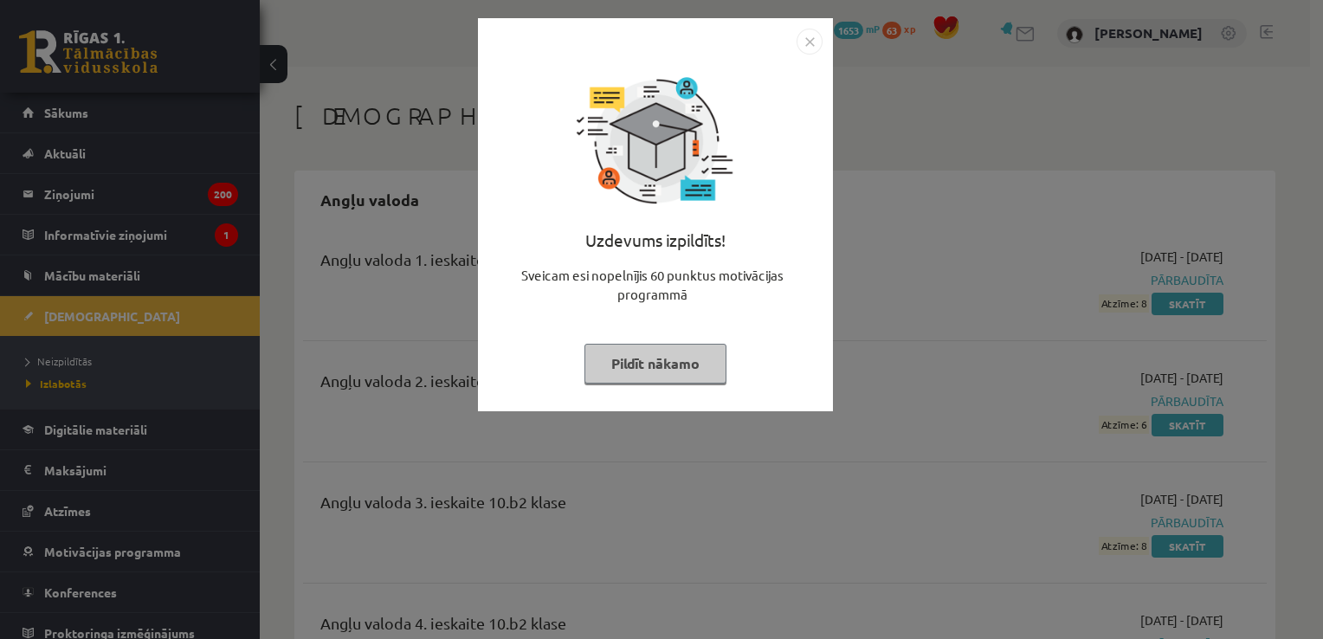
click at [801, 43] on img "Close" at bounding box center [809, 42] width 26 height 26
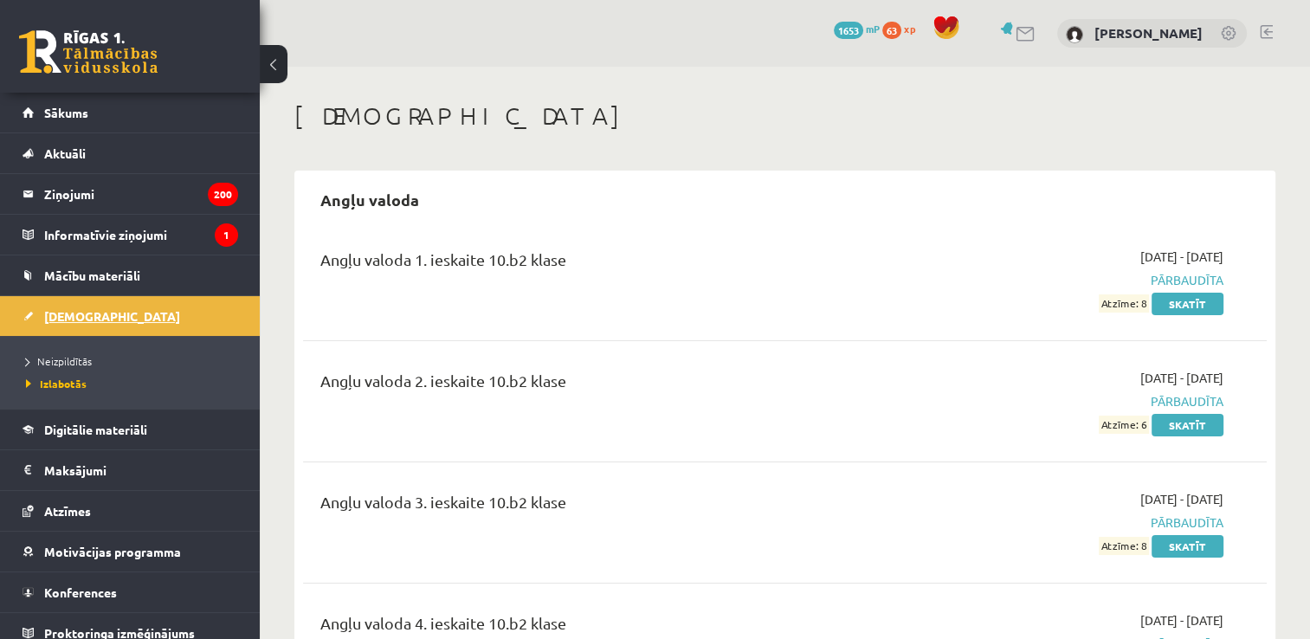
click at [125, 316] on link "[DEMOGRAPHIC_DATA]" at bounding box center [131, 316] width 216 height 40
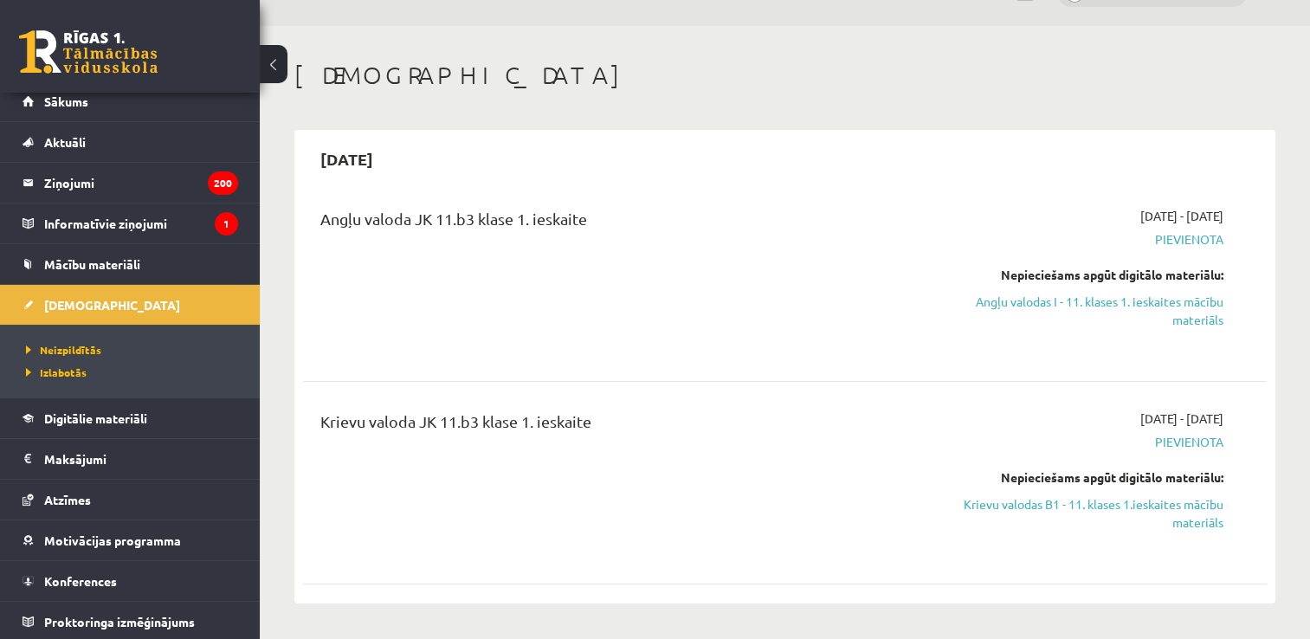
scroll to position [35, 0]
